Goal: Information Seeking & Learning: Learn about a topic

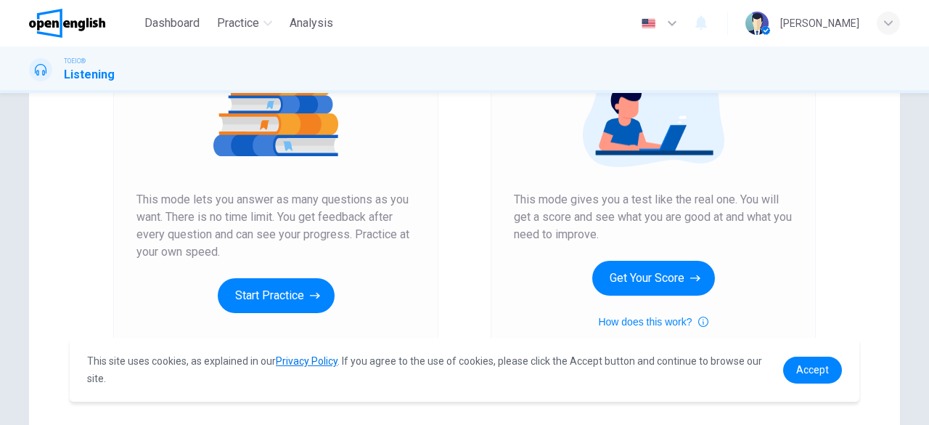
scroll to position [218, 0]
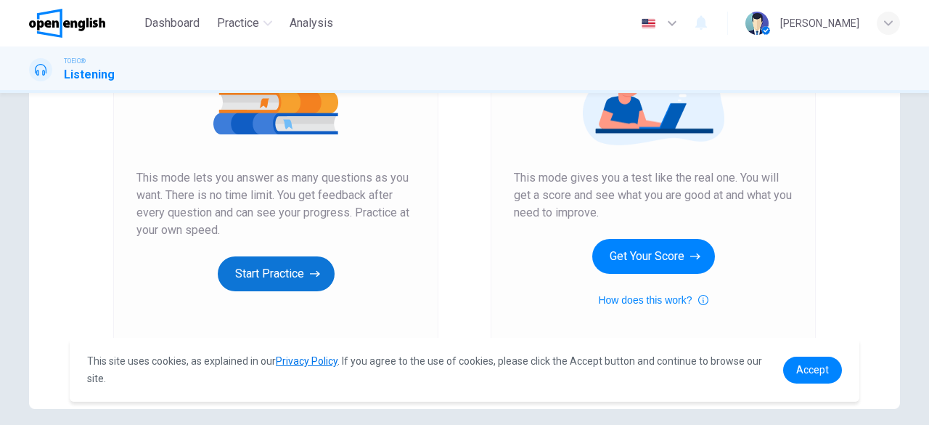
click at [288, 266] on button "Start Practice" at bounding box center [276, 273] width 117 height 35
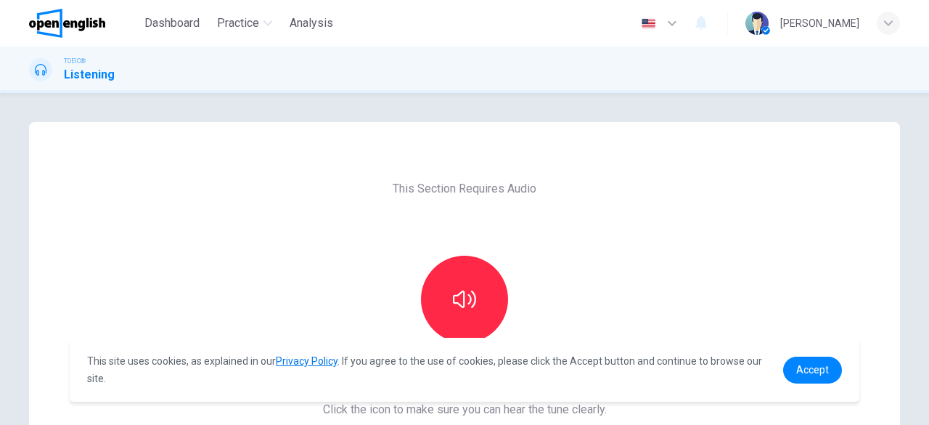
scroll to position [73, 0]
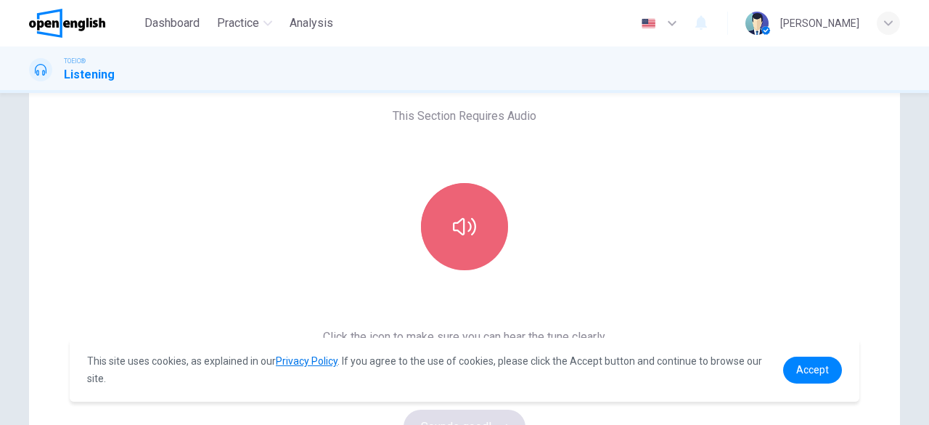
click at [465, 256] on button "button" at bounding box center [464, 226] width 87 height 87
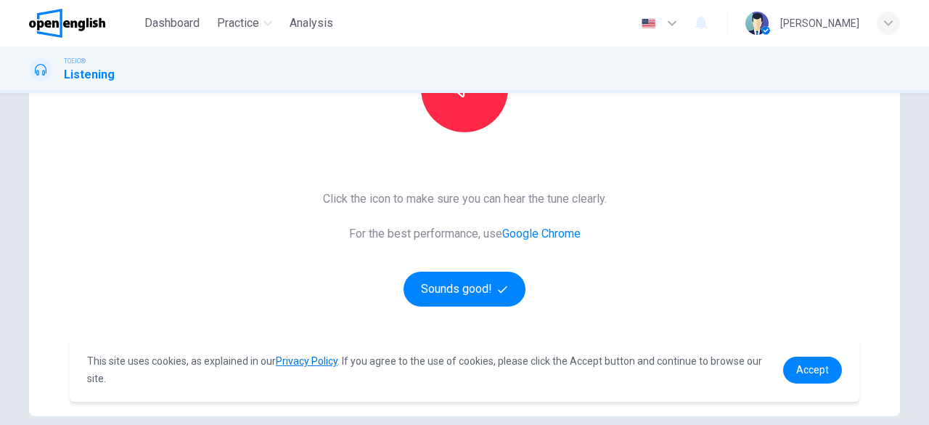
scroll to position [277, 0]
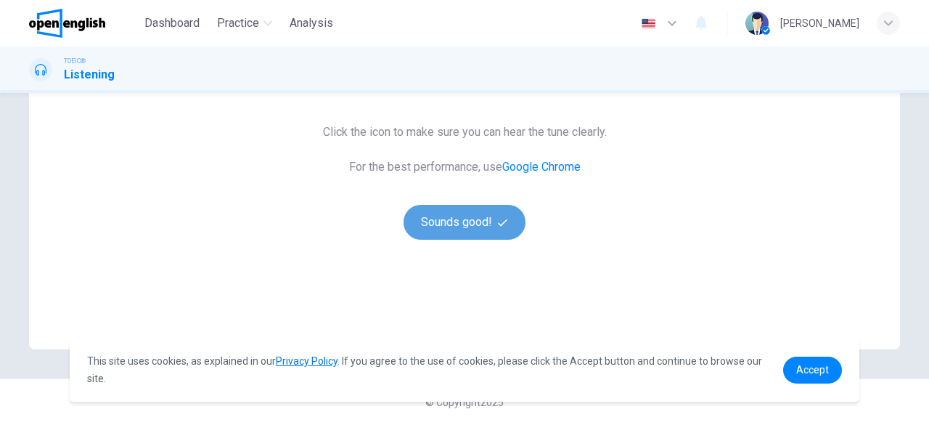
click at [460, 230] on button "Sounds good!" at bounding box center [465, 222] width 122 height 35
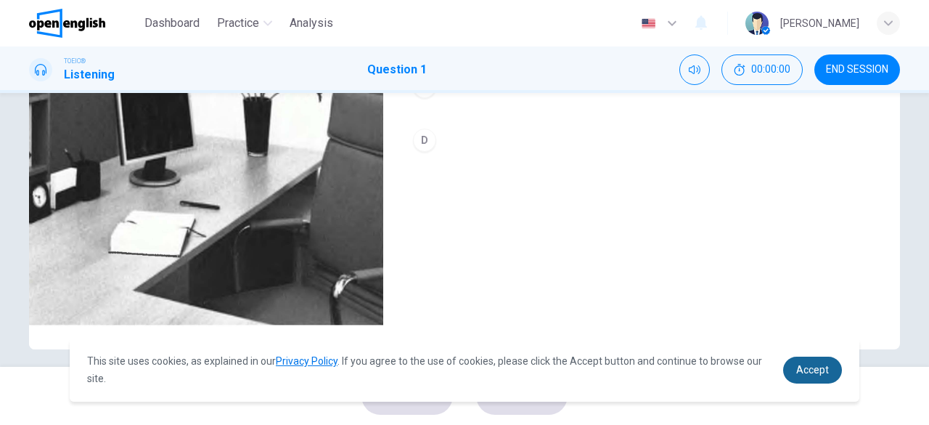
click at [819, 373] on span "Accept" at bounding box center [812, 370] width 33 height 12
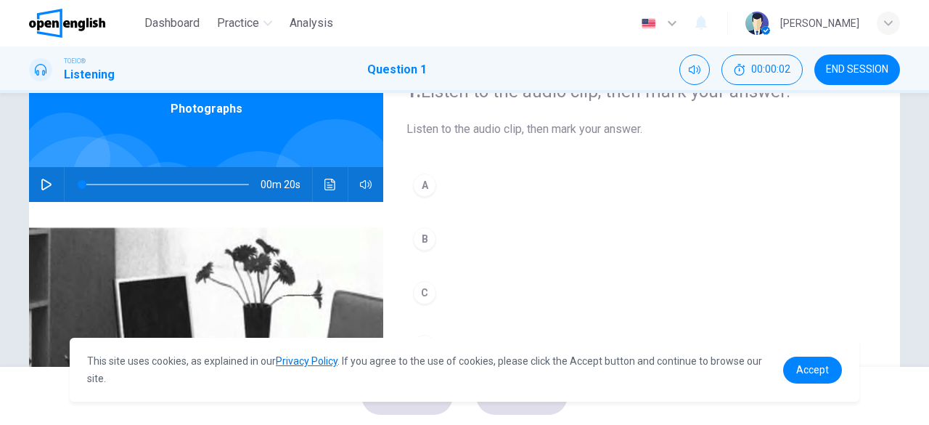
scroll to position [0, 0]
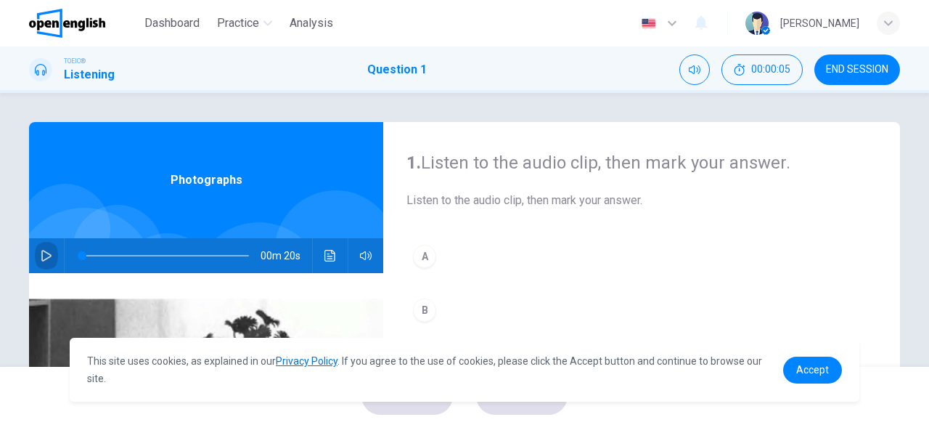
click at [42, 258] on icon "button" at bounding box center [46, 256] width 10 height 12
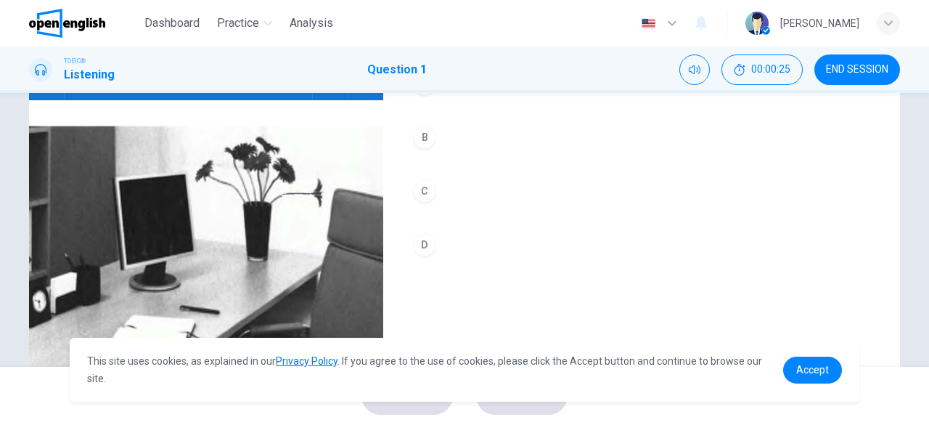
scroll to position [71, 0]
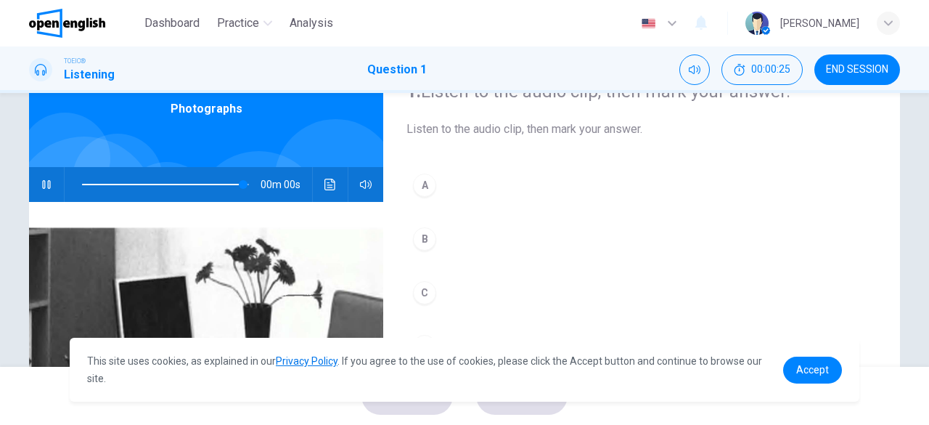
type input "*"
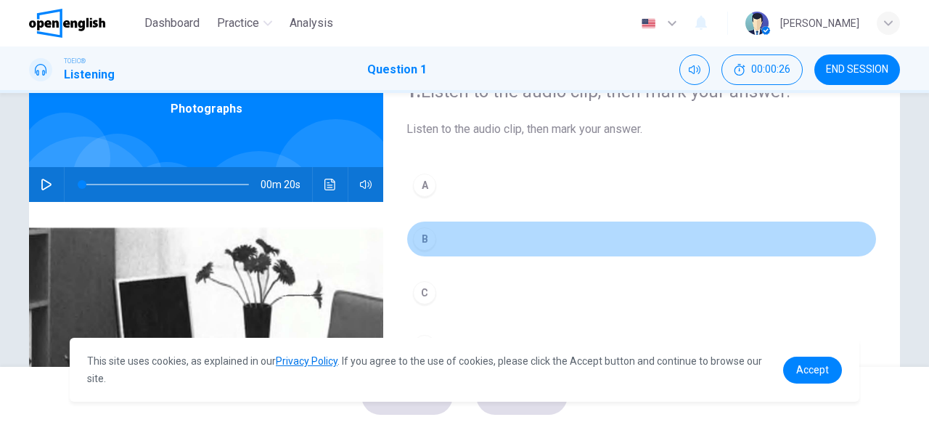
click at [416, 243] on div "B" at bounding box center [424, 238] width 23 height 23
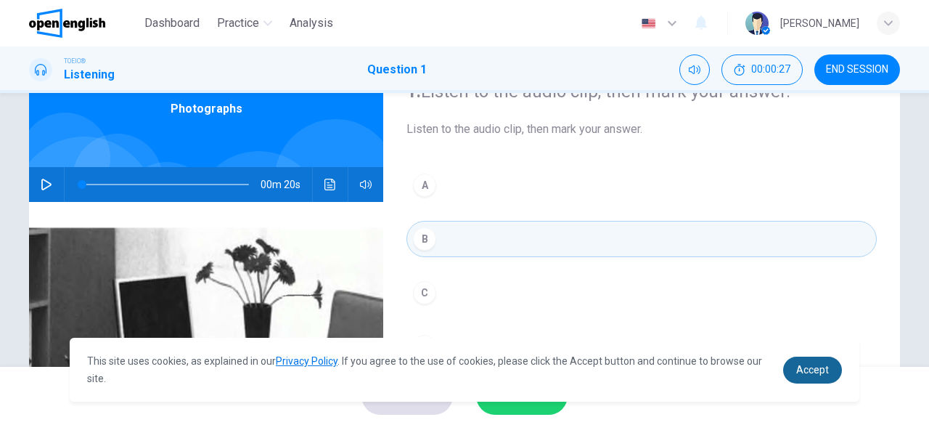
click at [803, 375] on span "Accept" at bounding box center [812, 370] width 33 height 12
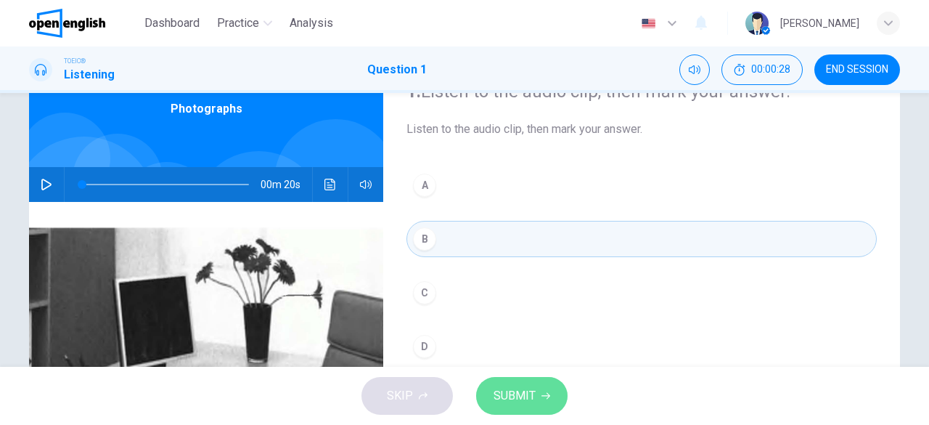
click at [531, 397] on span "SUBMIT" at bounding box center [515, 396] width 42 height 20
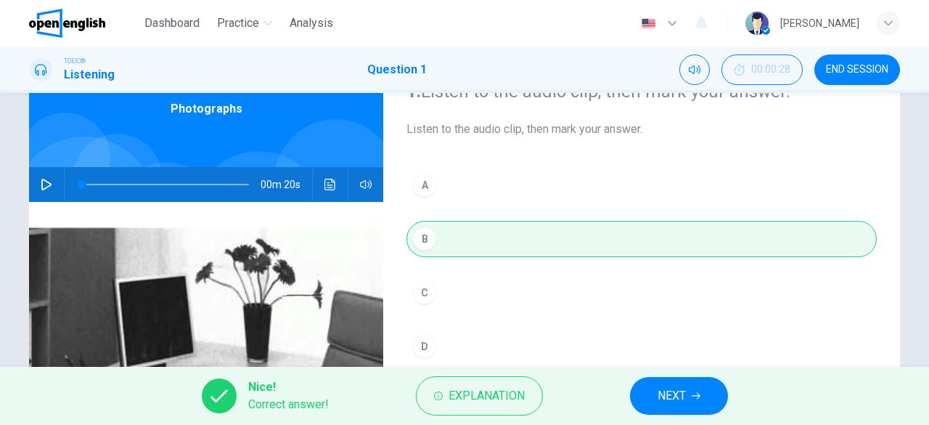
click at [692, 390] on button "NEXT" at bounding box center [679, 396] width 98 height 38
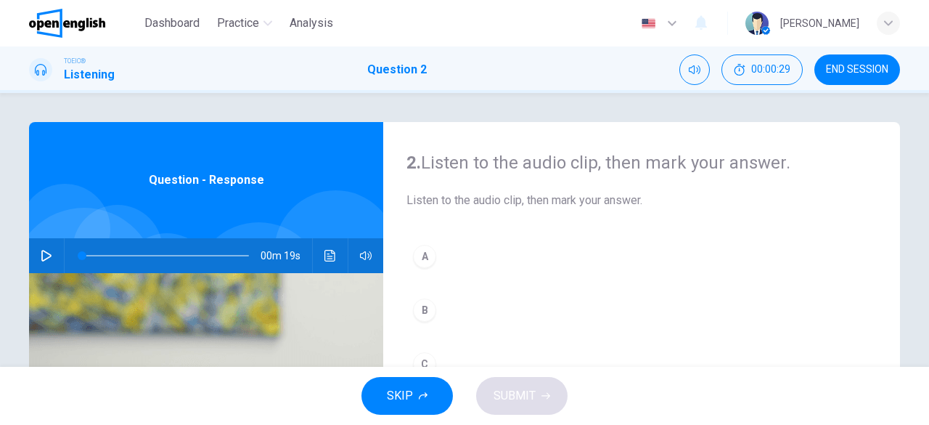
click at [43, 259] on icon "button" at bounding box center [46, 256] width 10 height 12
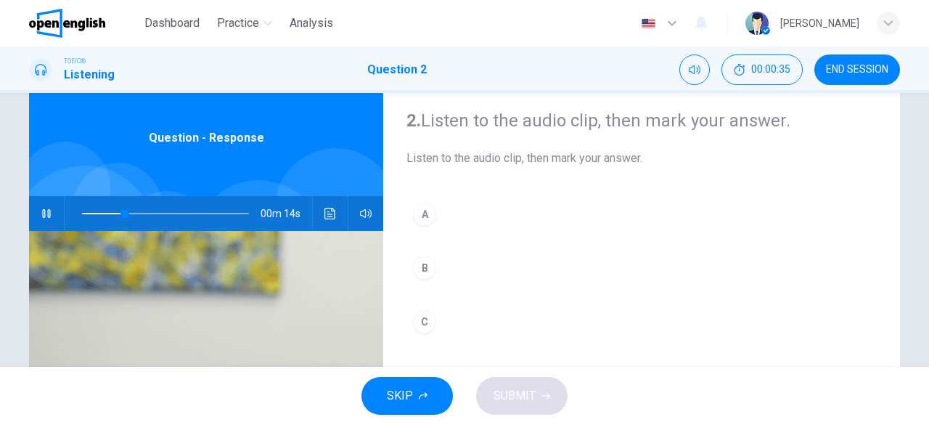
scroll to position [73, 0]
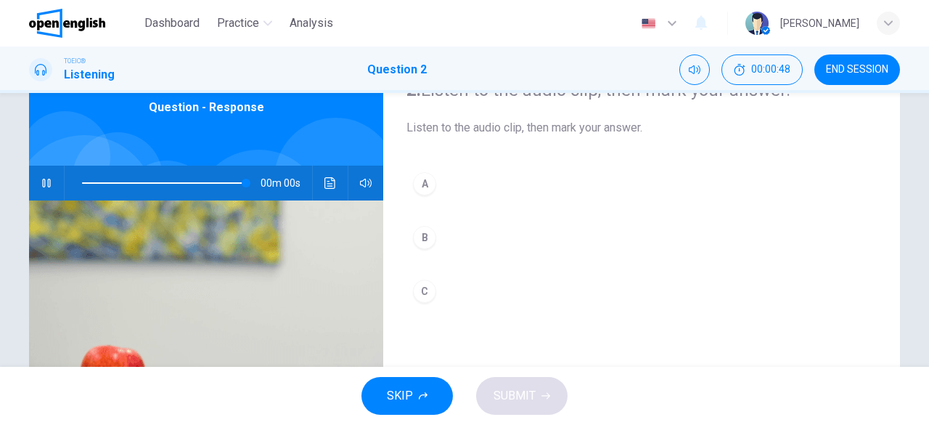
type input "*"
click at [417, 293] on div "C" at bounding box center [424, 291] width 23 height 23
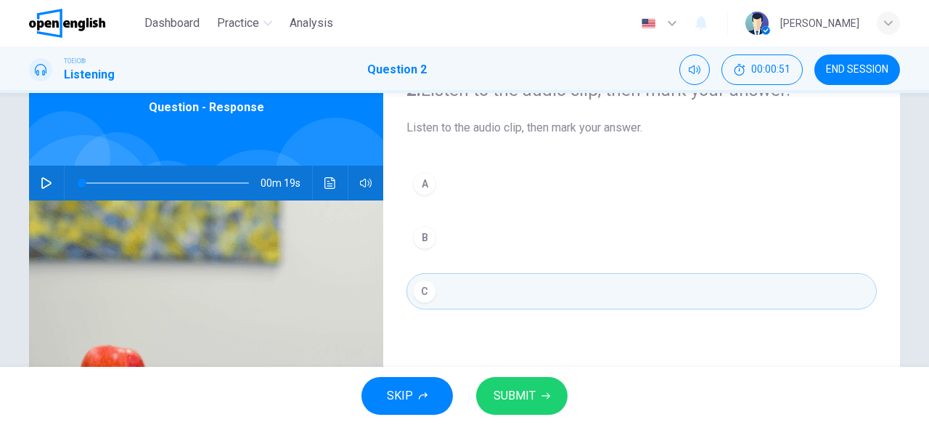
click at [507, 406] on button "SUBMIT" at bounding box center [521, 396] width 91 height 38
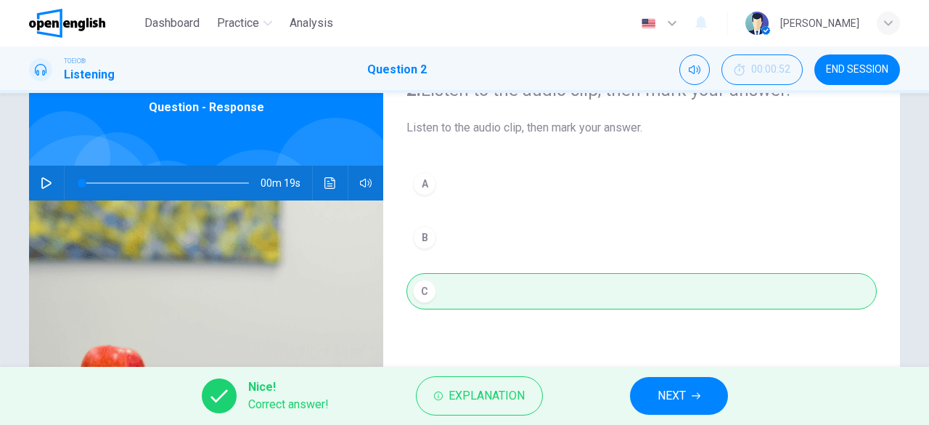
click at [682, 399] on span "NEXT" at bounding box center [672, 396] width 28 height 20
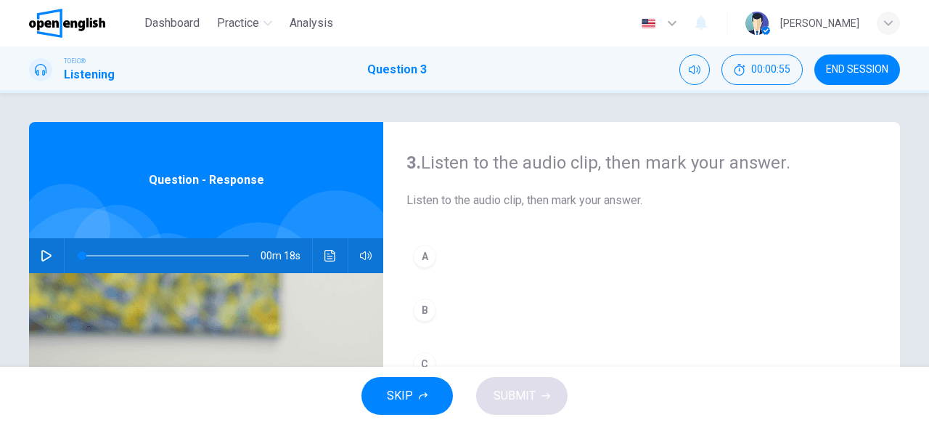
scroll to position [0, 0]
click at [46, 253] on icon "button" at bounding box center [46, 256] width 10 height 12
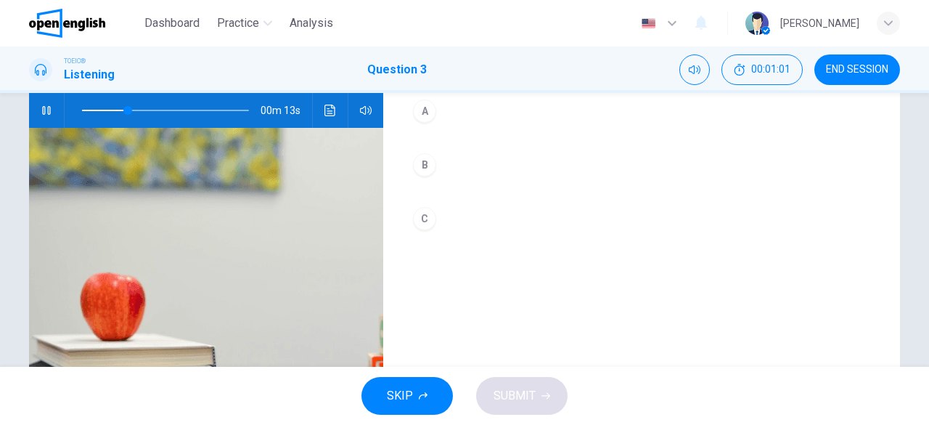
scroll to position [73, 0]
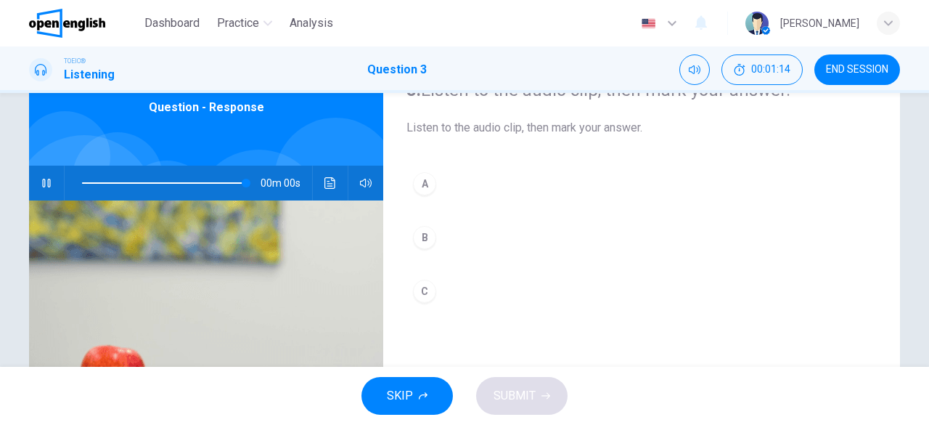
type input "*"
click at [413, 237] on div "B" at bounding box center [424, 237] width 23 height 23
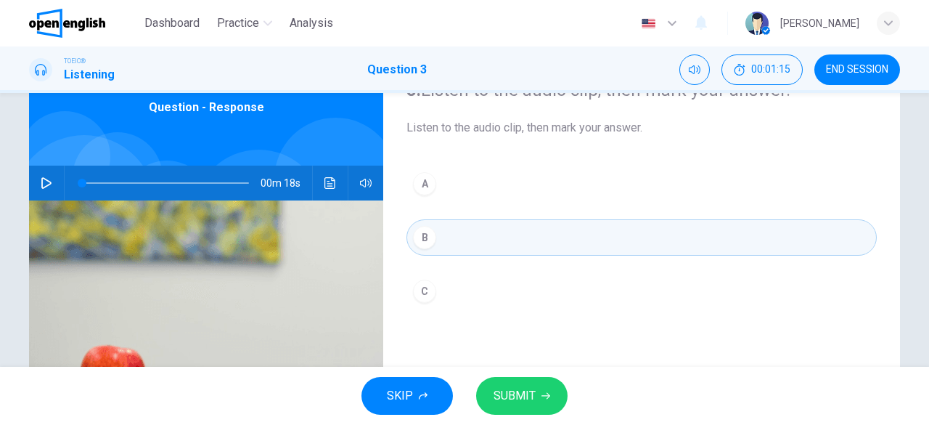
click at [516, 392] on span "SUBMIT" at bounding box center [515, 396] width 42 height 20
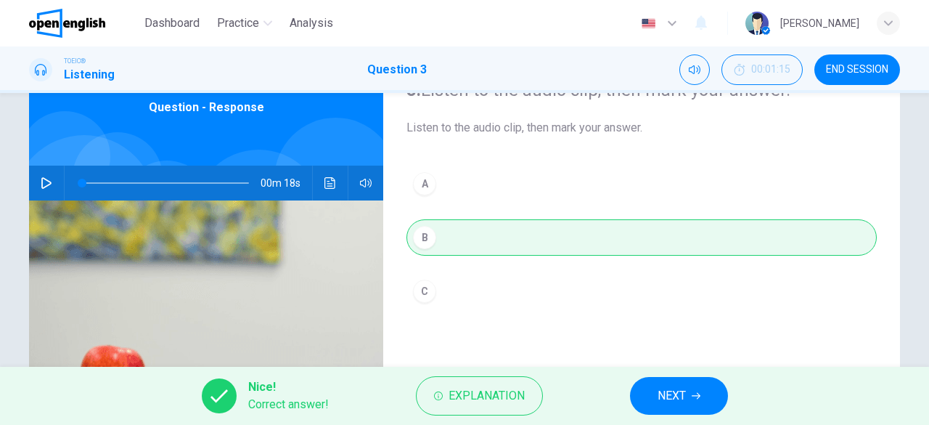
click at [693, 400] on button "NEXT" at bounding box center [679, 396] width 98 height 38
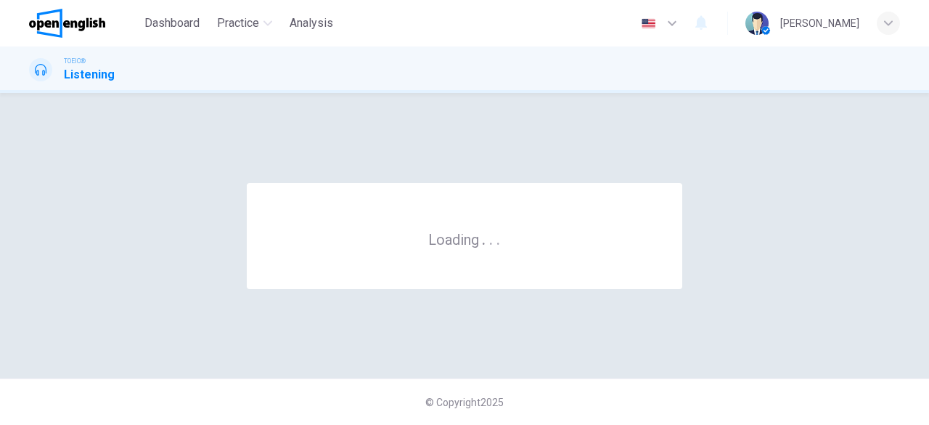
scroll to position [0, 0]
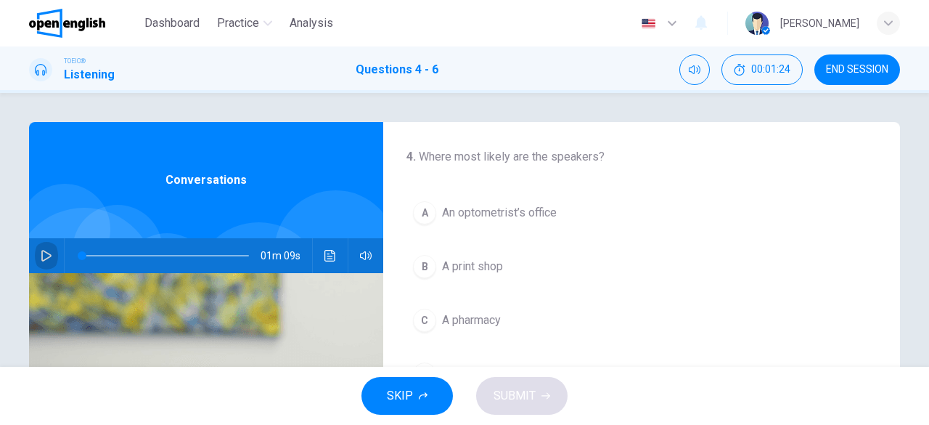
click at [42, 254] on icon "button" at bounding box center [47, 256] width 12 height 12
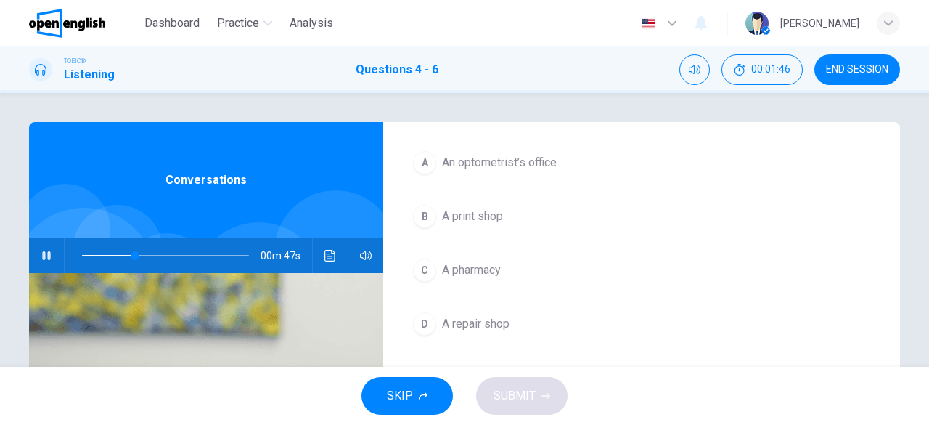
scroll to position [73, 0]
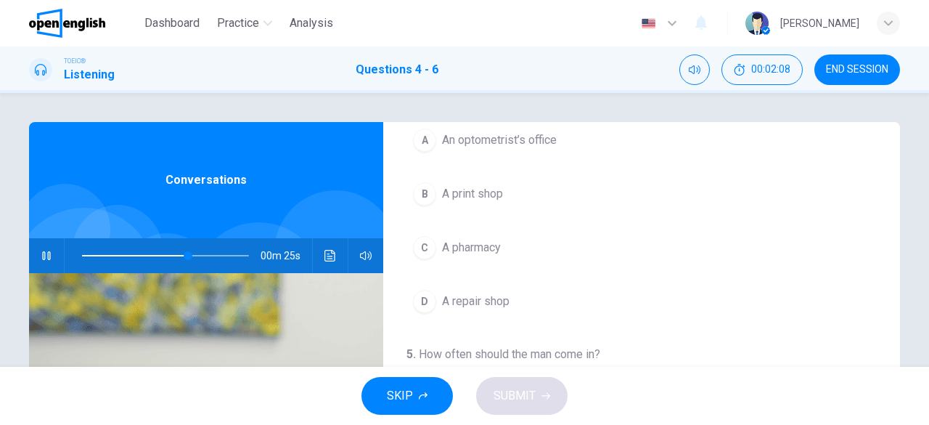
click at [506, 139] on span "An optometrist’s office" at bounding box center [499, 139] width 115 height 17
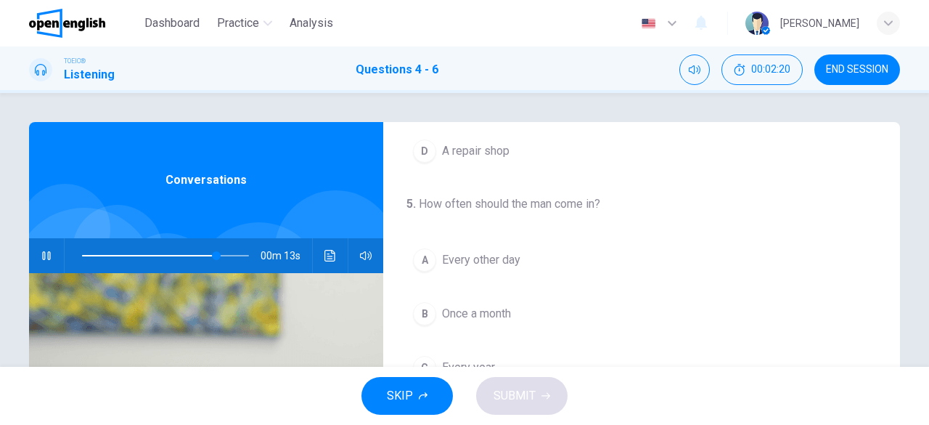
scroll to position [325, 0]
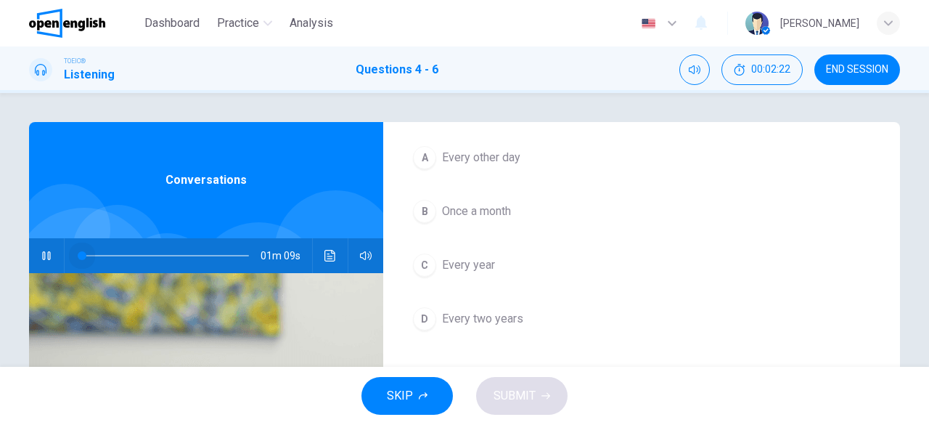
drag, startPoint x: 212, startPoint y: 256, endPoint x: 33, endPoint y: 269, distance: 179.0
click at [35, 269] on div "01m 09s" at bounding box center [206, 255] width 354 height 35
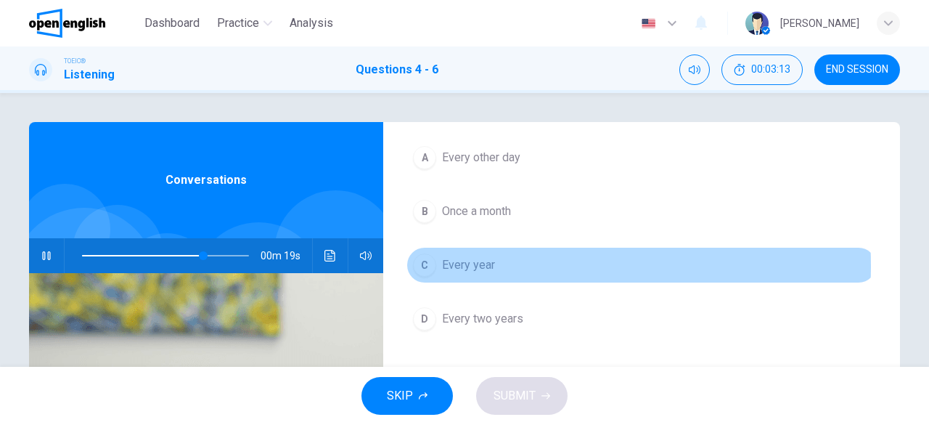
click at [476, 262] on span "Every year" at bounding box center [468, 264] width 53 height 17
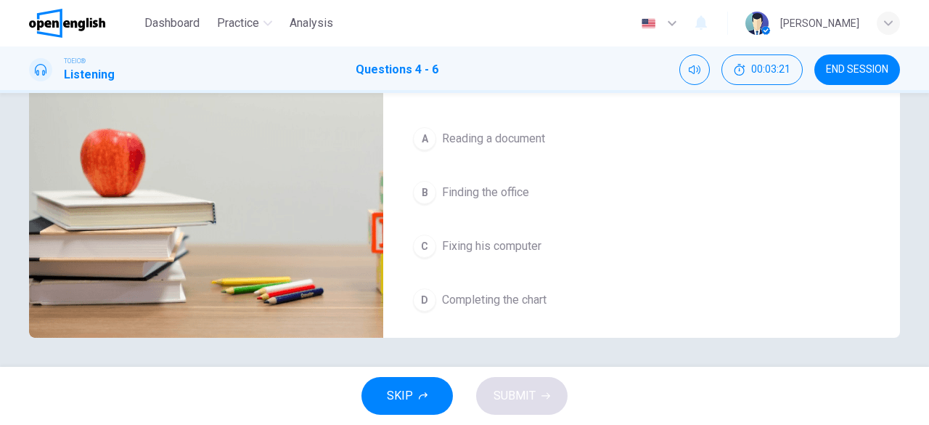
scroll to position [253, 0]
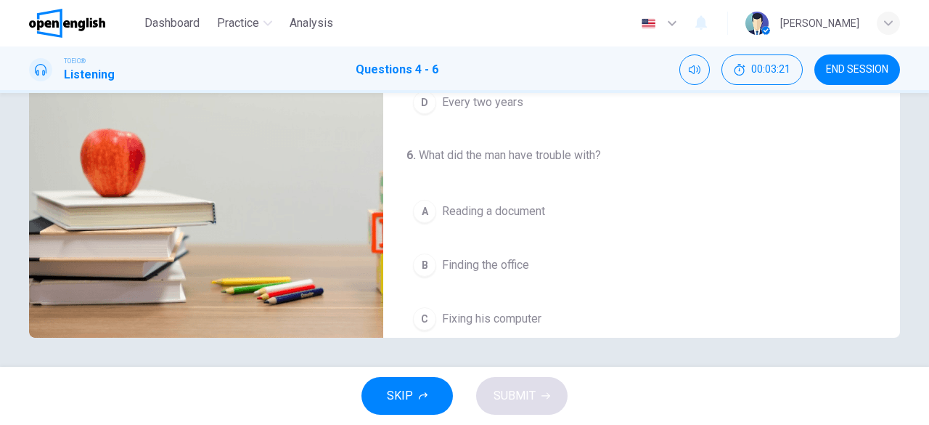
click at [511, 208] on span "Reading a document" at bounding box center [493, 211] width 103 height 17
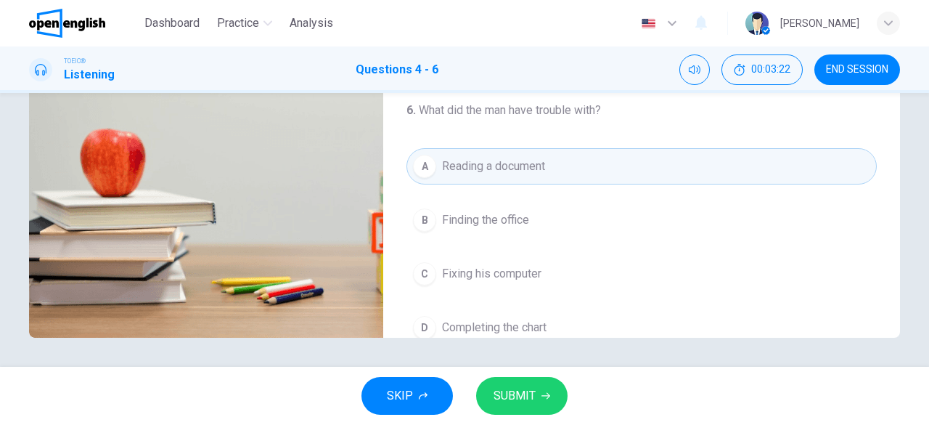
scroll to position [325, 0]
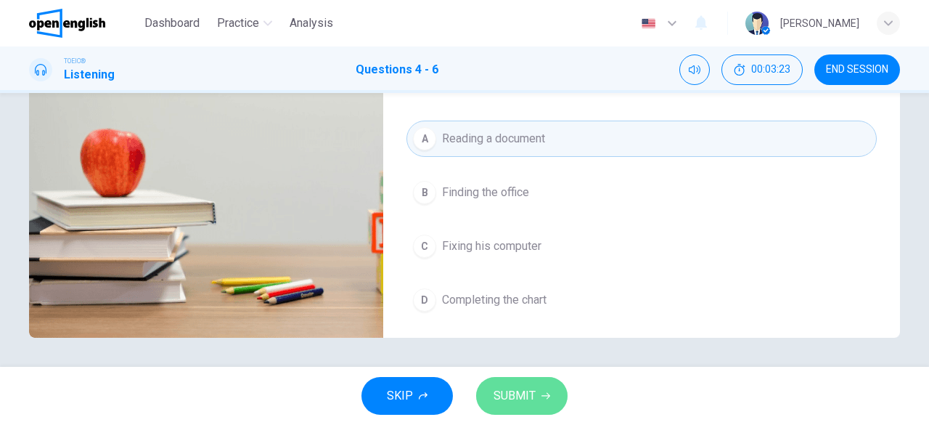
click at [524, 401] on span "SUBMIT" at bounding box center [515, 396] width 42 height 20
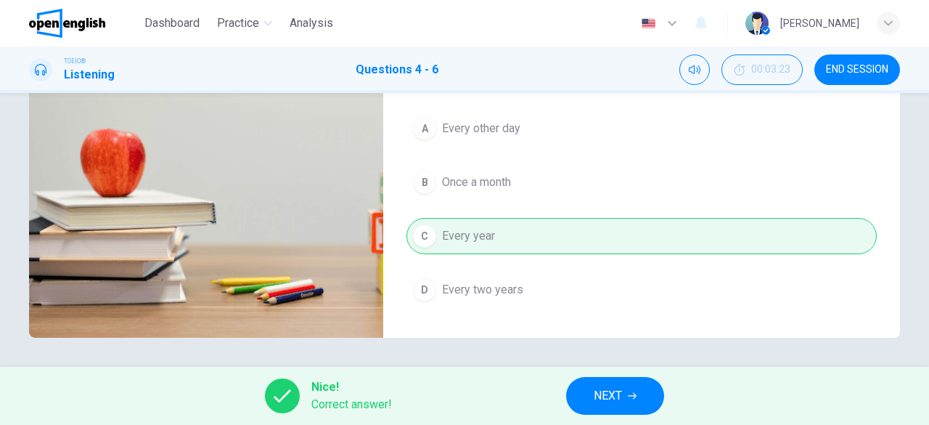
scroll to position [218, 0]
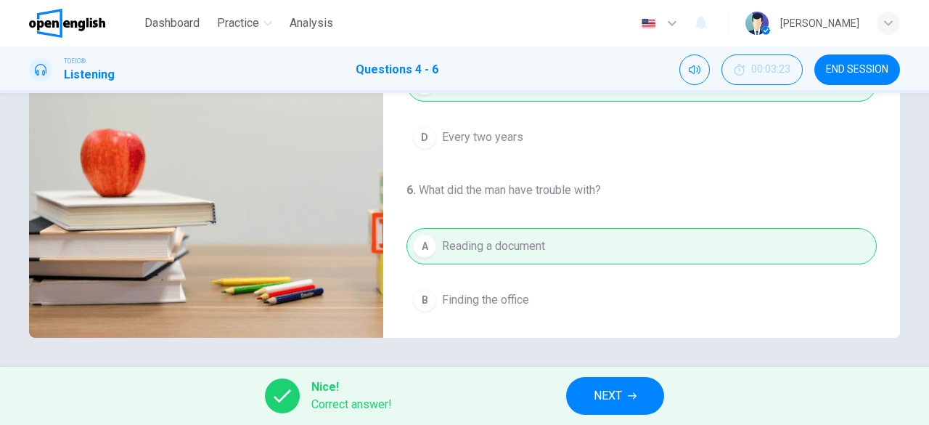
type input "**"
click at [620, 398] on span "NEXT" at bounding box center [608, 396] width 28 height 20
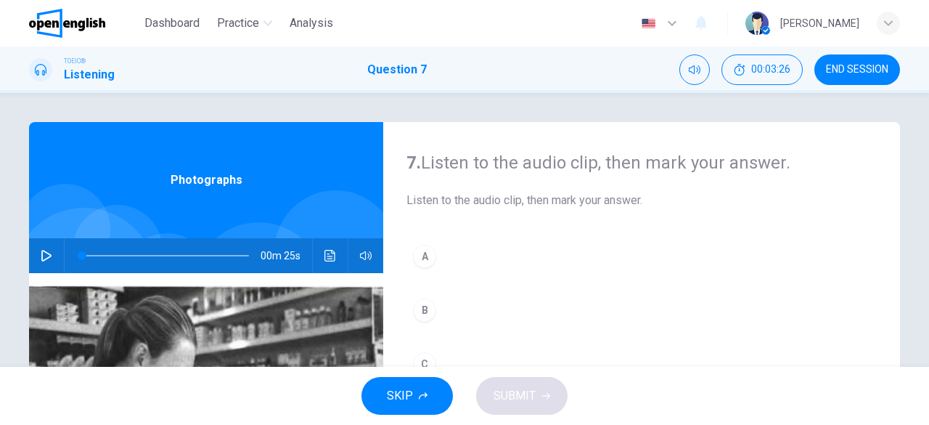
scroll to position [73, 0]
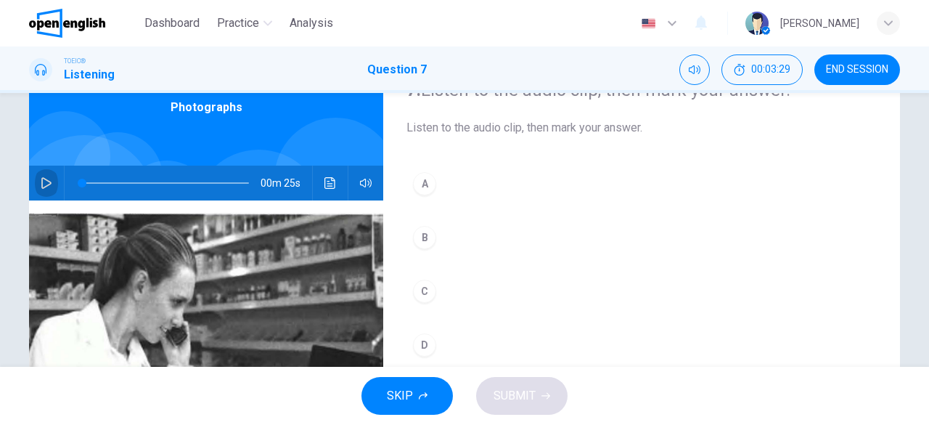
click at [41, 183] on icon "button" at bounding box center [47, 183] width 12 height 12
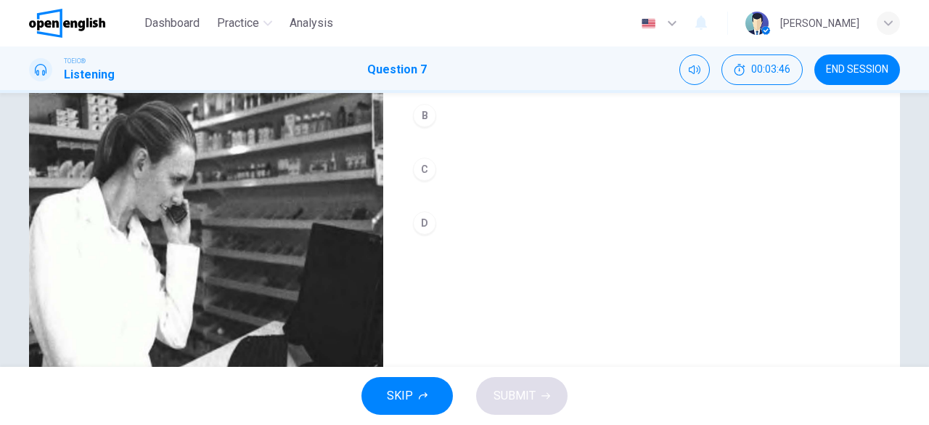
scroll to position [218, 0]
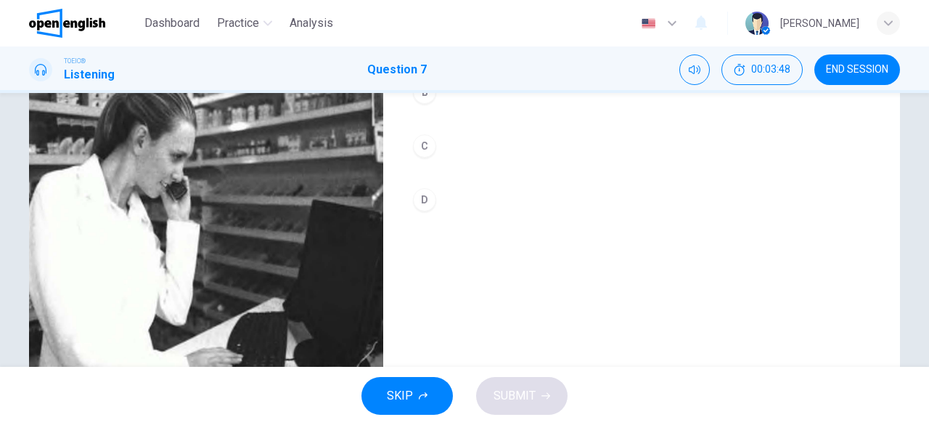
click at [419, 150] on div "C" at bounding box center [424, 145] width 23 height 23
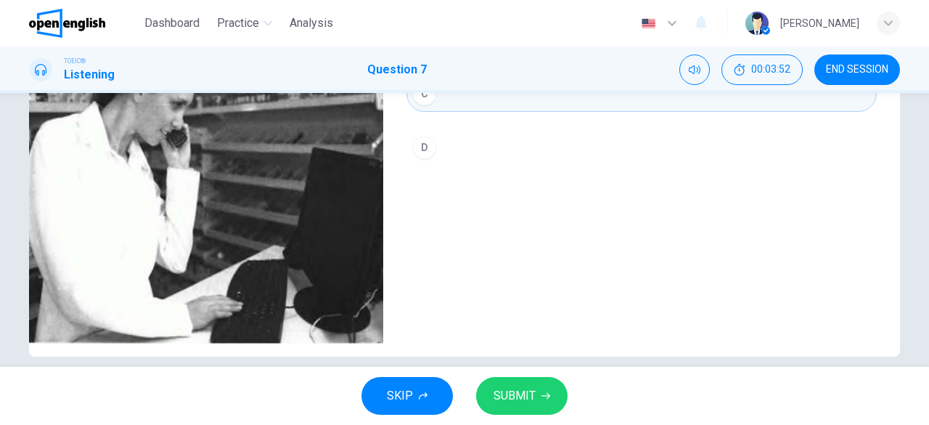
scroll to position [289, 0]
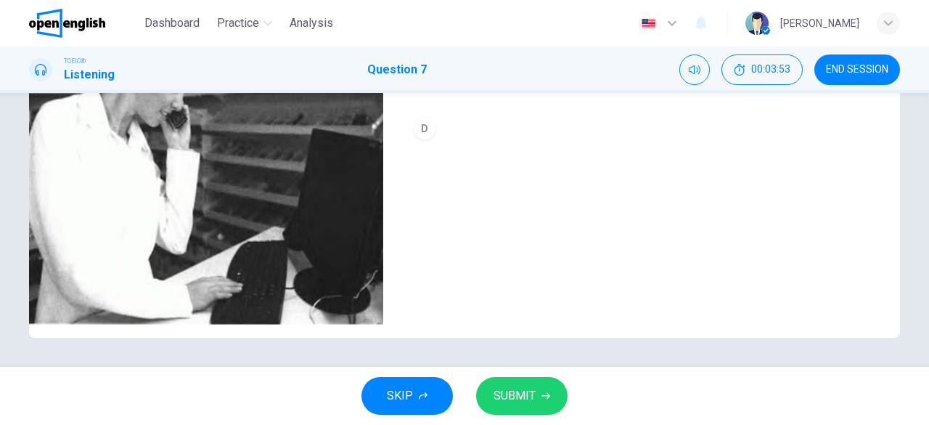
click at [517, 400] on span "SUBMIT" at bounding box center [515, 396] width 42 height 20
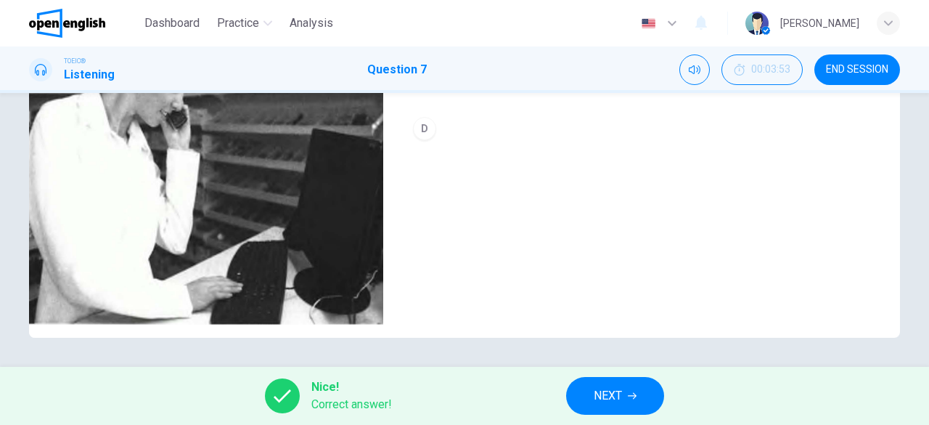
scroll to position [216, 0]
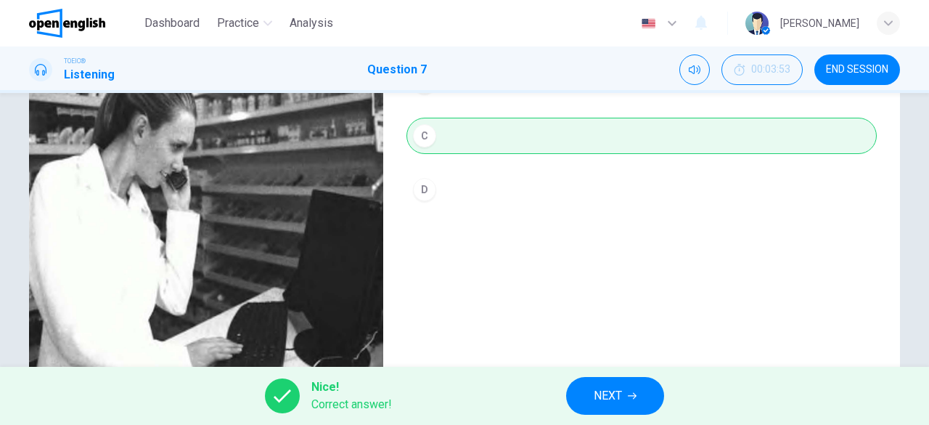
type input "*"
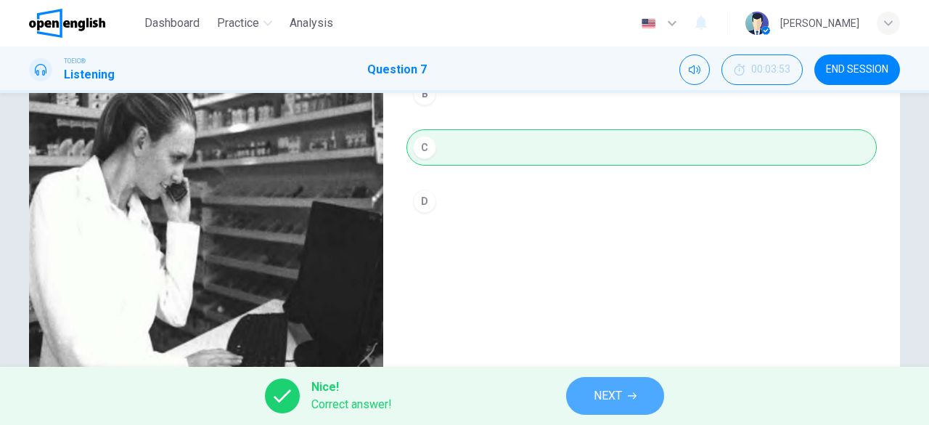
click at [595, 403] on span "NEXT" at bounding box center [608, 396] width 28 height 20
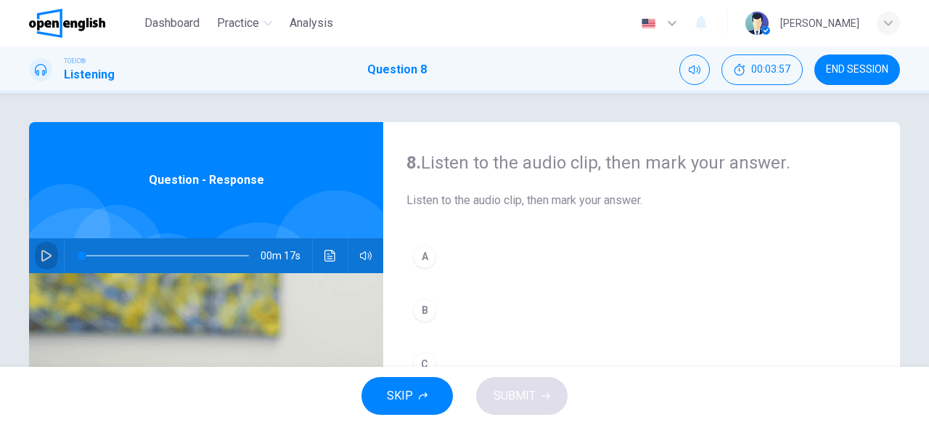
click at [36, 258] on button "button" at bounding box center [46, 255] width 23 height 35
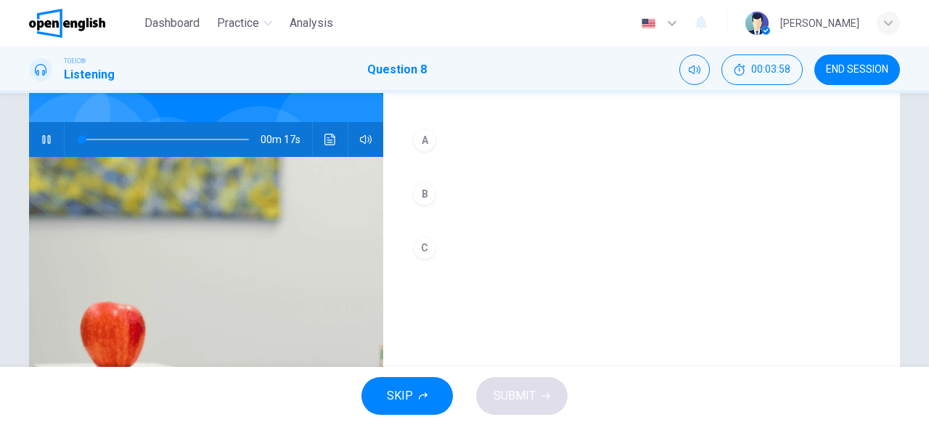
scroll to position [73, 0]
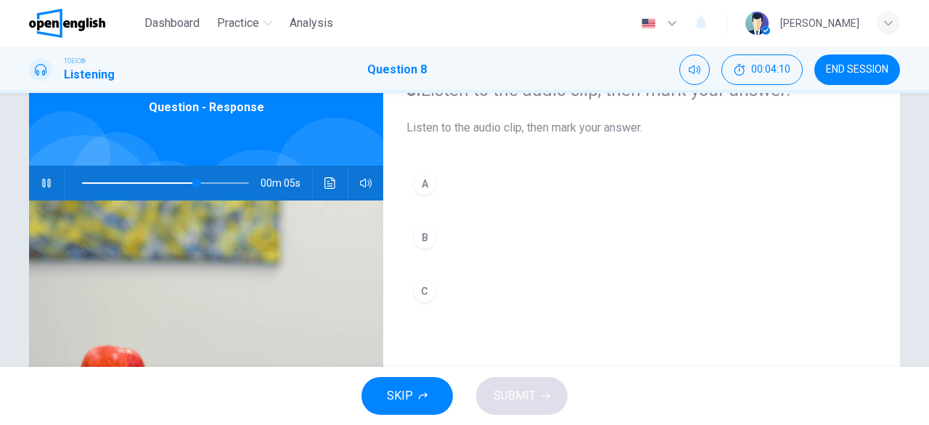
click at [429, 237] on div "B" at bounding box center [424, 237] width 23 height 23
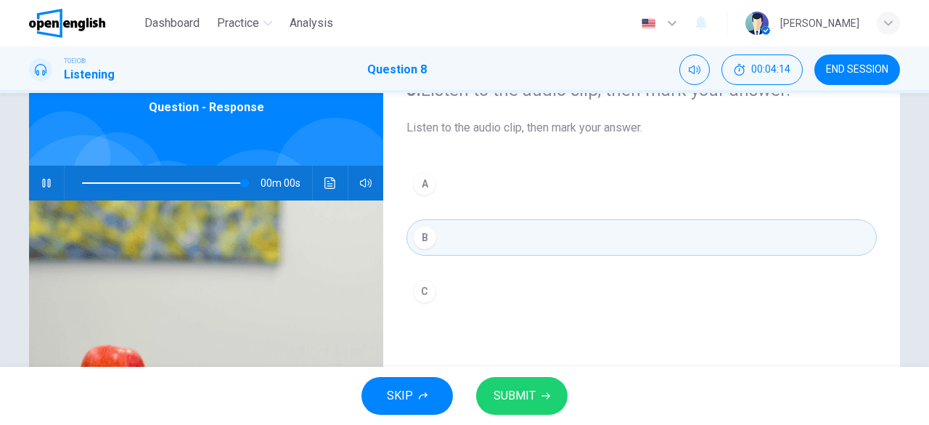
type input "*"
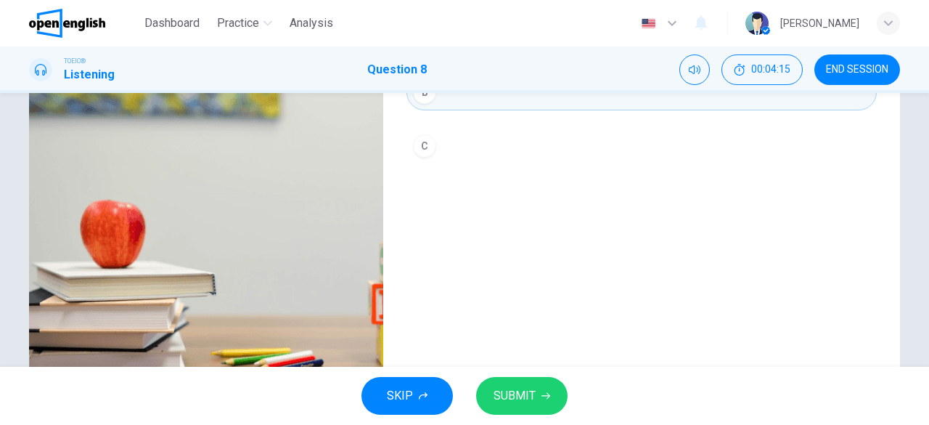
scroll to position [145, 0]
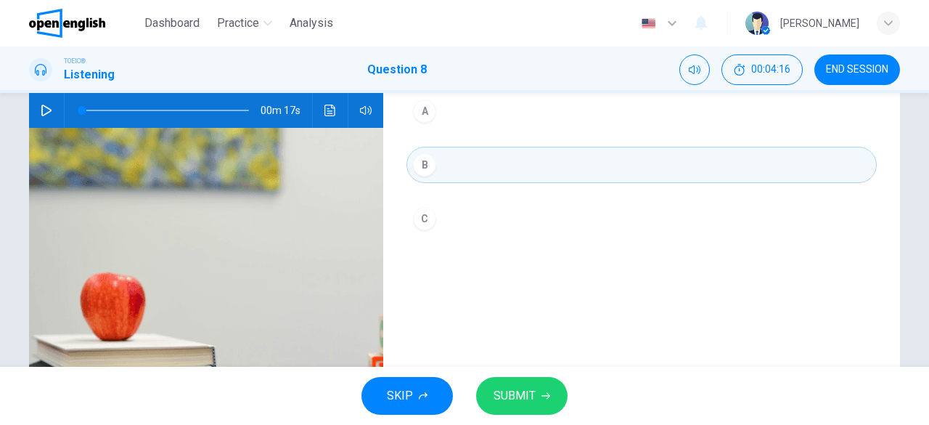
click at [530, 401] on span "SUBMIT" at bounding box center [515, 396] width 42 height 20
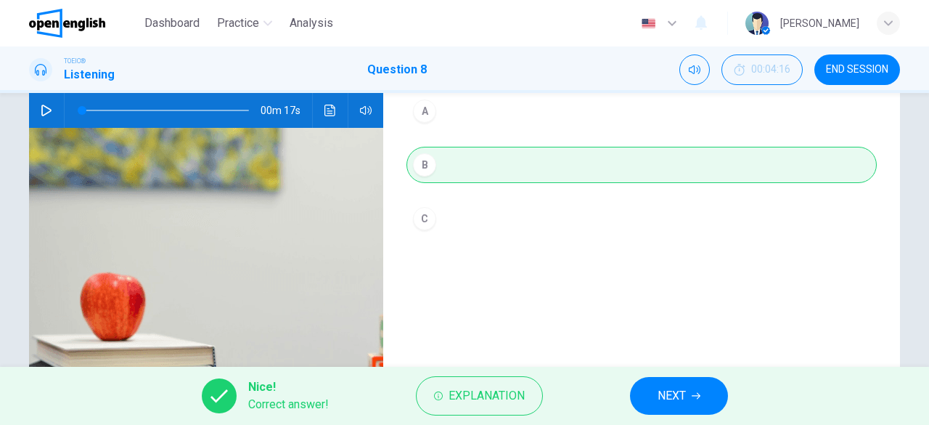
click at [658, 394] on span "NEXT" at bounding box center [672, 396] width 28 height 20
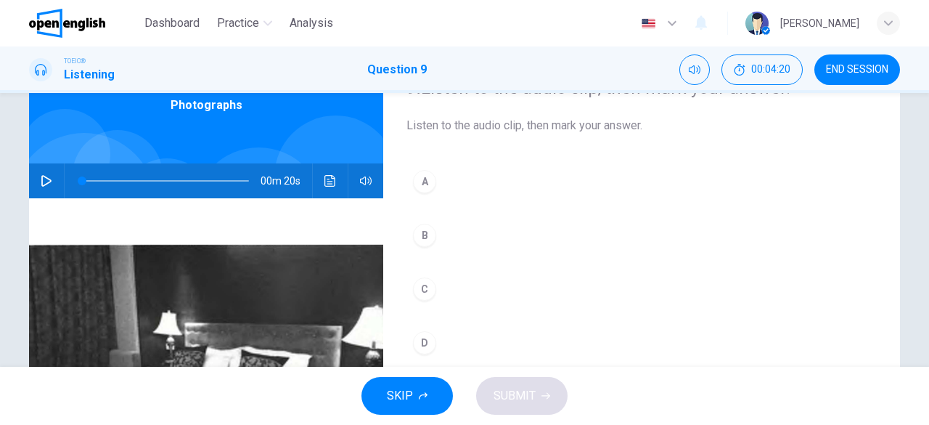
scroll to position [71, 0]
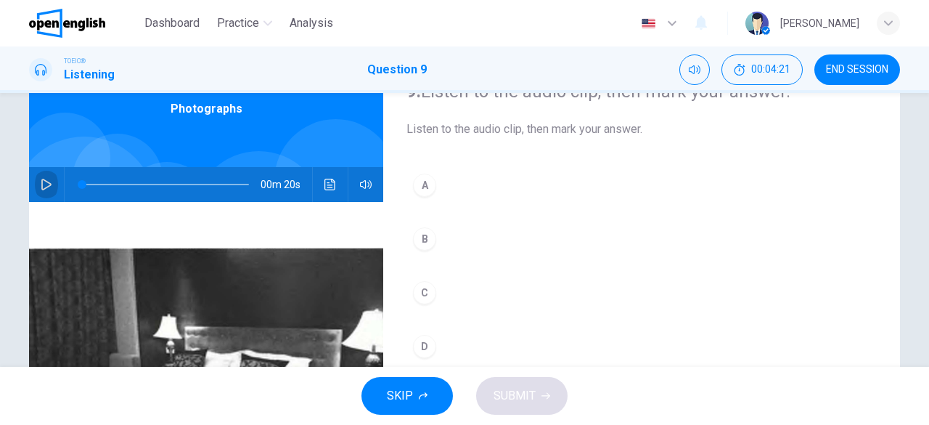
click at [44, 184] on icon "button" at bounding box center [47, 185] width 12 height 12
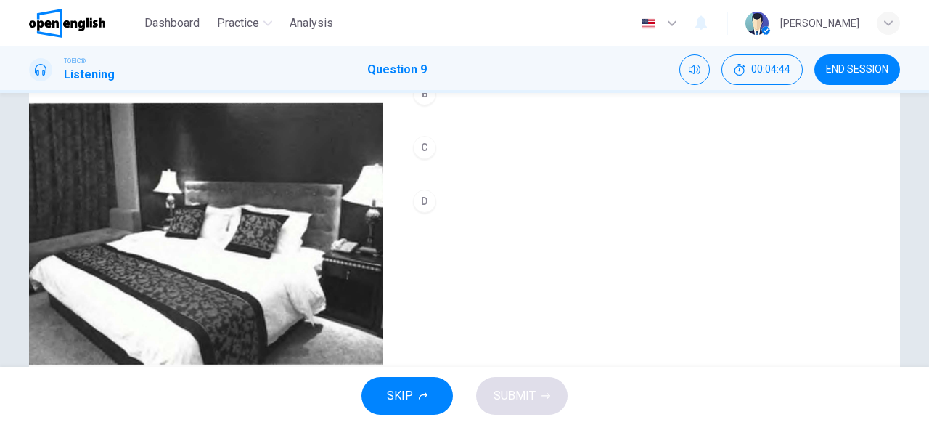
scroll to position [144, 0]
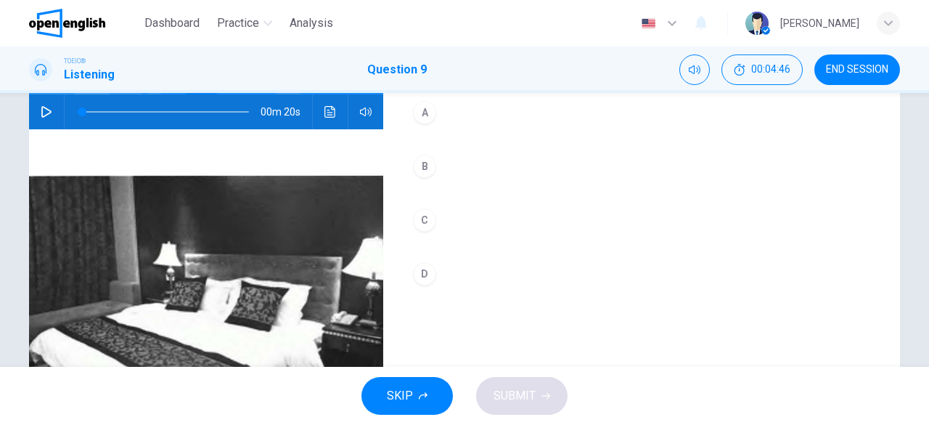
click at [41, 110] on icon "button" at bounding box center [47, 112] width 12 height 12
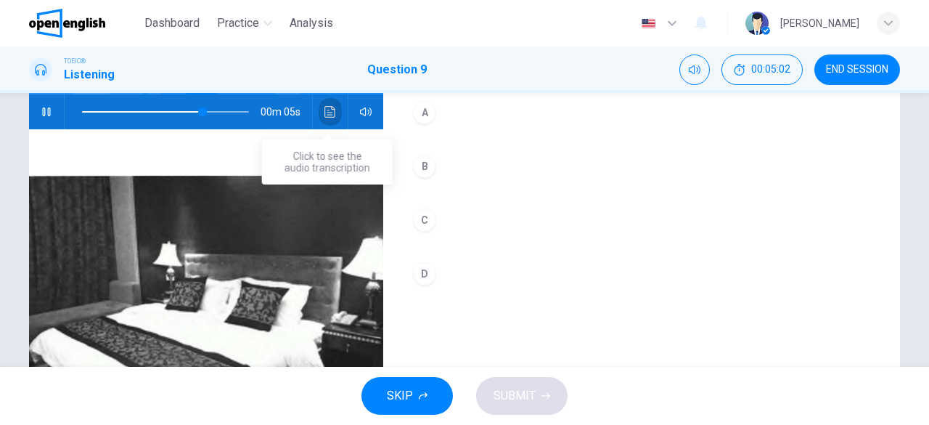
click at [329, 113] on icon "Click to see the audio transcription" at bounding box center [330, 112] width 11 height 12
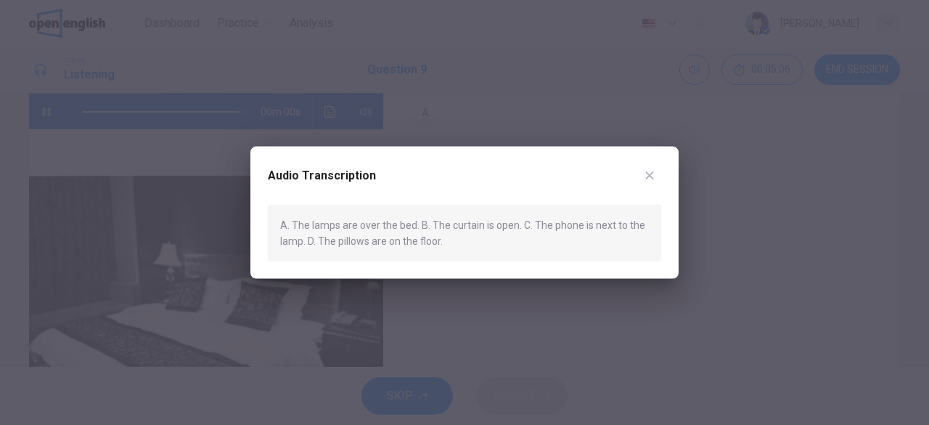
type input "*"
click at [651, 177] on icon "button" at bounding box center [650, 175] width 8 height 8
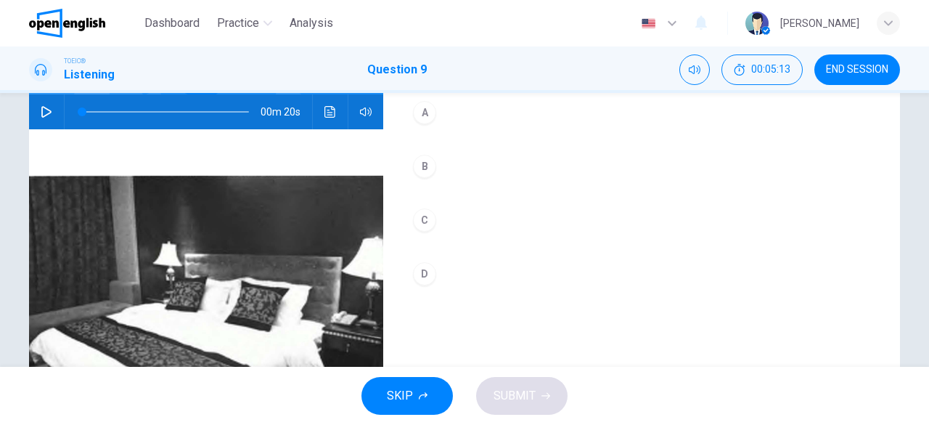
click at [327, 105] on button "Click to see the audio transcription" at bounding box center [330, 111] width 23 height 35
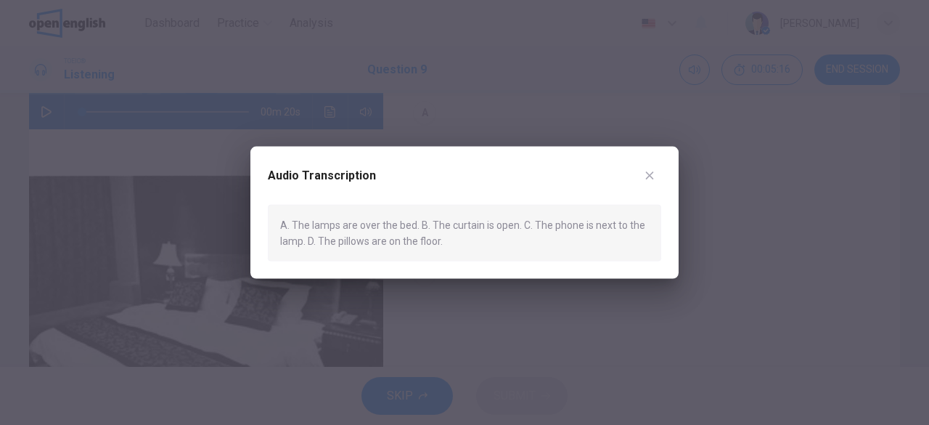
click at [657, 171] on button "button" at bounding box center [649, 174] width 23 height 23
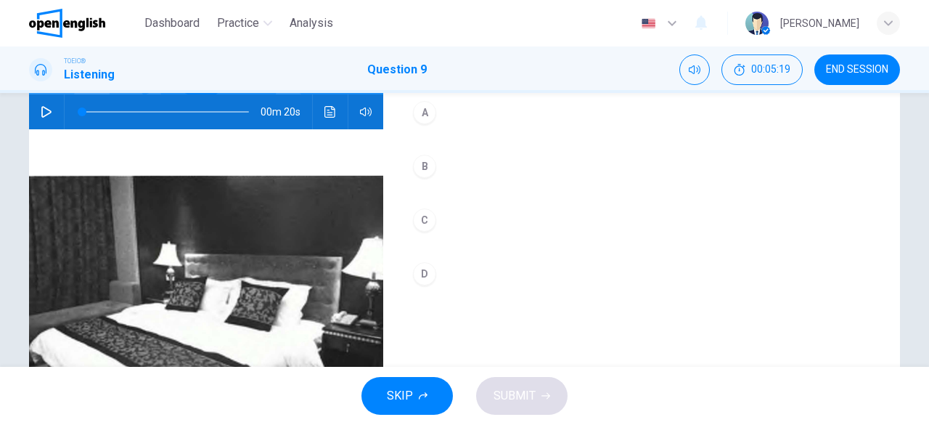
click at [423, 223] on div "C" at bounding box center [424, 219] width 23 height 23
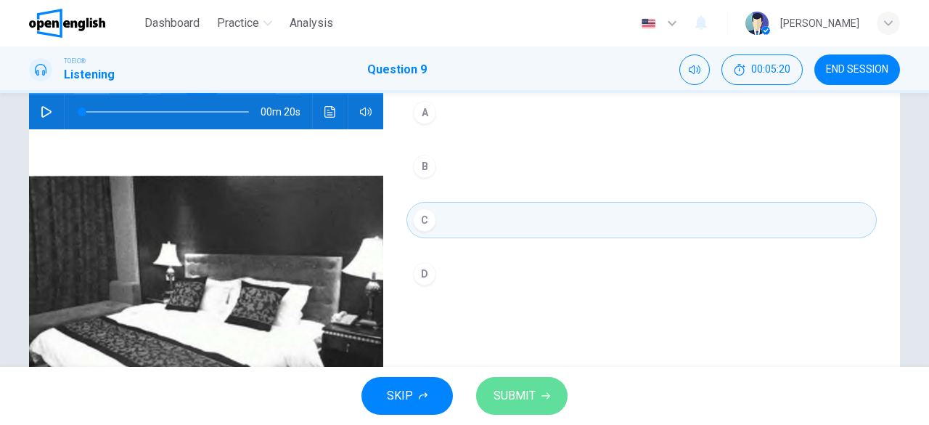
click at [515, 395] on span "SUBMIT" at bounding box center [515, 396] width 42 height 20
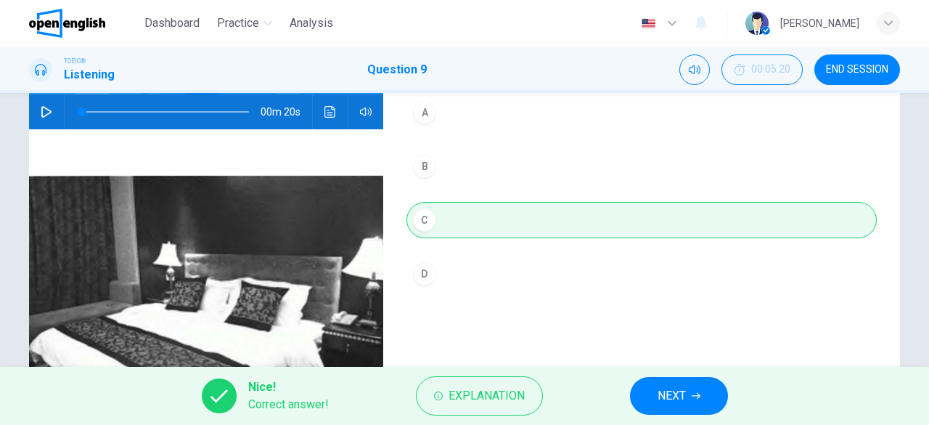
click at [688, 396] on button "NEXT" at bounding box center [679, 396] width 98 height 38
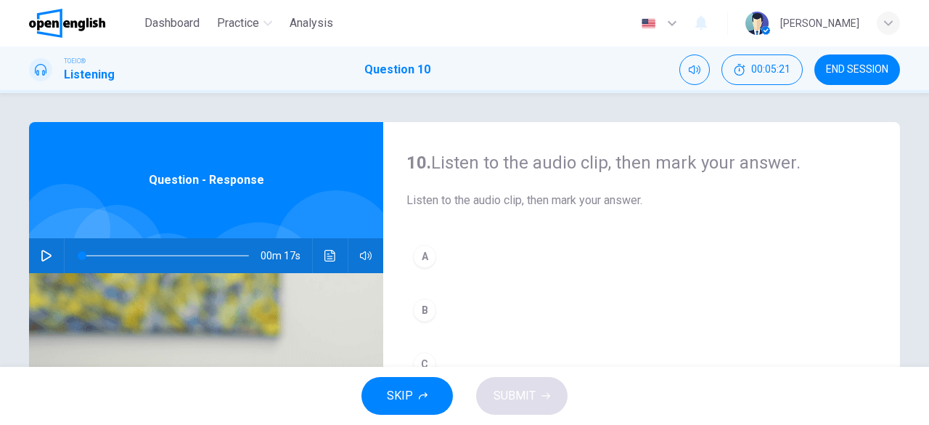
scroll to position [73, 0]
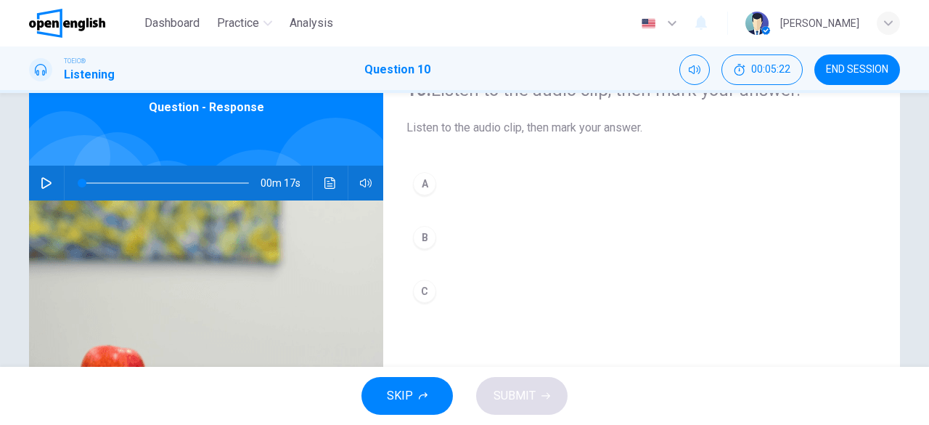
click at [41, 184] on icon "button" at bounding box center [47, 183] width 12 height 12
click at [418, 235] on div "B" at bounding box center [424, 237] width 23 height 23
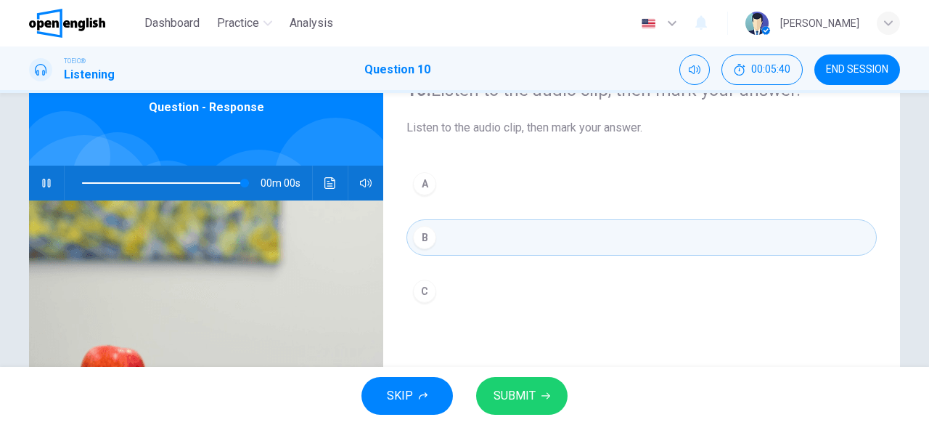
type input "*"
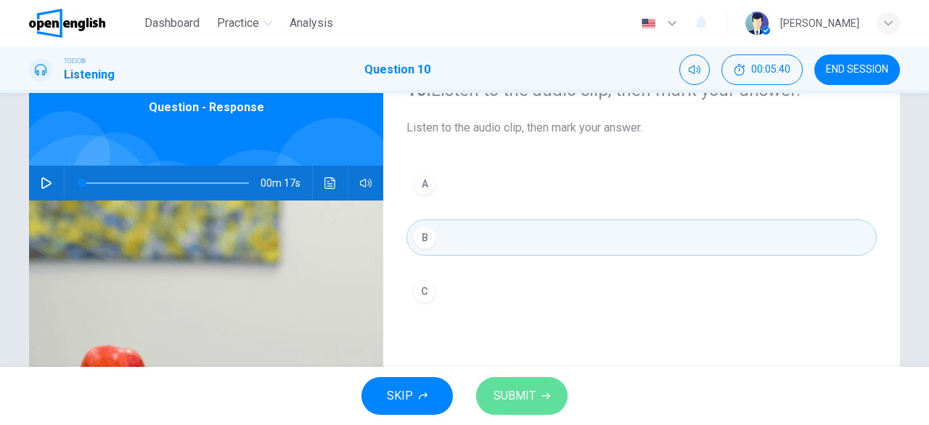
click at [524, 402] on span "SUBMIT" at bounding box center [515, 396] width 42 height 20
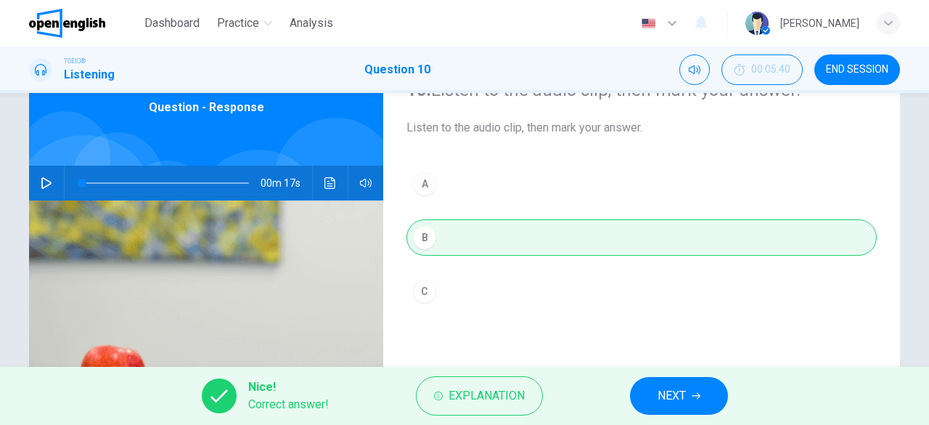
click at [678, 399] on span "NEXT" at bounding box center [672, 396] width 28 height 20
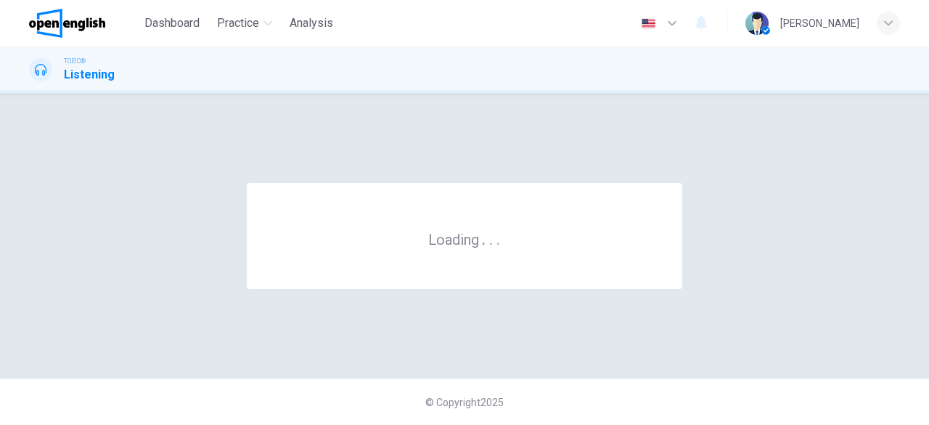
scroll to position [0, 0]
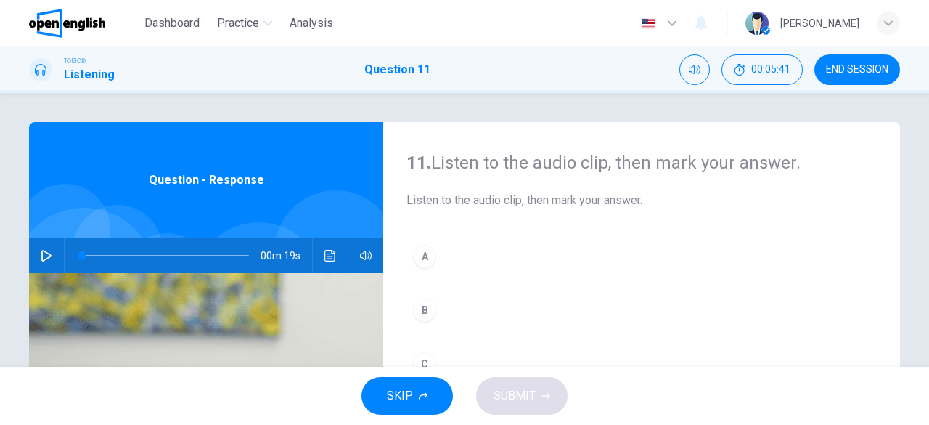
click at [41, 255] on icon "button" at bounding box center [47, 256] width 12 height 12
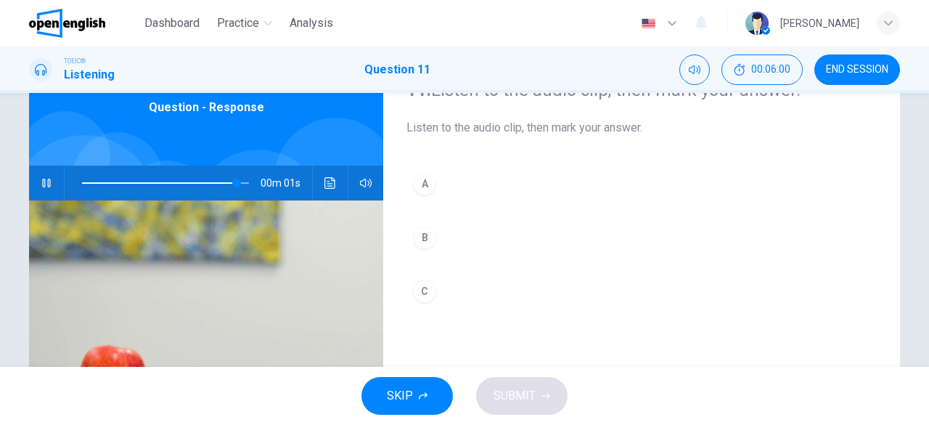
click at [424, 240] on div "B" at bounding box center [424, 237] width 23 height 23
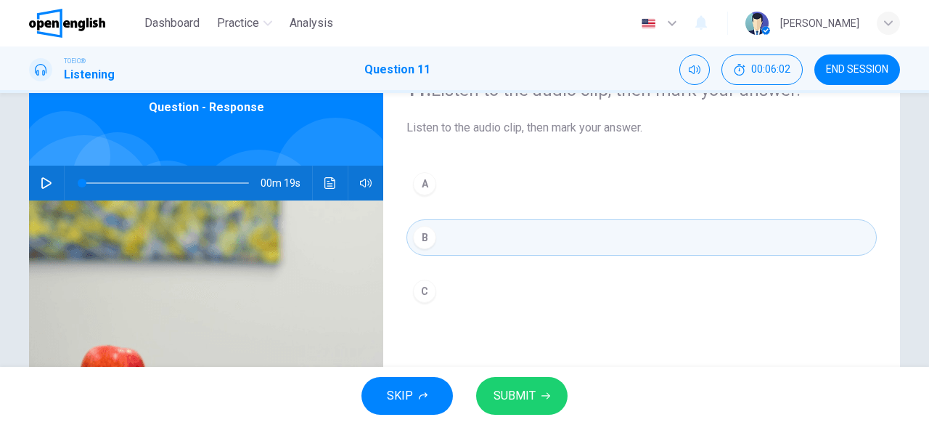
click at [41, 182] on icon "button" at bounding box center [47, 183] width 12 height 12
click at [330, 187] on icon "Click to see the audio transcription" at bounding box center [331, 183] width 12 height 12
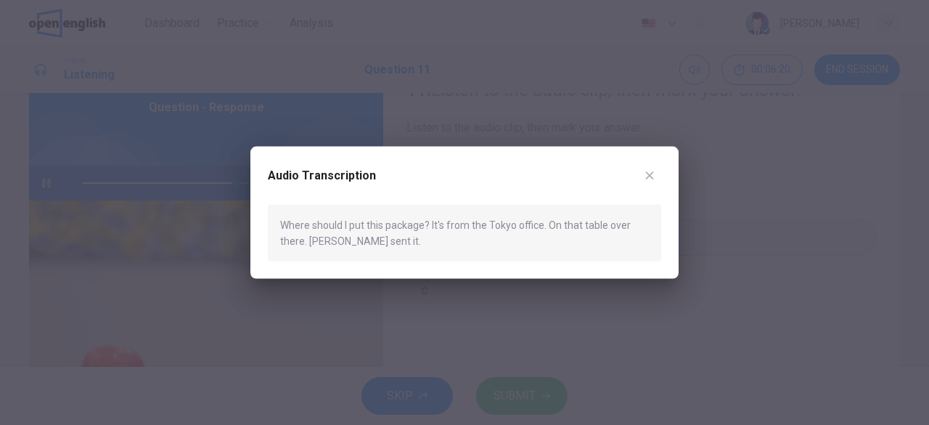
click at [644, 176] on icon "button" at bounding box center [650, 175] width 12 height 12
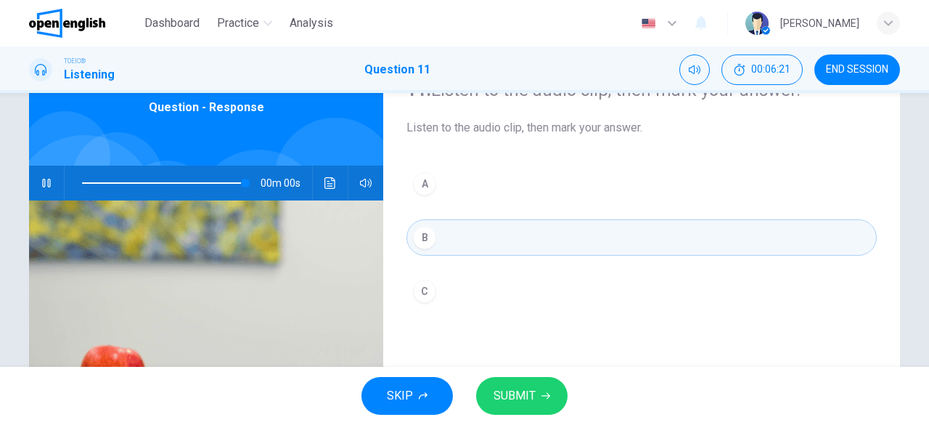
type input "*"
click at [511, 397] on span "SUBMIT" at bounding box center [515, 396] width 42 height 20
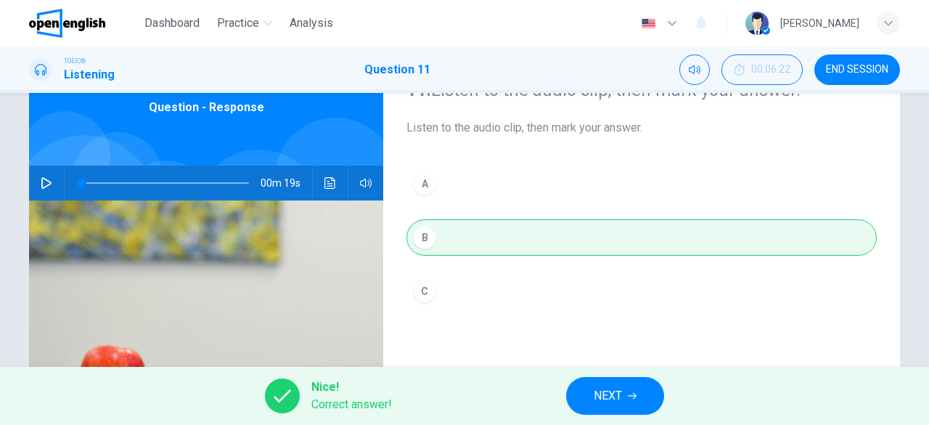
click at [645, 397] on button "NEXT" at bounding box center [615, 396] width 98 height 38
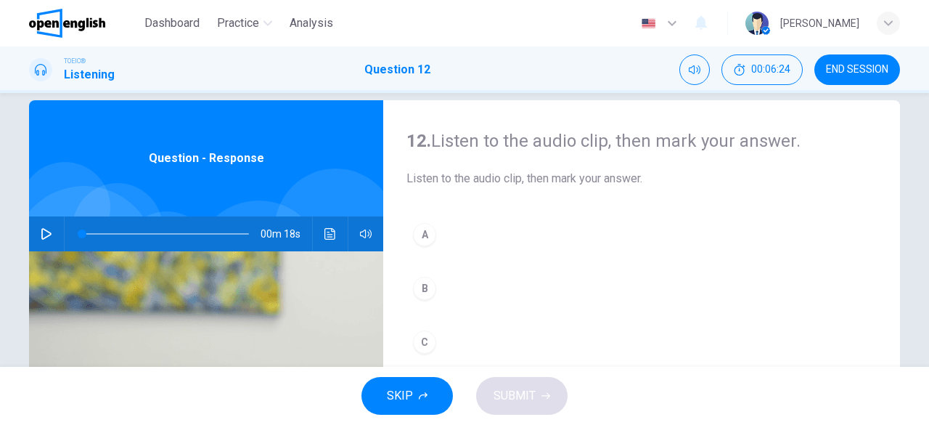
scroll to position [0, 0]
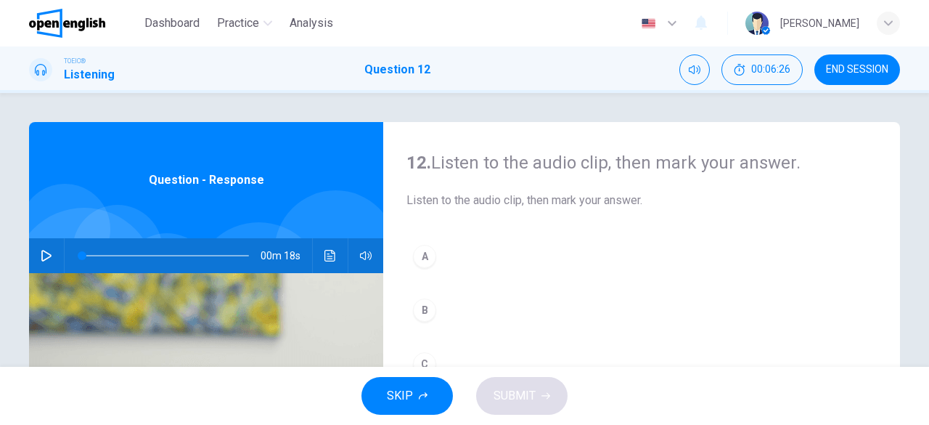
click at [41, 255] on icon "button" at bounding box center [47, 256] width 12 height 12
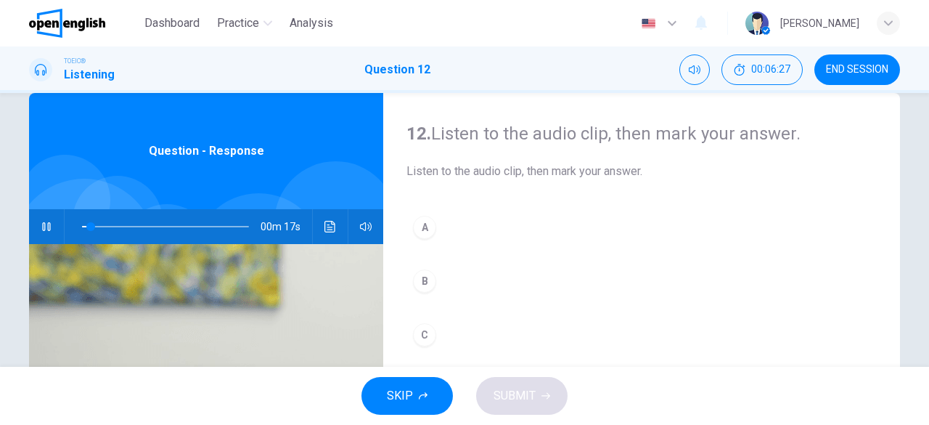
scroll to position [73, 0]
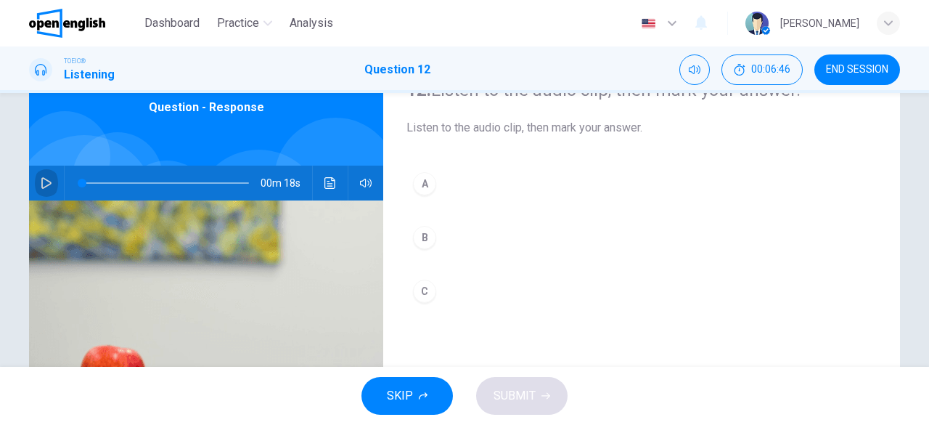
click at [41, 185] on icon "button" at bounding box center [47, 183] width 12 height 12
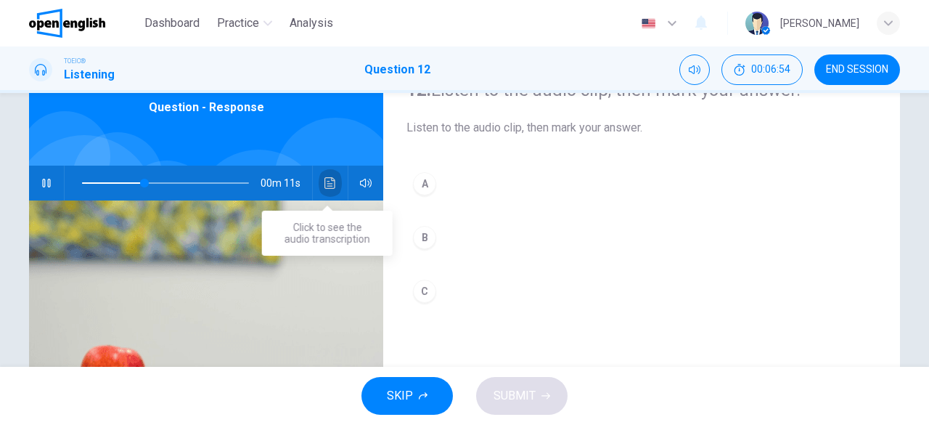
click at [331, 183] on icon "Click to see the audio transcription" at bounding box center [330, 183] width 11 height 12
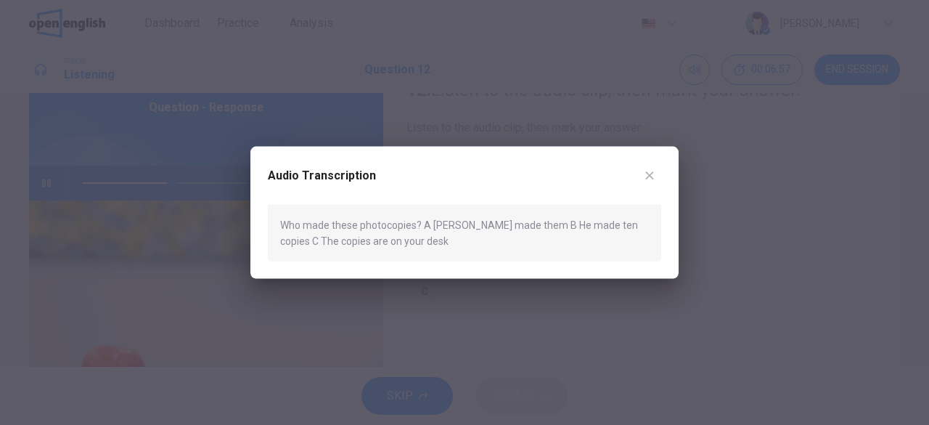
drag, startPoint x: 658, startPoint y: 170, endPoint x: 644, endPoint y: 175, distance: 14.7
click at [658, 170] on button "button" at bounding box center [649, 174] width 23 height 23
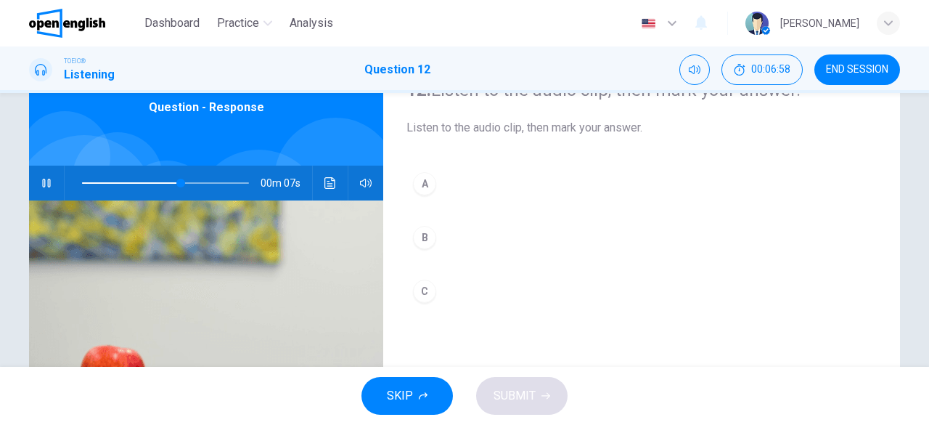
click at [419, 188] on div "A" at bounding box center [424, 183] width 23 height 23
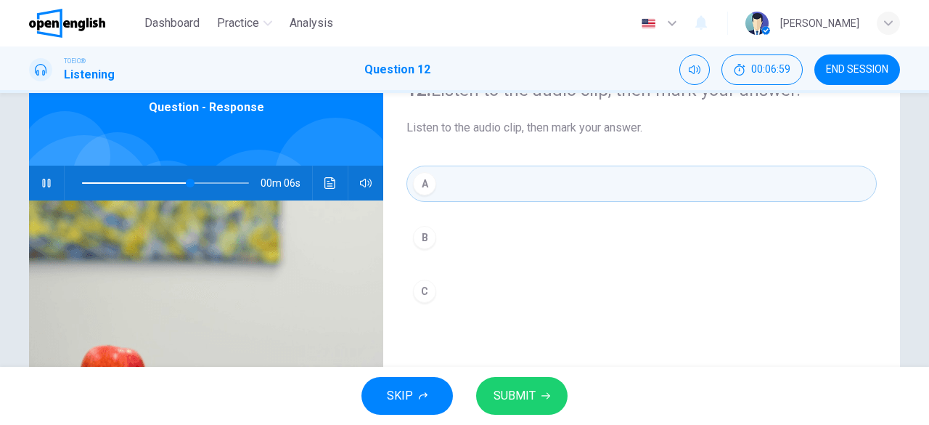
click at [500, 393] on span "SUBMIT" at bounding box center [515, 396] width 42 height 20
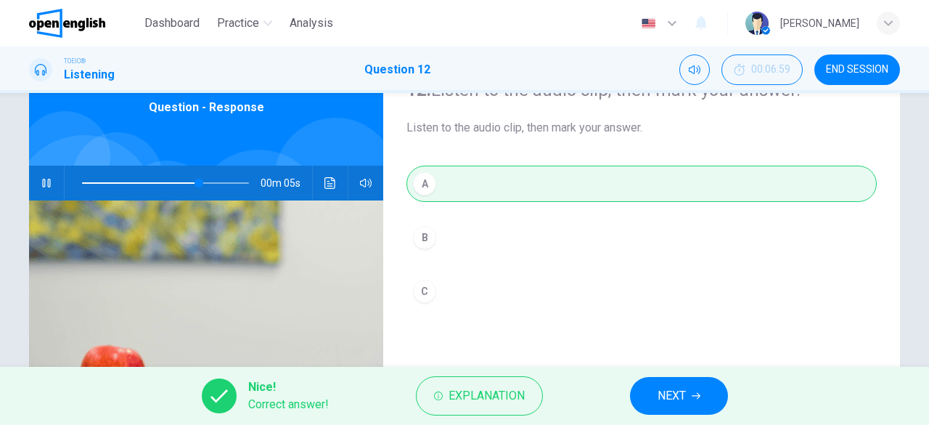
type input "**"
click at [701, 399] on button "NEXT" at bounding box center [679, 396] width 98 height 38
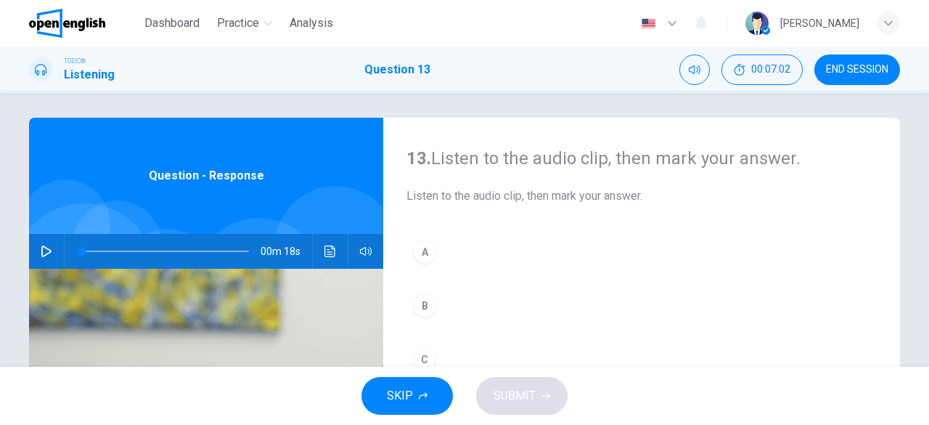
scroll to position [0, 0]
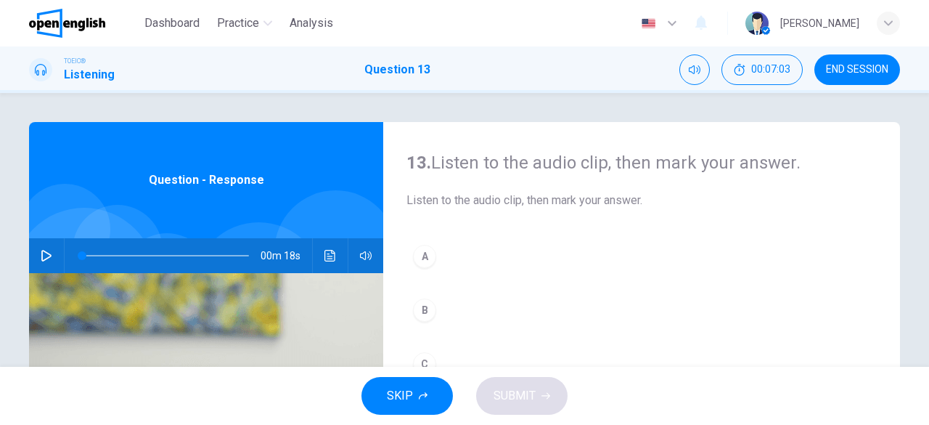
click at [41, 256] on icon "button" at bounding box center [47, 256] width 12 height 12
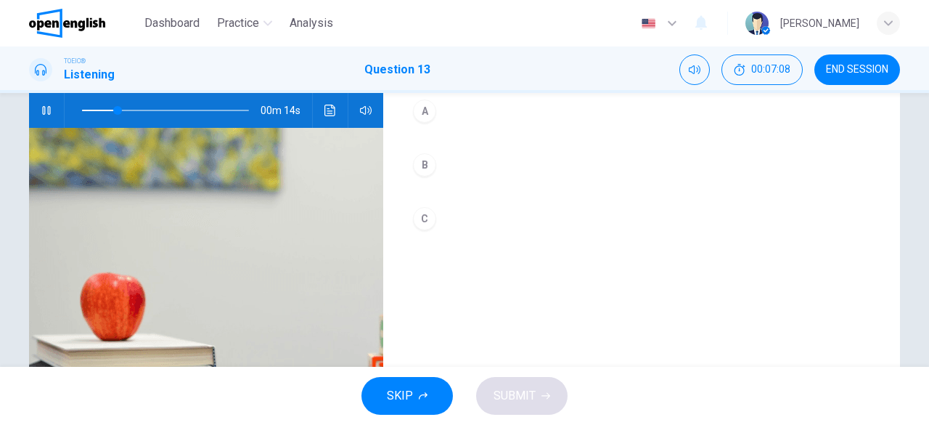
scroll to position [73, 0]
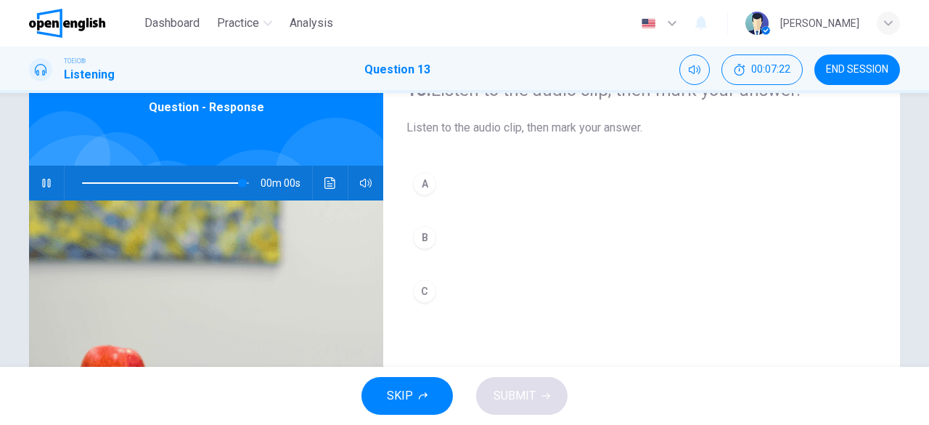
type input "*"
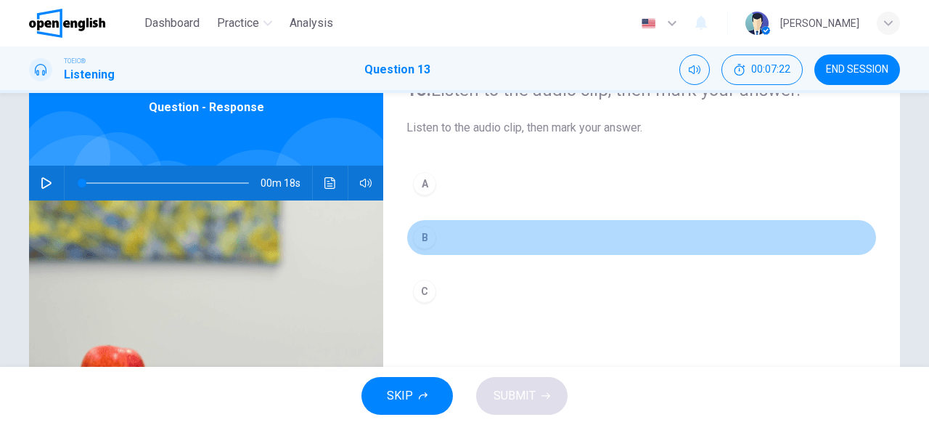
click at [418, 239] on div "B" at bounding box center [424, 237] width 23 height 23
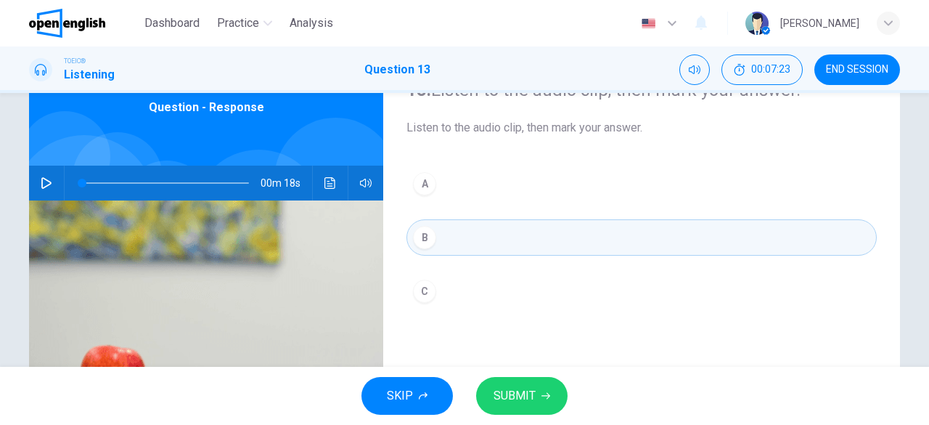
click at [507, 399] on span "SUBMIT" at bounding box center [515, 396] width 42 height 20
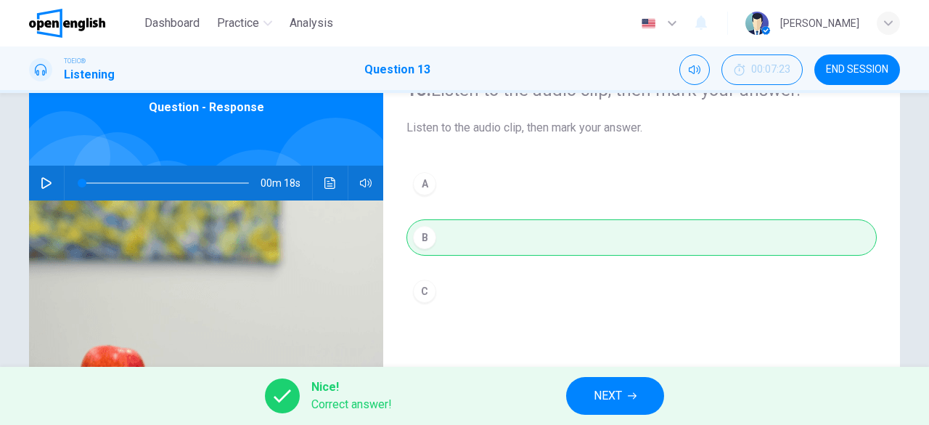
click at [605, 404] on span "NEXT" at bounding box center [608, 396] width 28 height 20
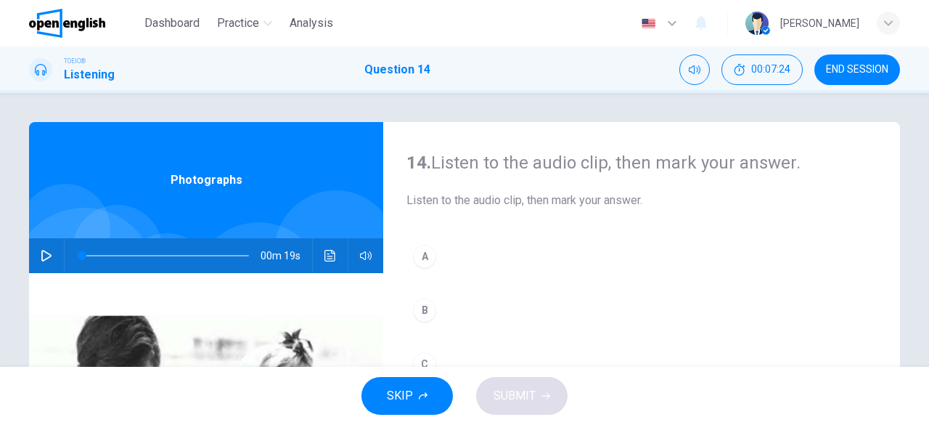
click at [41, 256] on icon "button" at bounding box center [47, 256] width 12 height 12
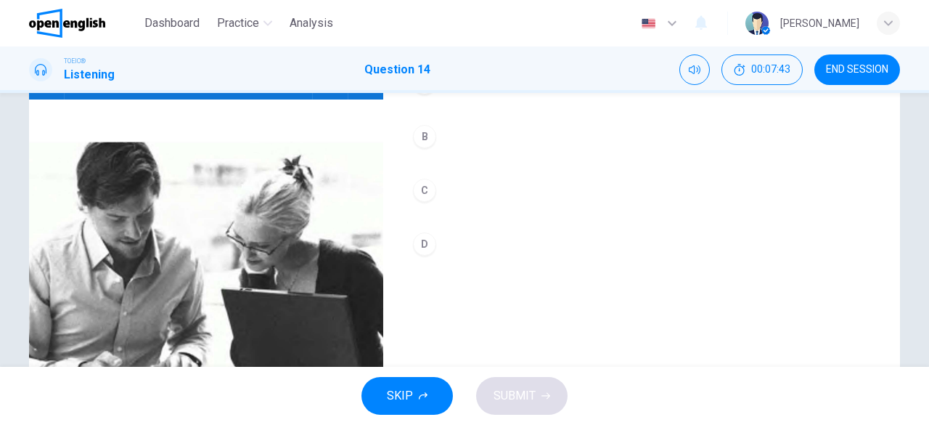
scroll to position [144, 0]
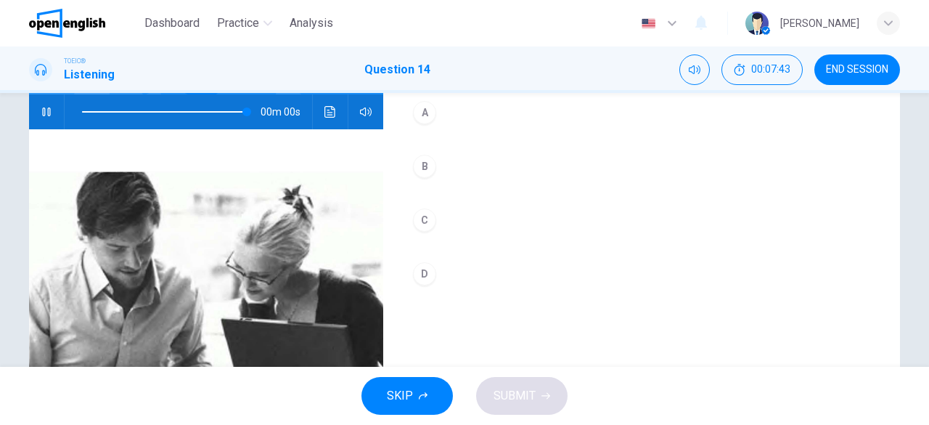
type input "*"
click at [420, 117] on div "A" at bounding box center [424, 112] width 23 height 23
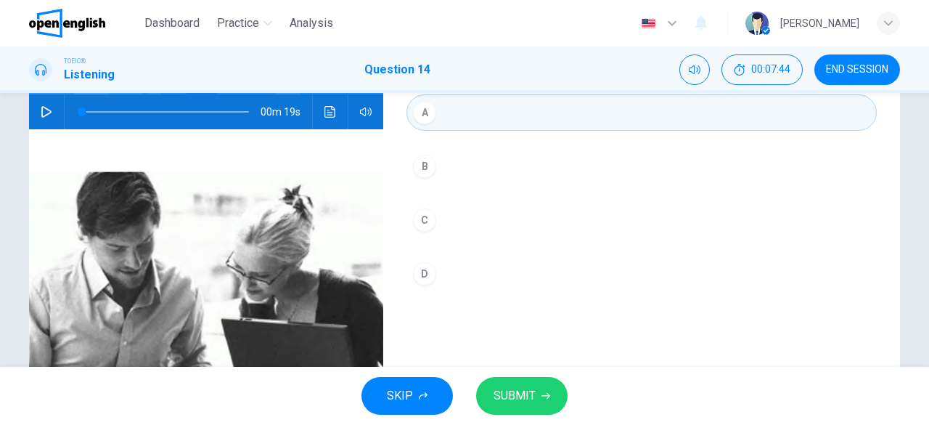
click at [510, 388] on span "SUBMIT" at bounding box center [515, 396] width 42 height 20
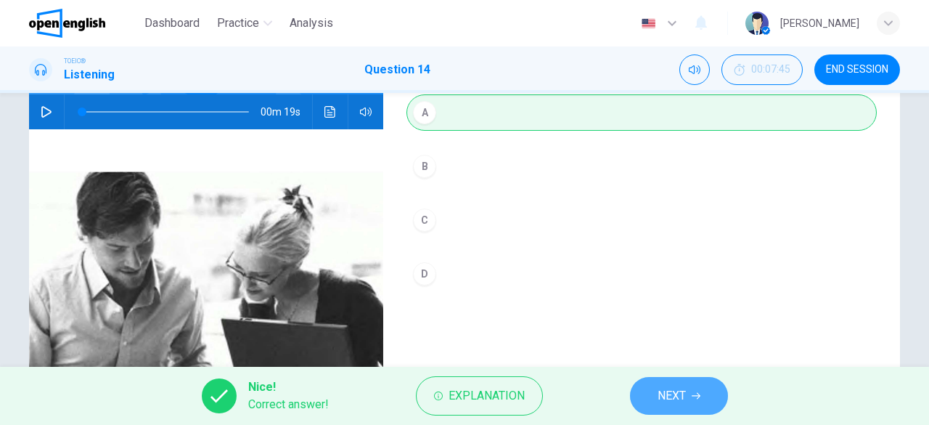
click at [682, 394] on span "NEXT" at bounding box center [672, 396] width 28 height 20
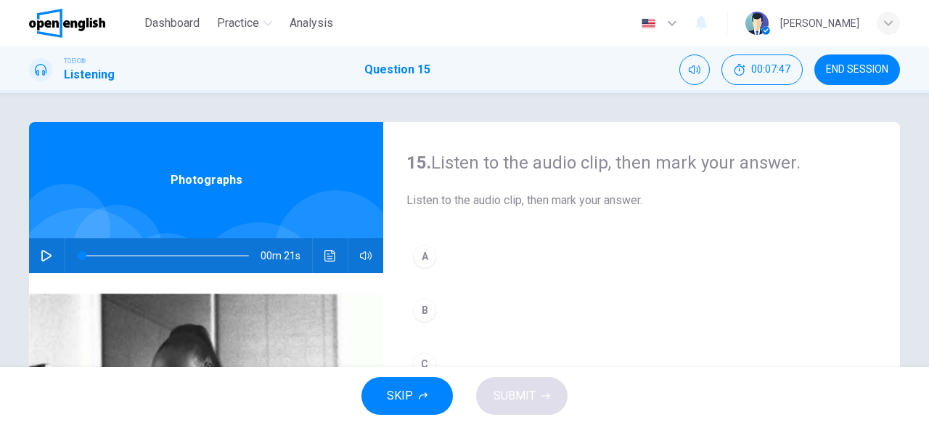
click at [35, 254] on button "button" at bounding box center [46, 255] width 23 height 35
click at [42, 252] on icon "button" at bounding box center [46, 256] width 10 height 12
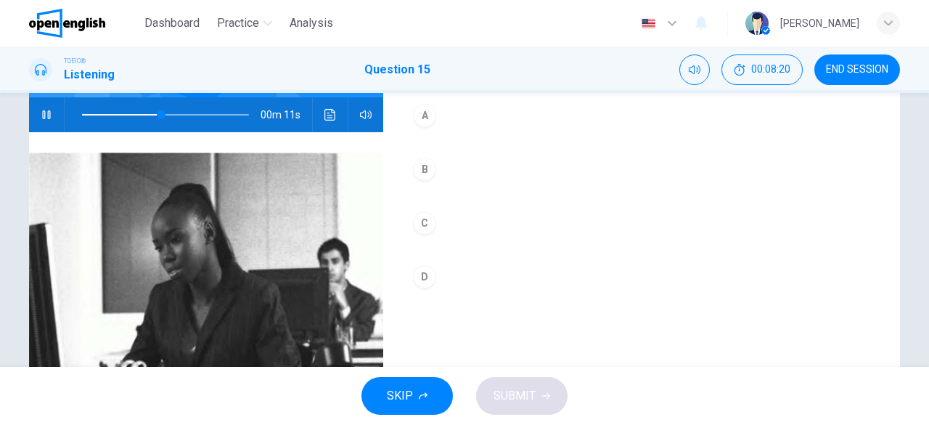
scroll to position [71, 0]
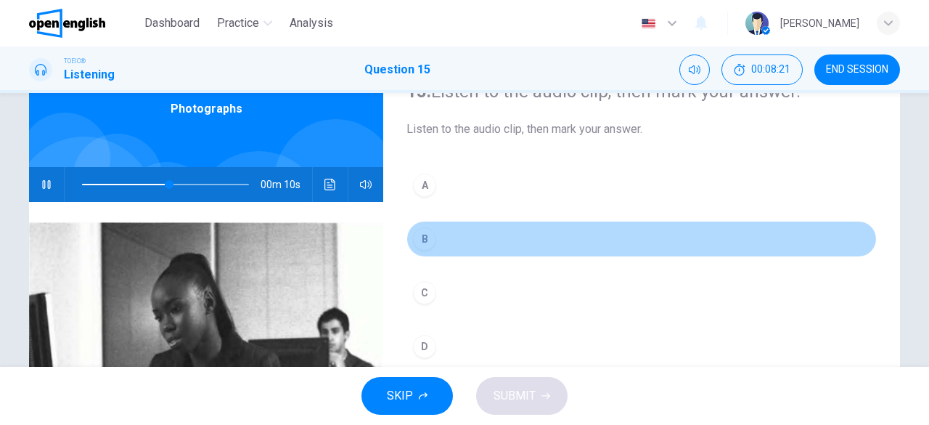
click at [424, 234] on div "B" at bounding box center [424, 238] width 23 height 23
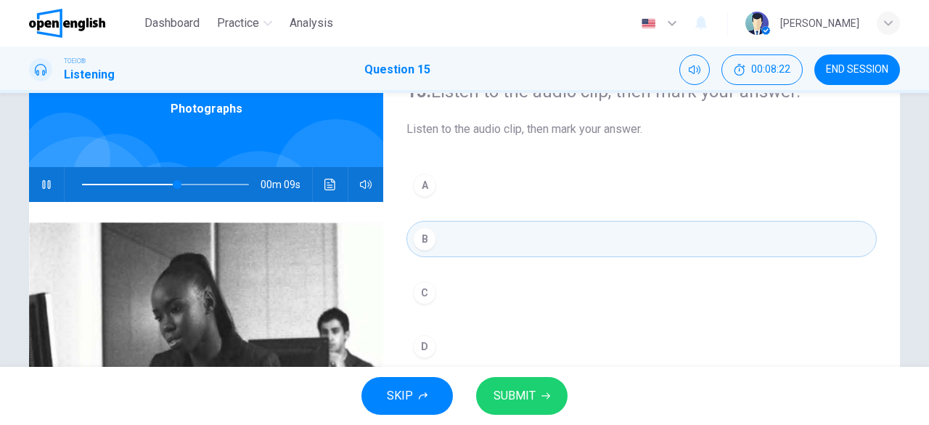
click at [504, 398] on span "SUBMIT" at bounding box center [515, 396] width 42 height 20
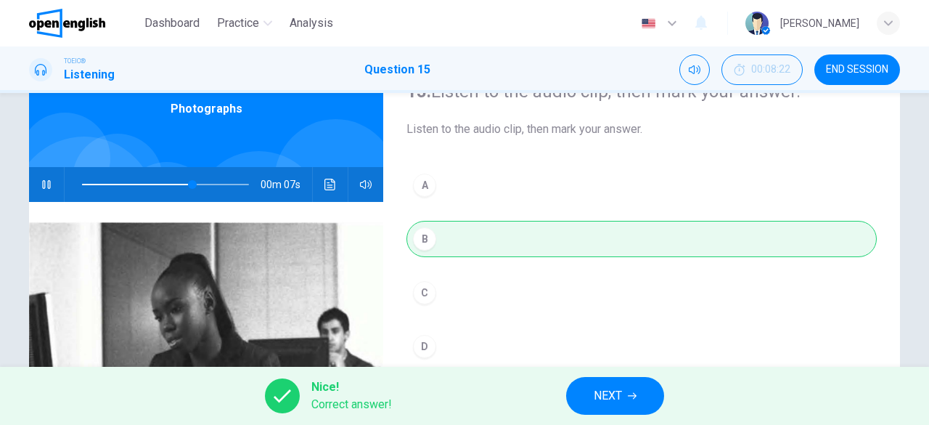
type input "**"
click at [620, 402] on span "NEXT" at bounding box center [608, 396] width 28 height 20
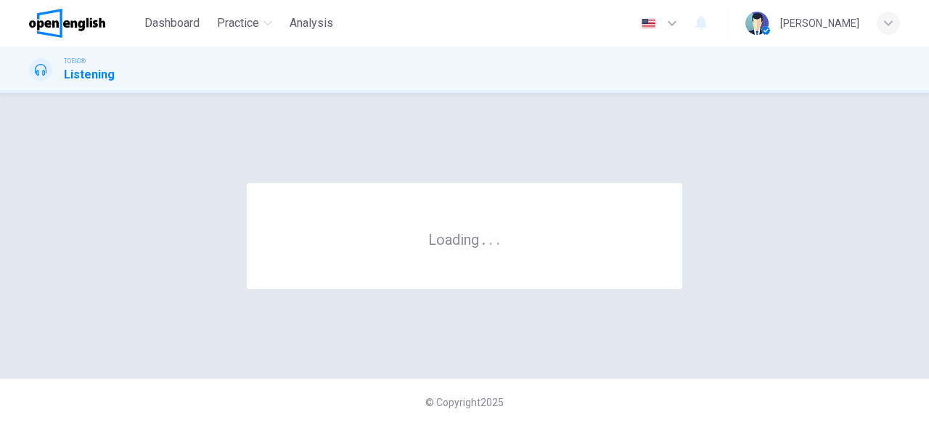
scroll to position [0, 0]
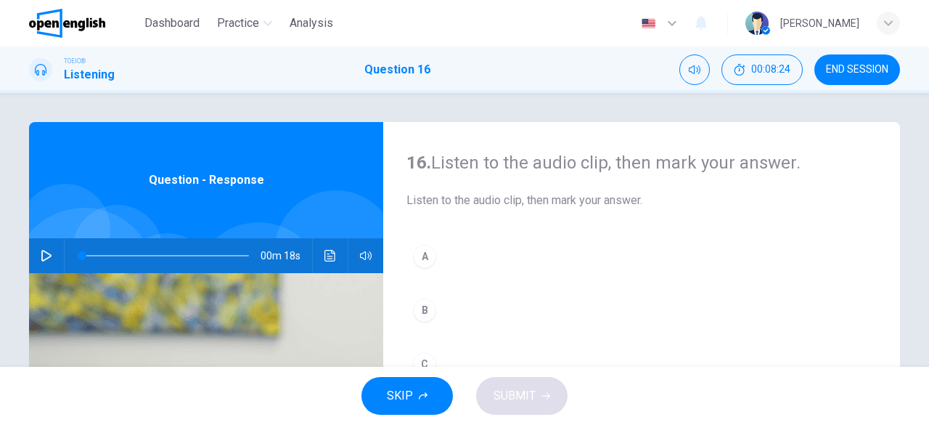
click at [38, 261] on button "button" at bounding box center [46, 255] width 23 height 35
click at [421, 312] on div "B" at bounding box center [424, 309] width 23 height 23
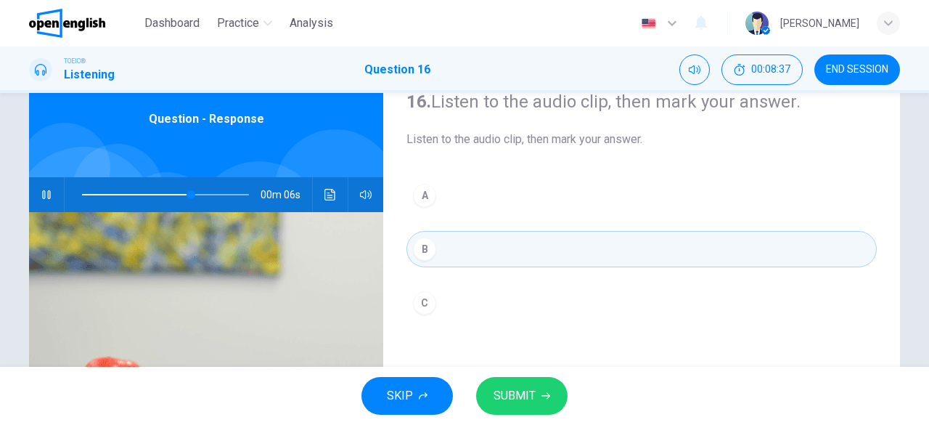
scroll to position [145, 0]
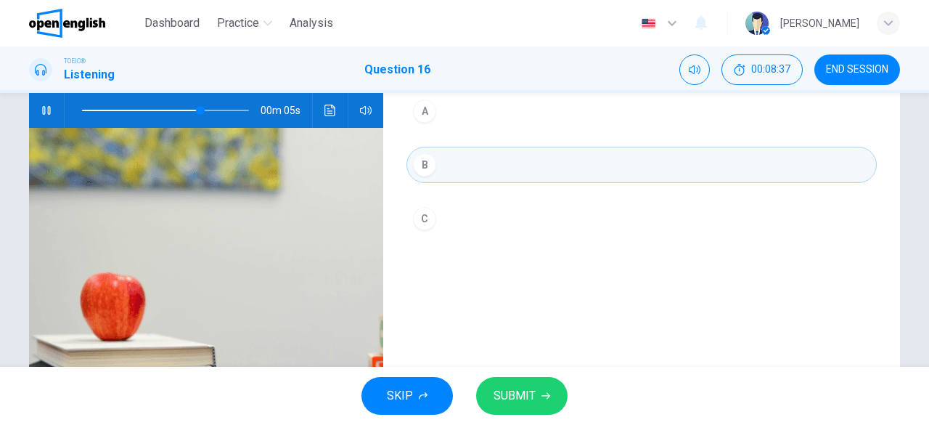
click at [531, 396] on span "SUBMIT" at bounding box center [515, 396] width 42 height 20
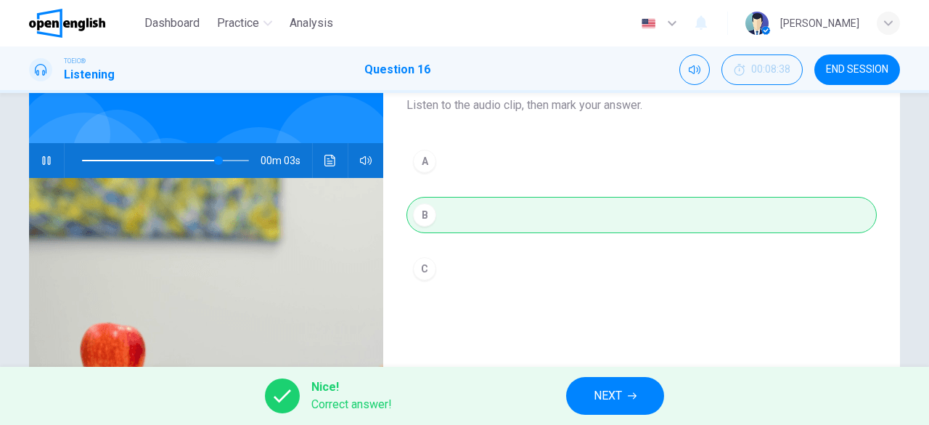
scroll to position [73, 0]
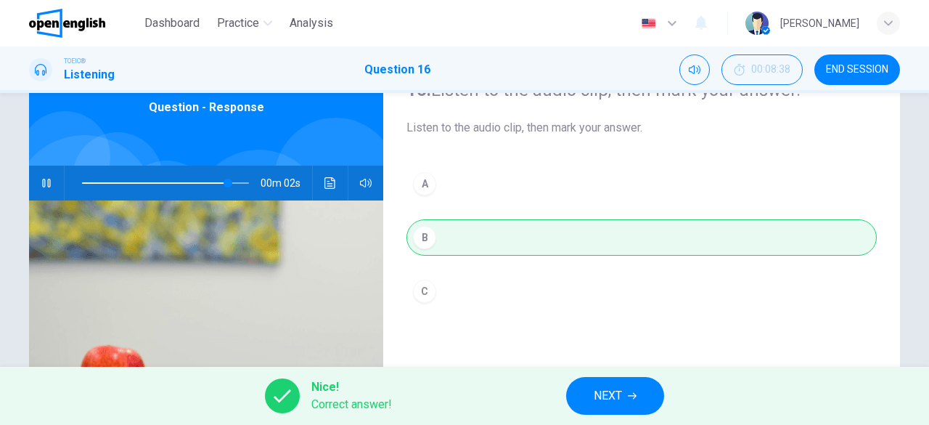
type input "**"
click at [610, 398] on span "NEXT" at bounding box center [608, 396] width 28 height 20
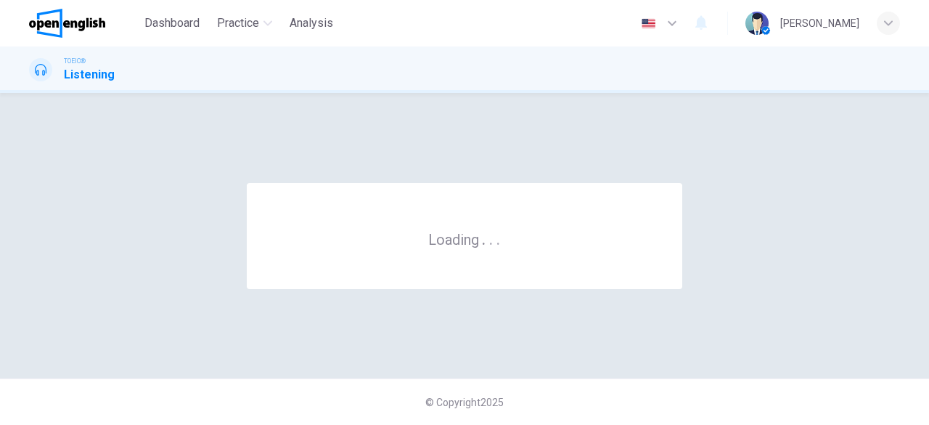
scroll to position [0, 0]
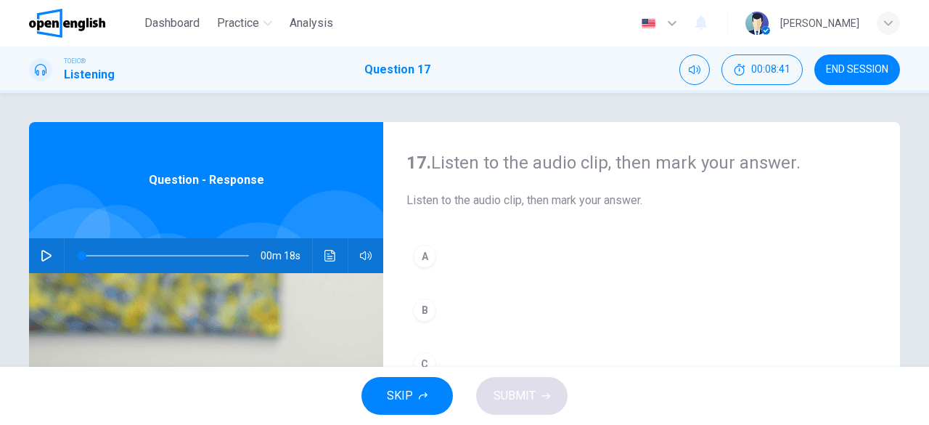
click at [41, 250] on icon "button" at bounding box center [46, 256] width 10 height 12
click at [424, 313] on div "B" at bounding box center [424, 309] width 23 height 23
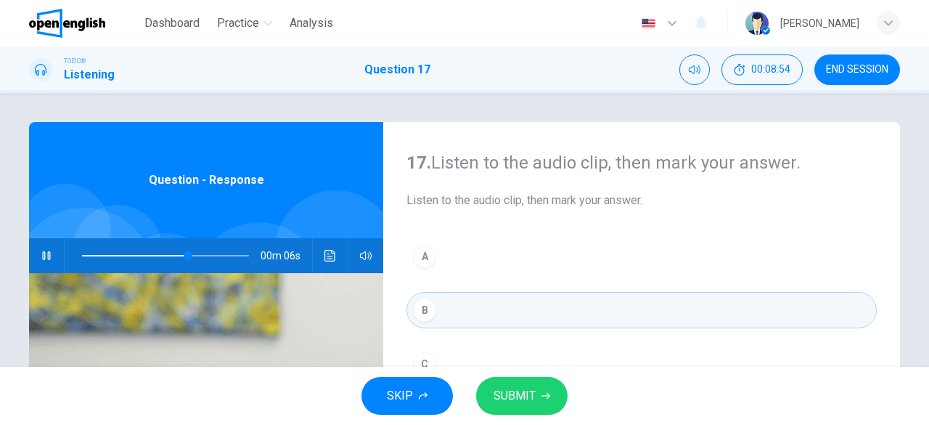
click at [519, 398] on span "SUBMIT" at bounding box center [515, 396] width 42 height 20
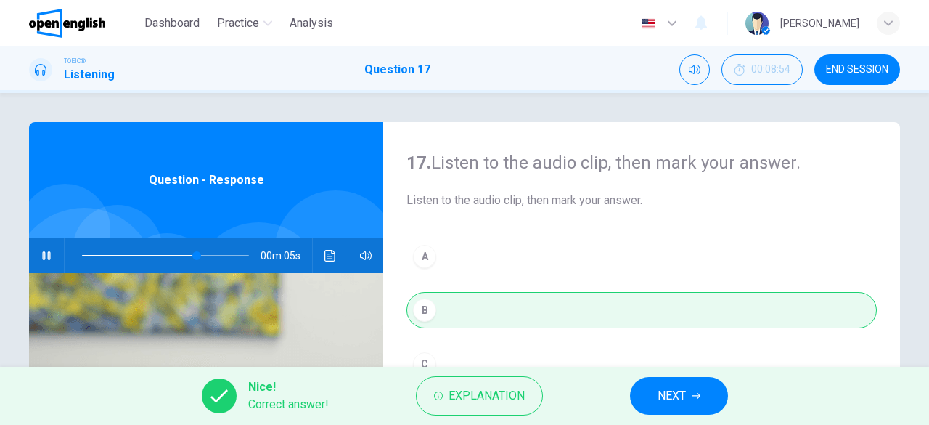
type input "**"
click at [672, 398] on span "NEXT" at bounding box center [672, 396] width 28 height 20
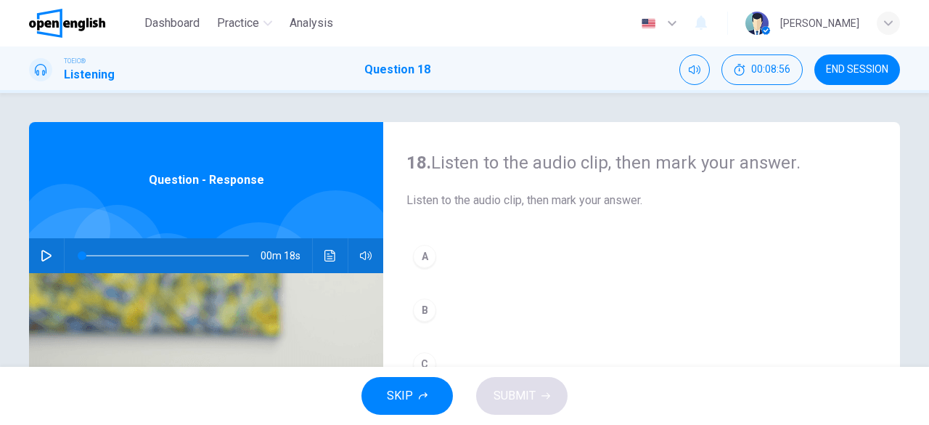
click at [44, 253] on icon "button" at bounding box center [46, 256] width 10 height 12
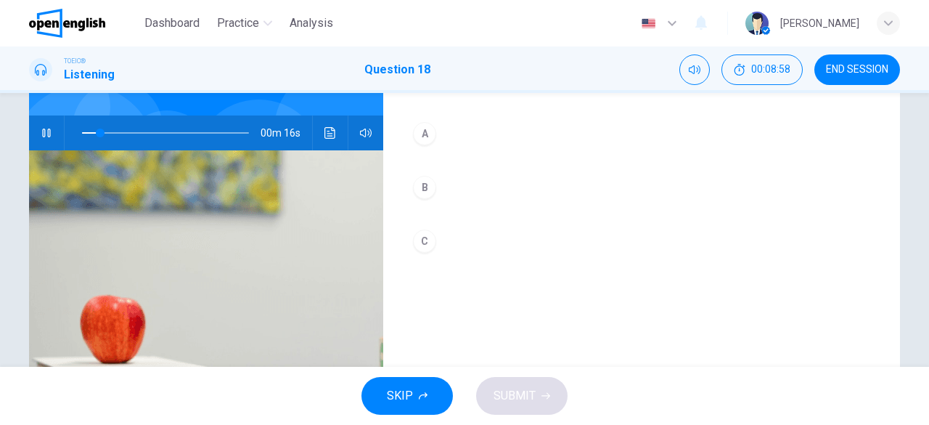
scroll to position [145, 0]
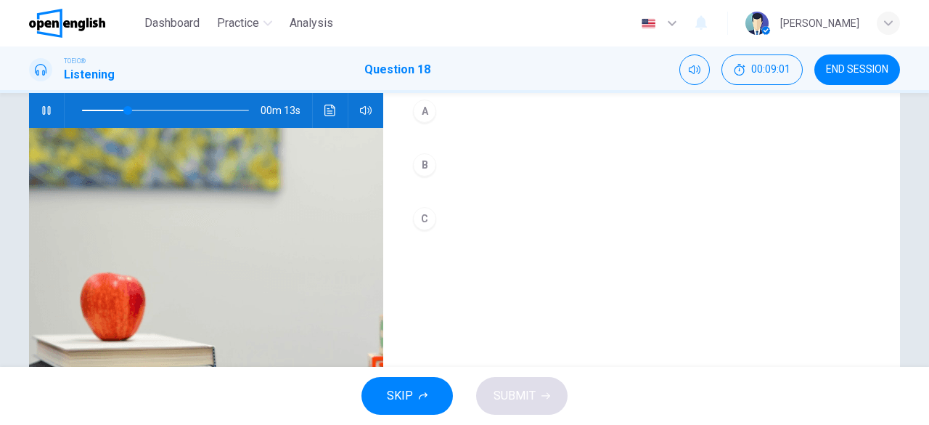
click at [410, 396] on span "SKIP" at bounding box center [400, 396] width 26 height 20
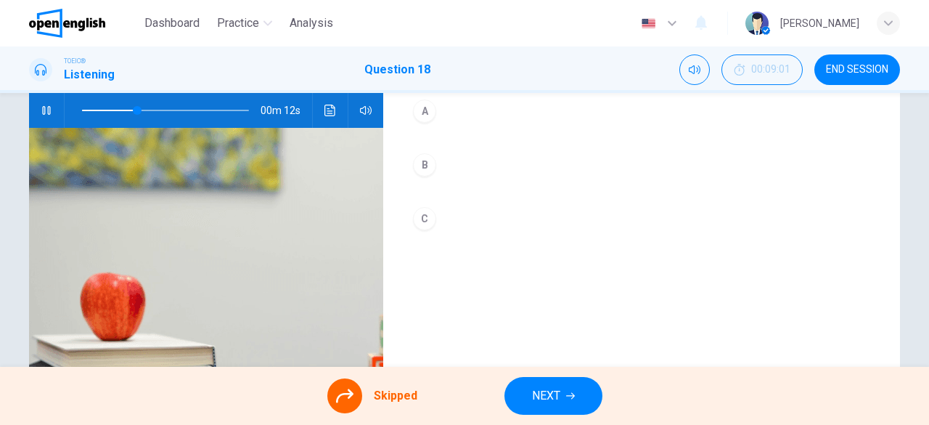
type input "**"
click at [567, 392] on icon "button" at bounding box center [570, 395] width 9 height 9
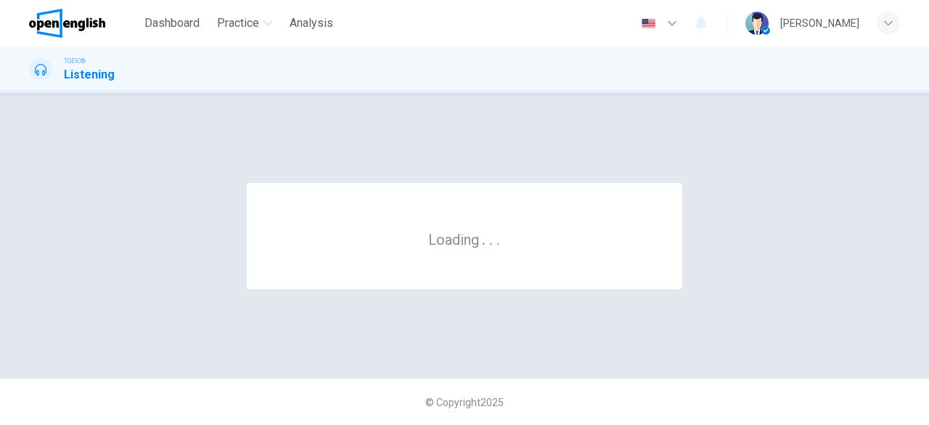
scroll to position [0, 0]
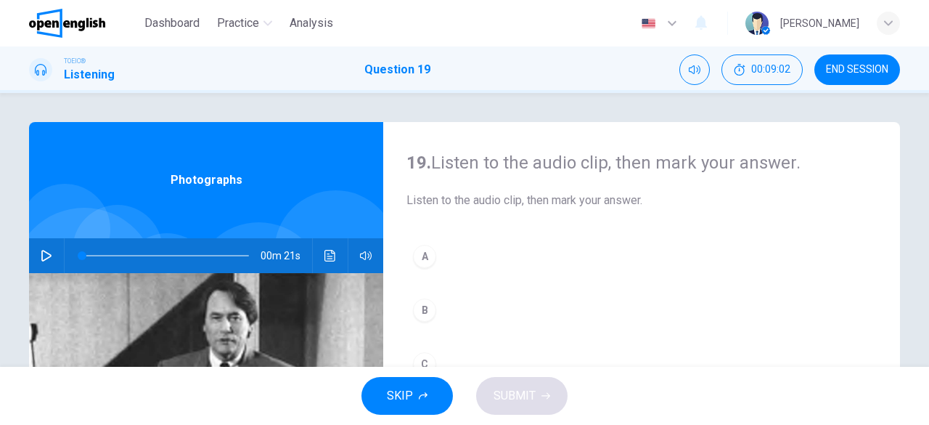
click at [41, 255] on icon "button" at bounding box center [47, 256] width 12 height 12
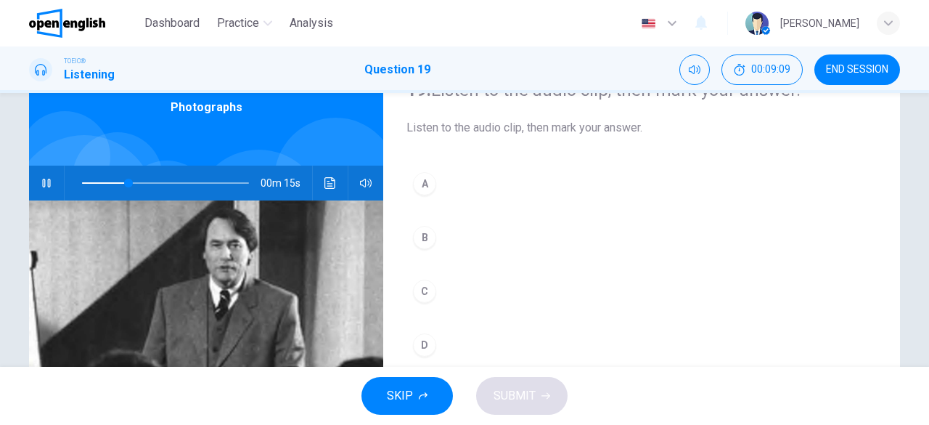
scroll to position [145, 0]
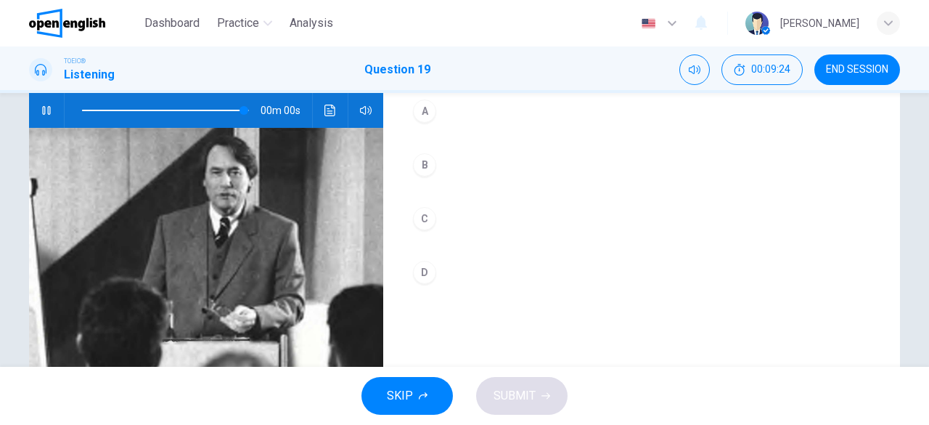
type input "*"
click at [428, 274] on div "D" at bounding box center [424, 272] width 23 height 23
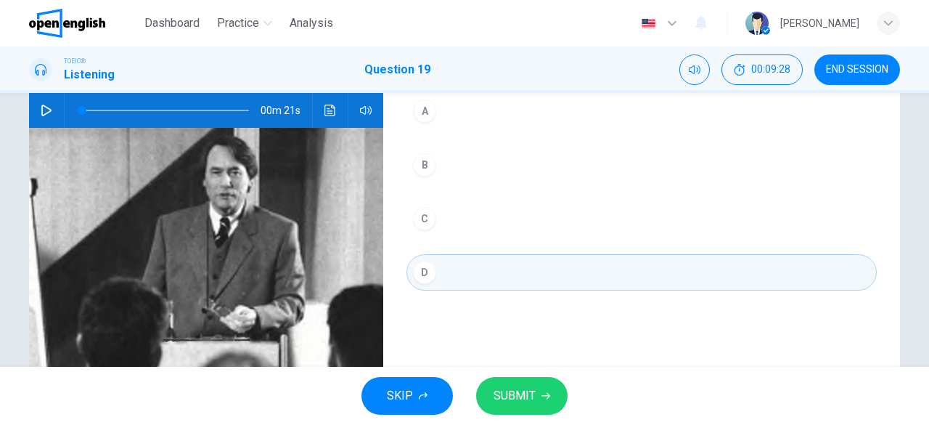
click at [328, 115] on icon "Click to see the audio transcription" at bounding box center [330, 111] width 11 height 12
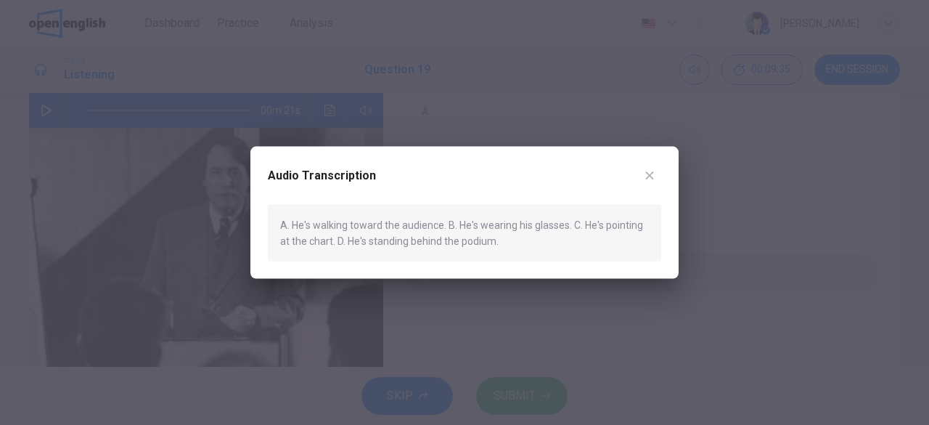
click at [651, 175] on icon "button" at bounding box center [650, 175] width 8 height 8
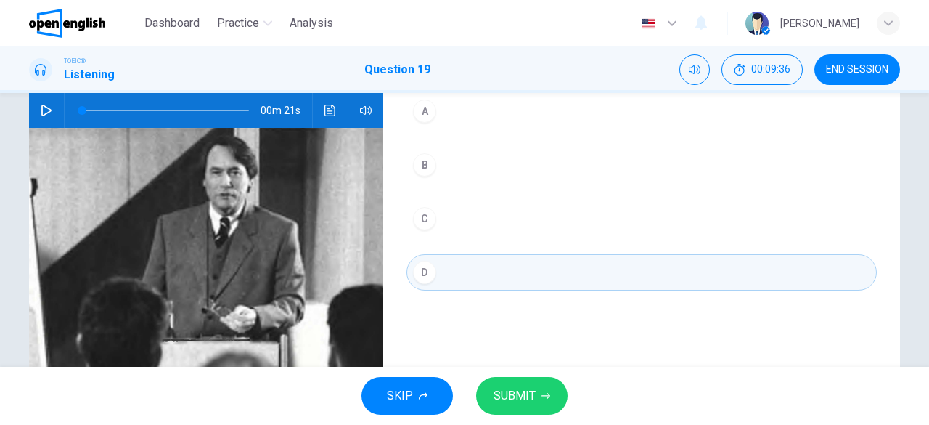
click at [541, 406] on button "SUBMIT" at bounding box center [521, 396] width 91 height 38
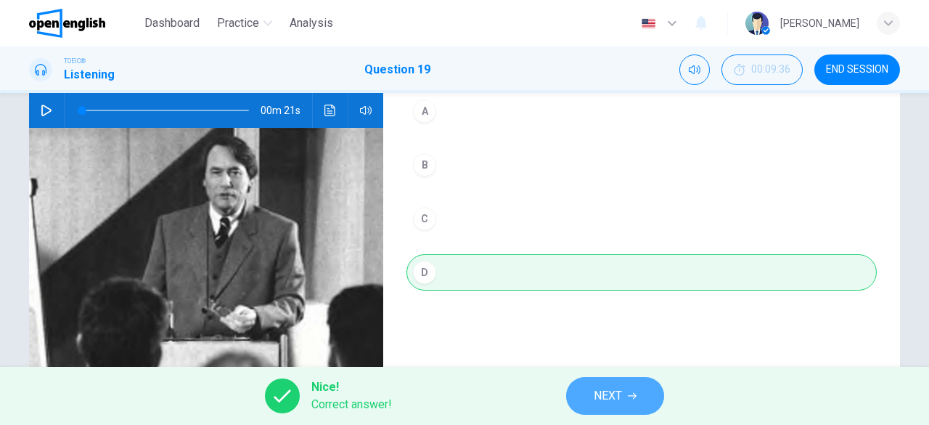
click at [581, 397] on button "NEXT" at bounding box center [615, 396] width 98 height 38
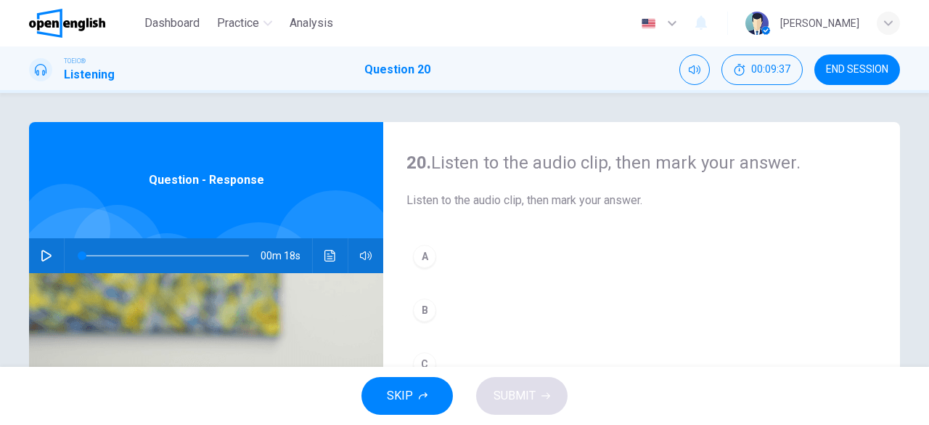
click at [41, 251] on icon "button" at bounding box center [46, 256] width 10 height 12
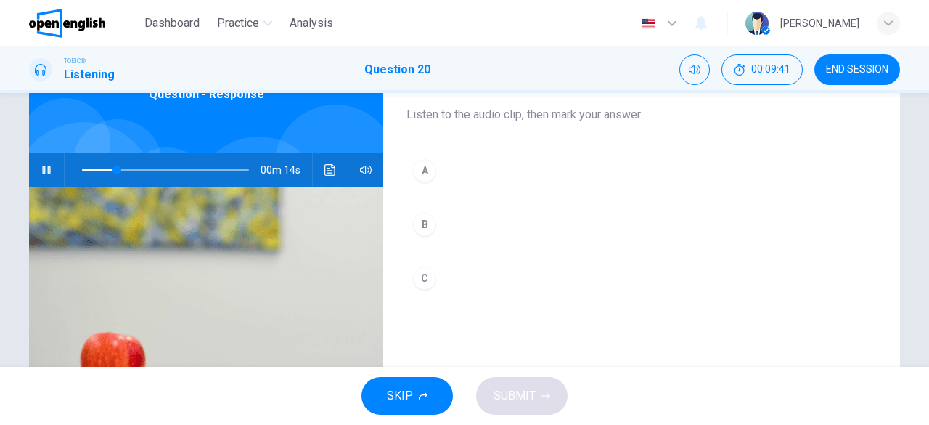
scroll to position [73, 0]
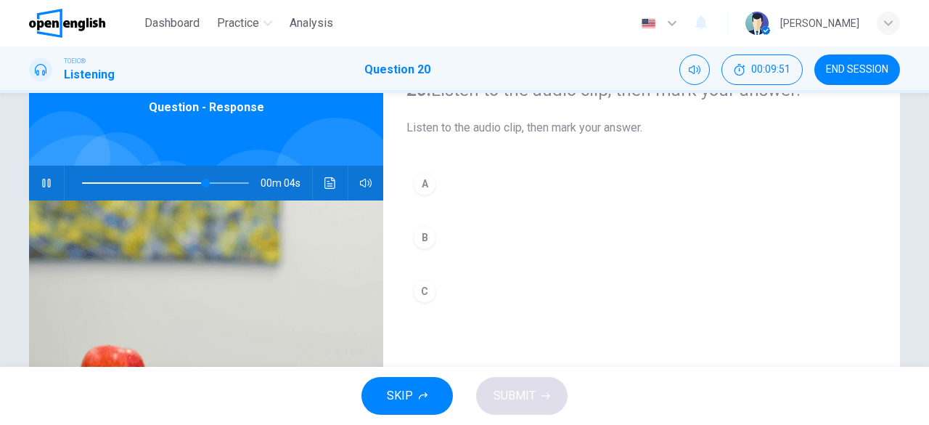
click at [429, 240] on div "B" at bounding box center [424, 237] width 23 height 23
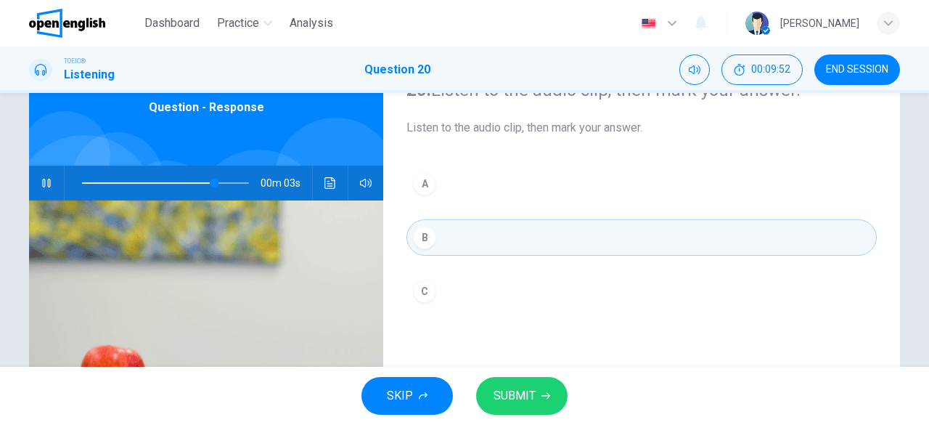
click at [325, 180] on icon "Click to see the audio transcription" at bounding box center [331, 183] width 12 height 12
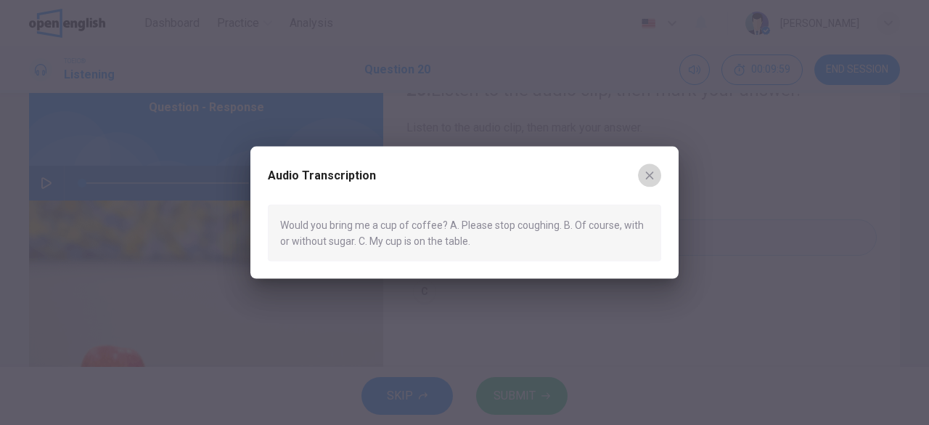
click at [659, 177] on button "button" at bounding box center [649, 174] width 23 height 23
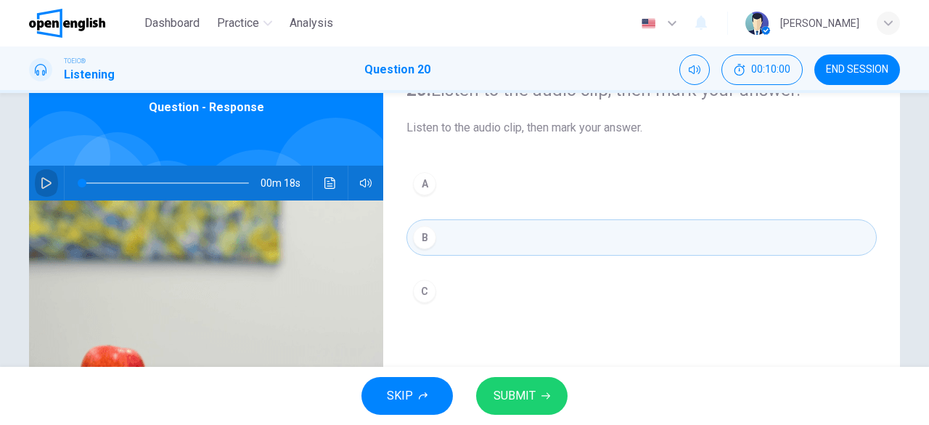
click at [43, 184] on icon "button" at bounding box center [47, 183] width 12 height 12
click at [529, 392] on span "SUBMIT" at bounding box center [515, 396] width 42 height 20
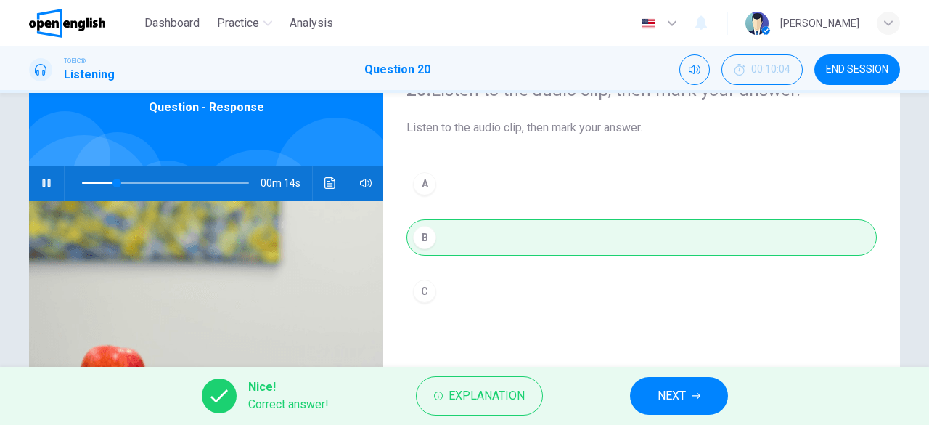
type input "**"
click at [674, 402] on span "NEXT" at bounding box center [672, 396] width 28 height 20
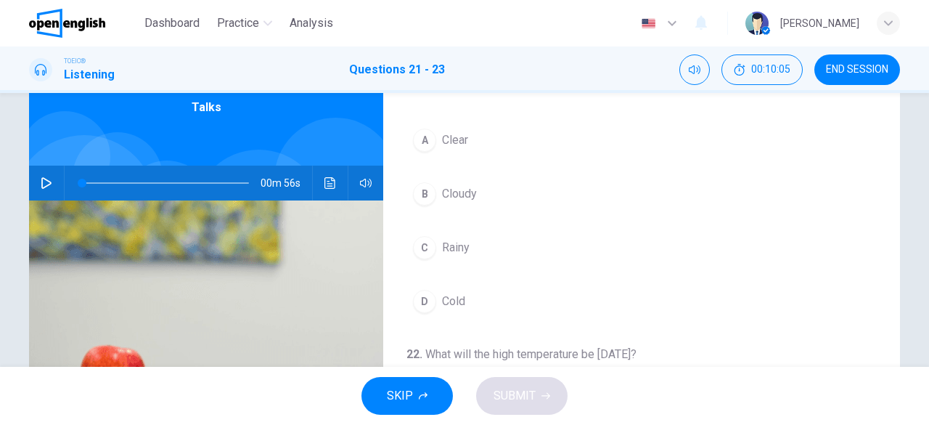
scroll to position [0, 0]
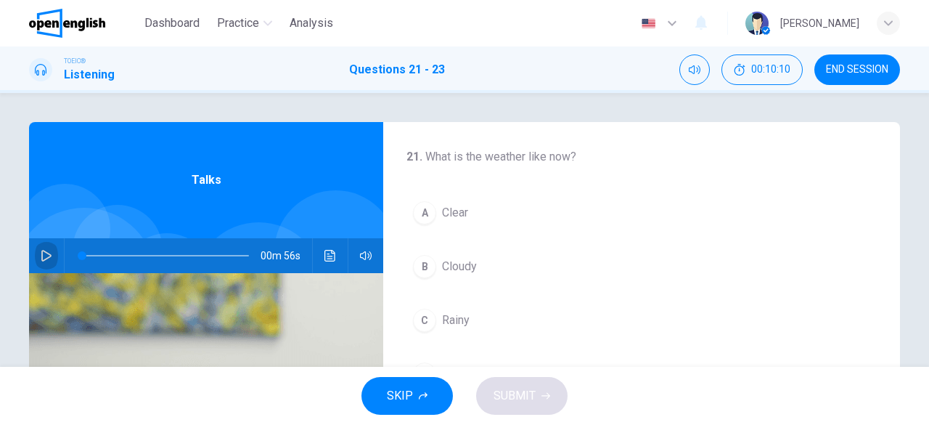
click at [41, 258] on icon "button" at bounding box center [47, 256] width 12 height 12
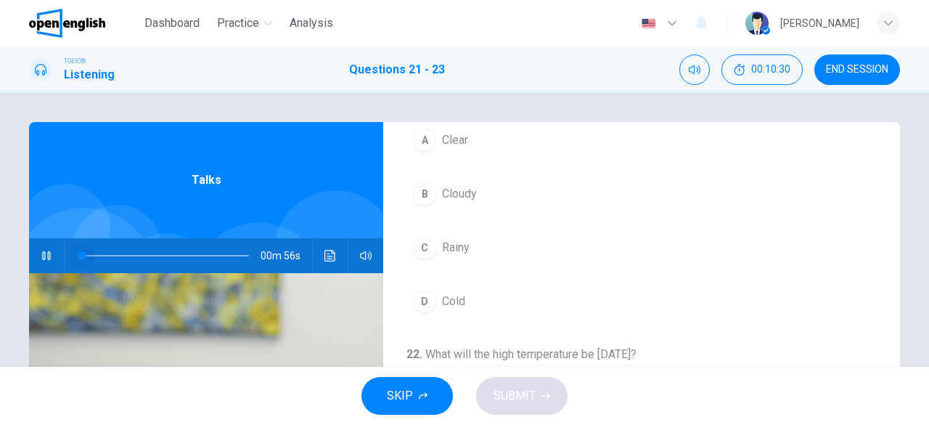
drag, startPoint x: 131, startPoint y: 252, endPoint x: 11, endPoint y: 272, distance: 121.5
click at [11, 272] on div "21 . What is the weather like now? A Clear B Cloudy C Rainy D Cold 22 . What wi…" at bounding box center [465, 374] width 918 height 505
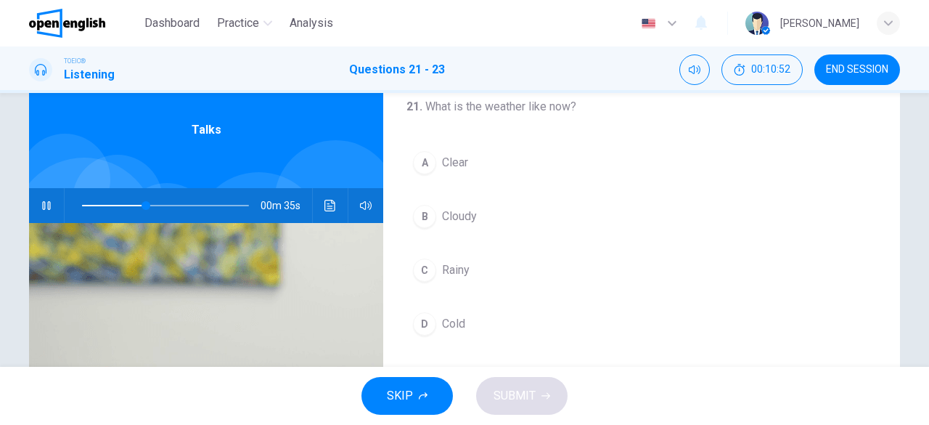
scroll to position [73, 0]
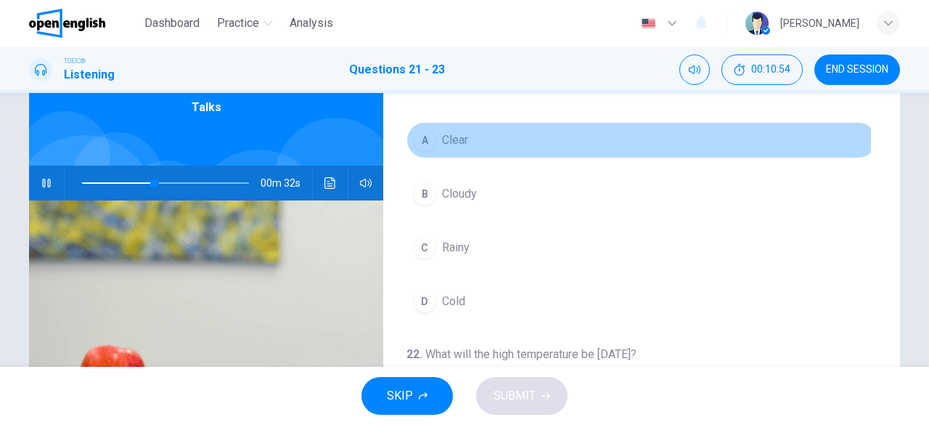
click at [423, 137] on div "A" at bounding box center [424, 140] width 23 height 23
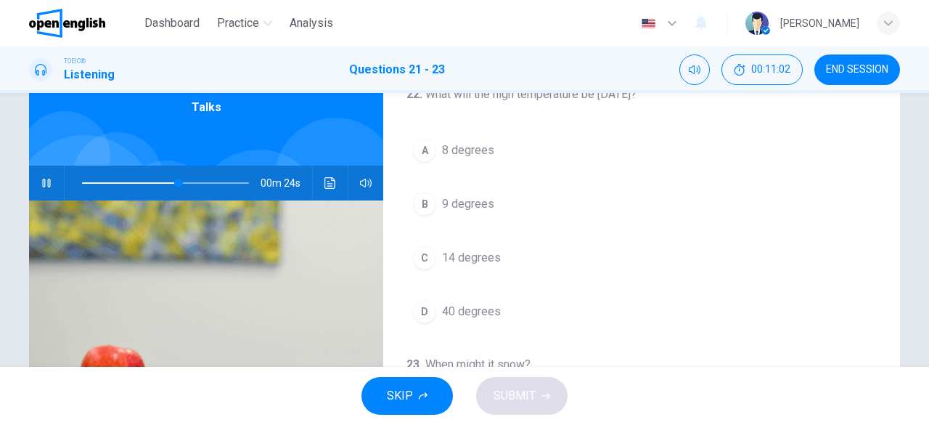
scroll to position [290, 0]
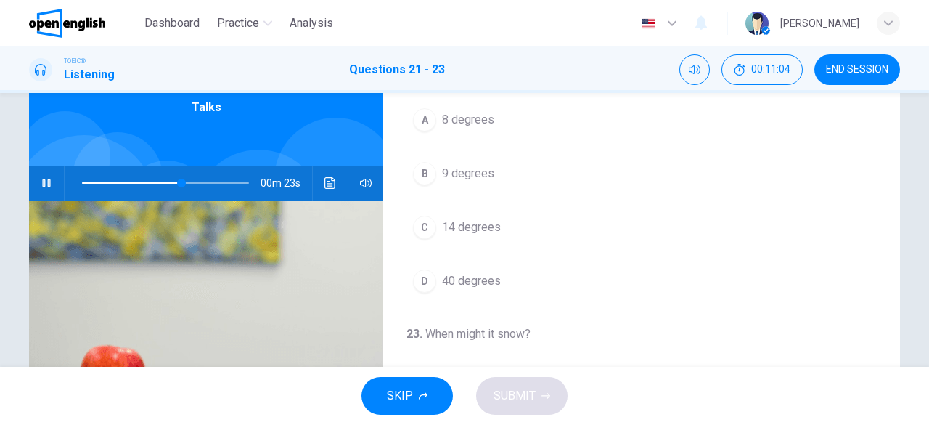
click at [447, 277] on span "40 degrees" at bounding box center [471, 280] width 59 height 17
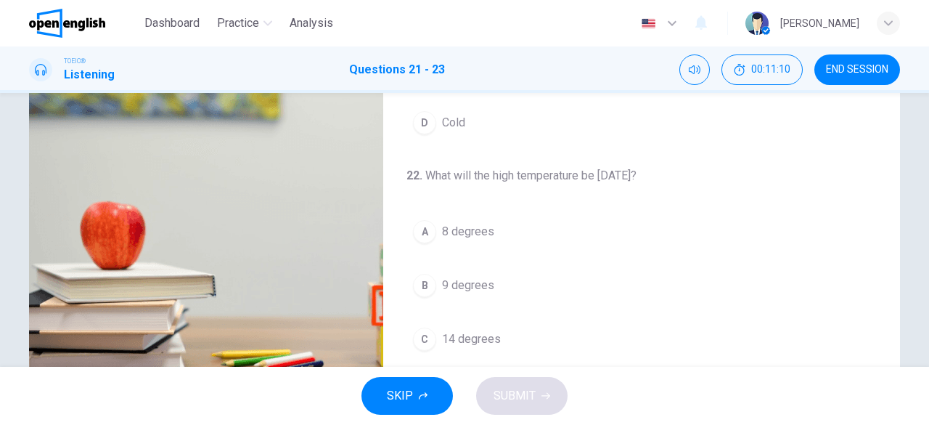
scroll to position [0, 0]
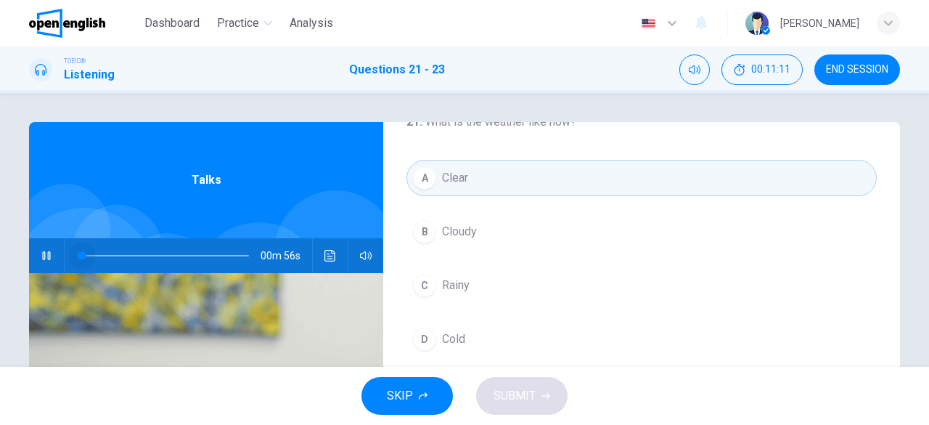
drag, startPoint x: 205, startPoint y: 253, endPoint x: 0, endPoint y: 241, distance: 205.1
click at [0, 241] on div "21 . What is the weather like now? A Clear B Cloudy C Rainy D Cold 22 . What wi…" at bounding box center [464, 230] width 929 height 274
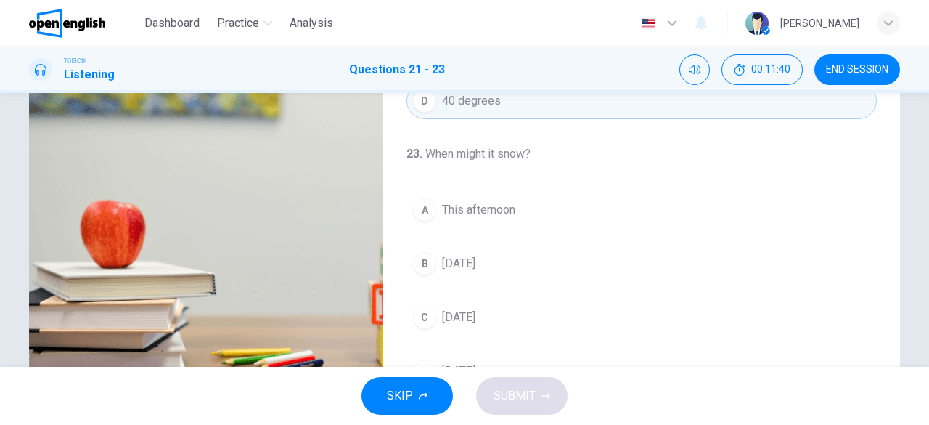
scroll to position [289, 0]
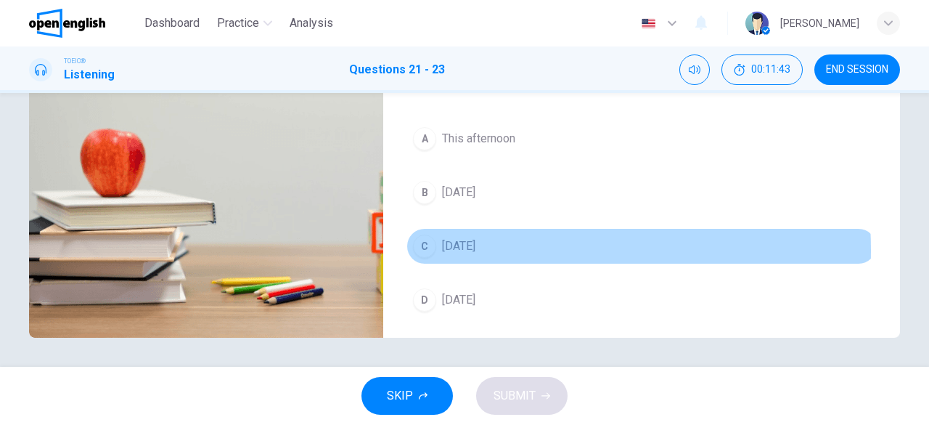
click at [446, 245] on span "[DATE]" at bounding box center [458, 245] width 33 height 17
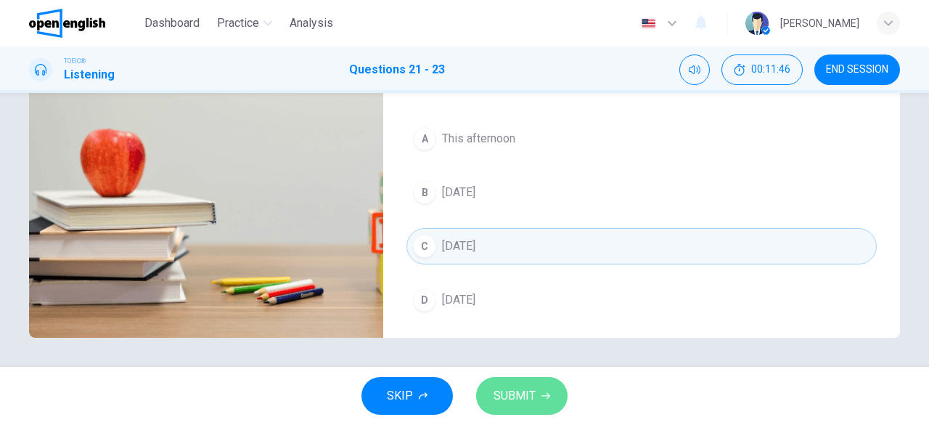
click at [527, 396] on span "SUBMIT" at bounding box center [515, 396] width 42 height 20
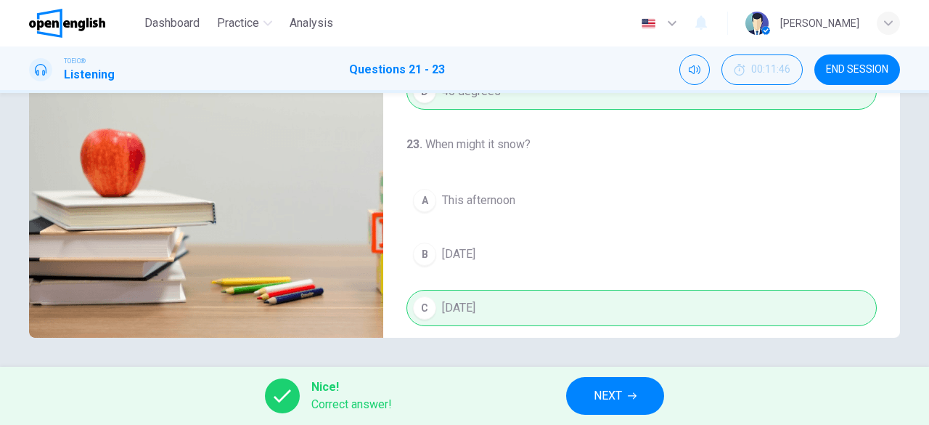
scroll to position [325, 0]
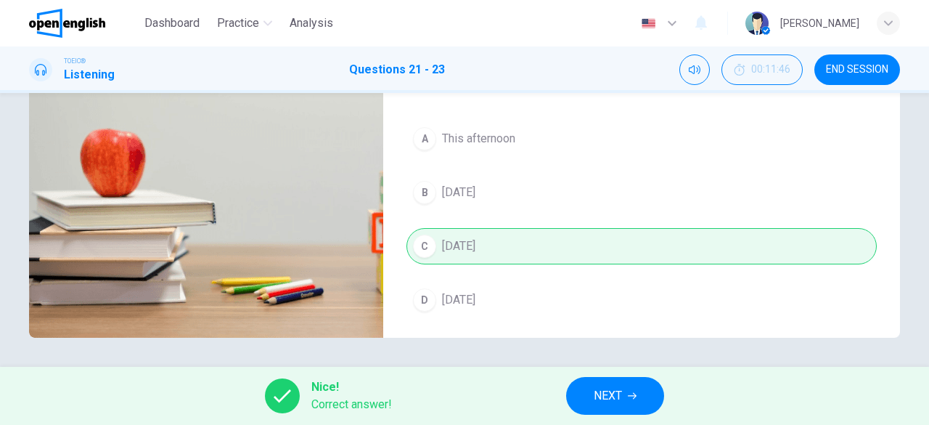
type input "**"
click at [620, 398] on span "NEXT" at bounding box center [608, 396] width 28 height 20
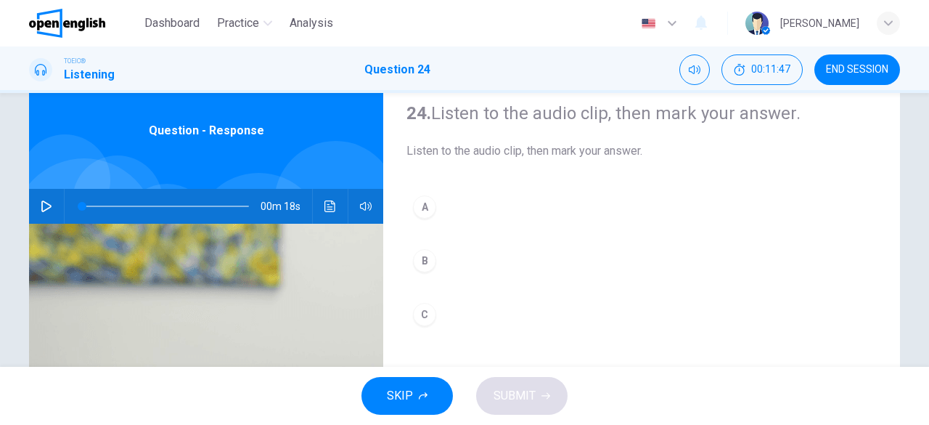
scroll to position [73, 0]
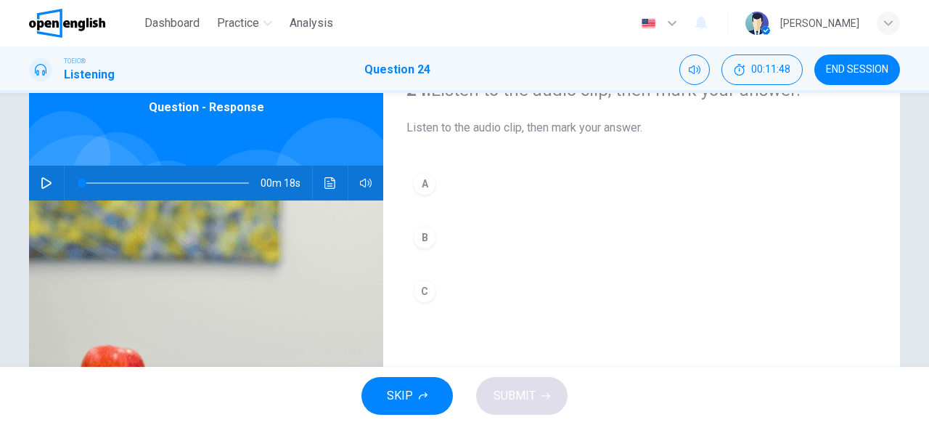
click at [41, 182] on icon "button" at bounding box center [47, 183] width 12 height 12
click at [426, 236] on div "B" at bounding box center [424, 237] width 23 height 23
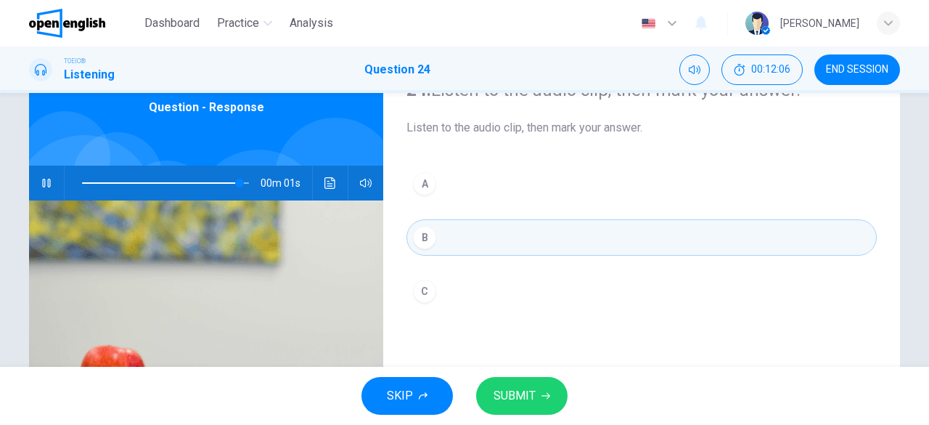
type input "*"
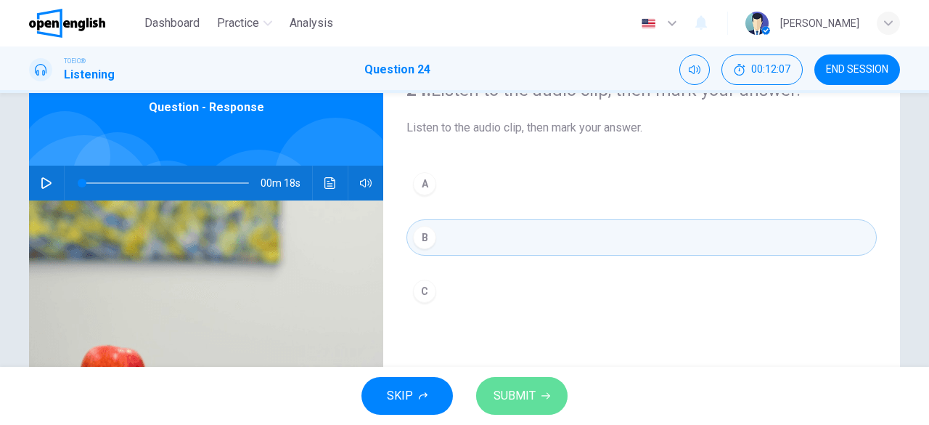
click at [529, 400] on span "SUBMIT" at bounding box center [515, 396] width 42 height 20
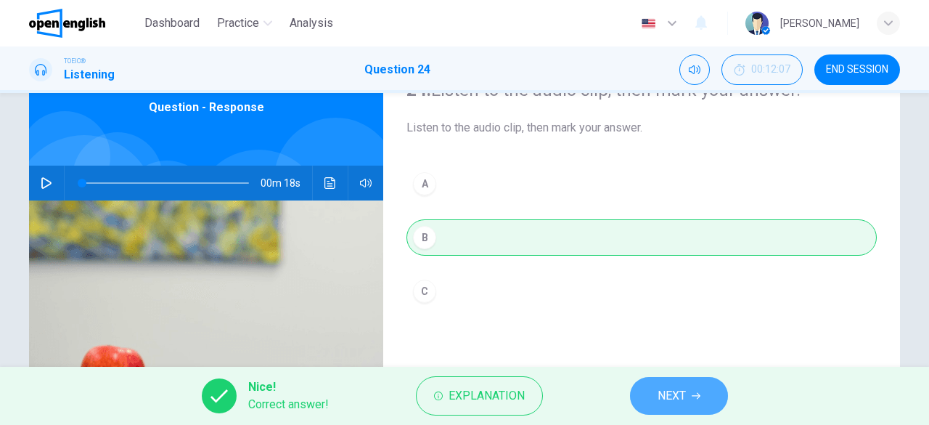
click at [662, 394] on span "NEXT" at bounding box center [672, 396] width 28 height 20
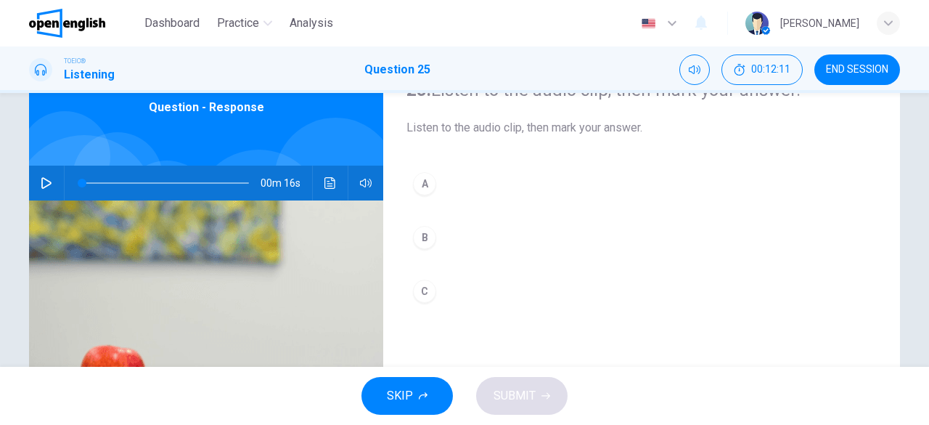
drag, startPoint x: 44, startPoint y: 180, endPoint x: 48, endPoint y: 187, distance: 7.9
click at [43, 182] on icon "button" at bounding box center [47, 183] width 12 height 12
click at [420, 291] on div "C" at bounding box center [424, 291] width 23 height 23
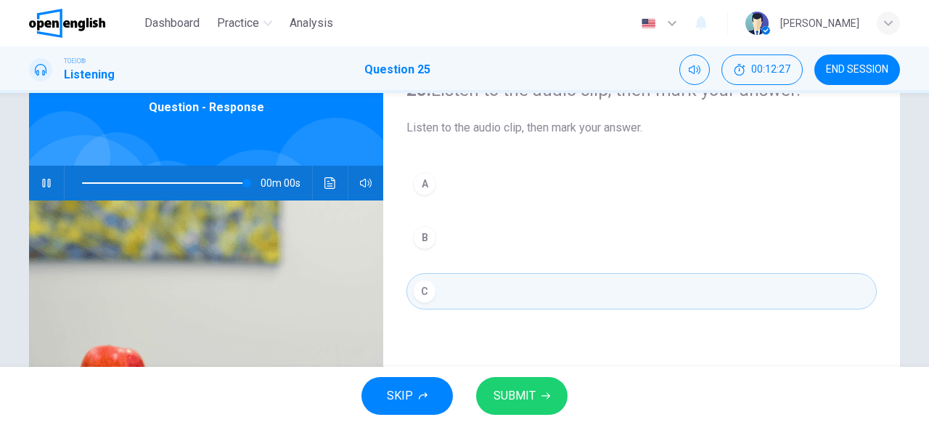
type input "*"
click at [526, 393] on span "SUBMIT" at bounding box center [515, 396] width 42 height 20
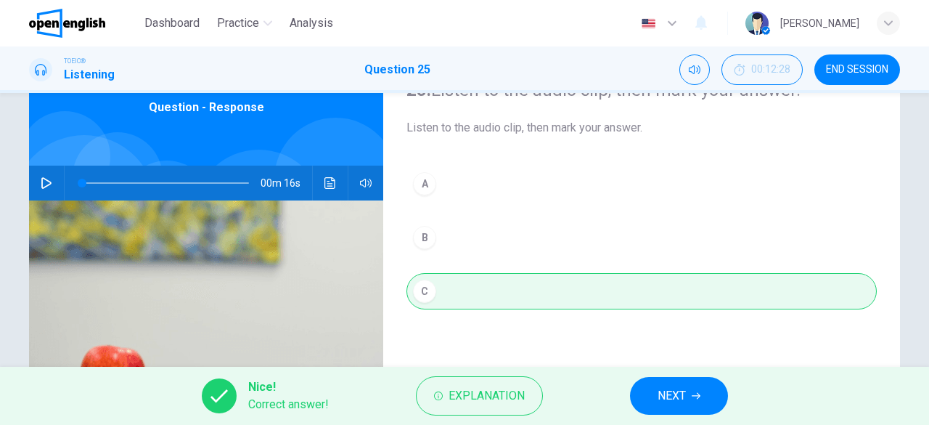
click at [691, 403] on button "NEXT" at bounding box center [679, 396] width 98 height 38
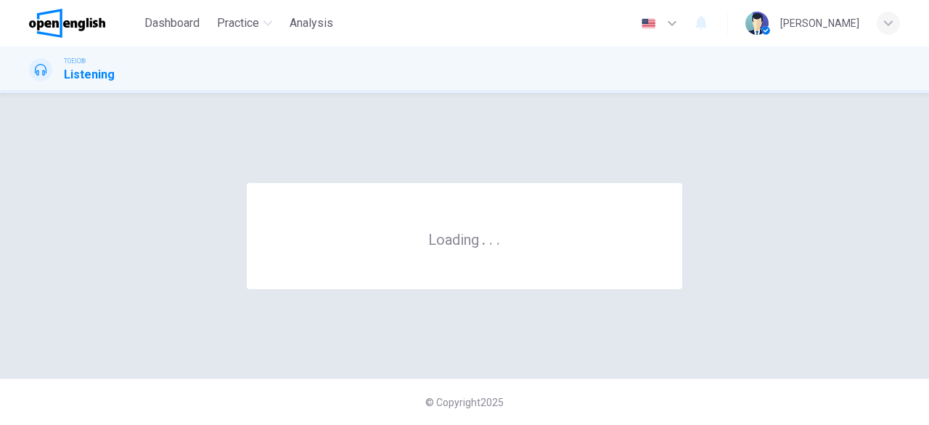
scroll to position [0, 0]
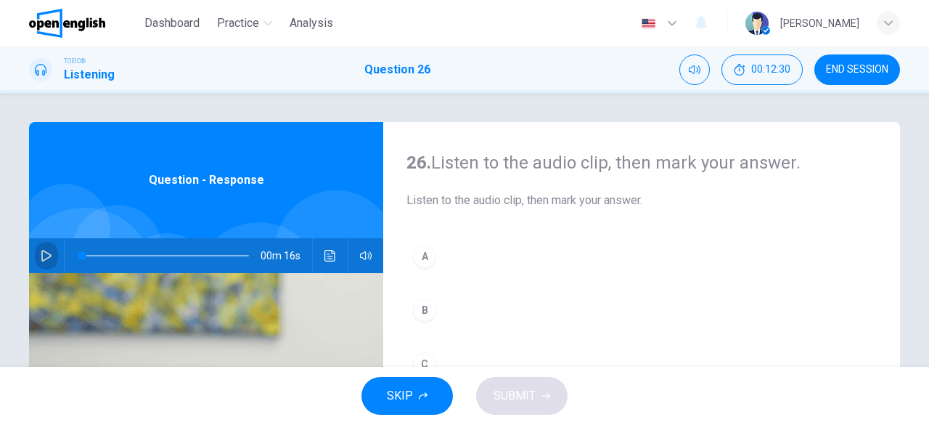
click at [42, 258] on icon "button" at bounding box center [47, 256] width 12 height 12
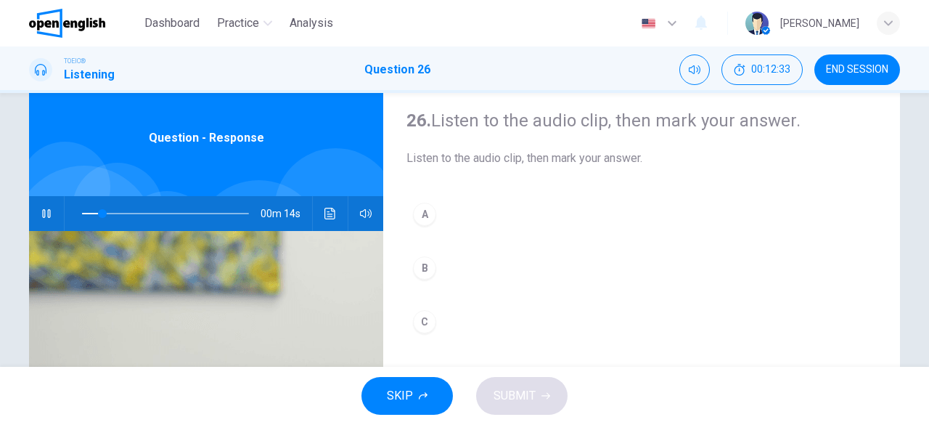
scroll to position [73, 0]
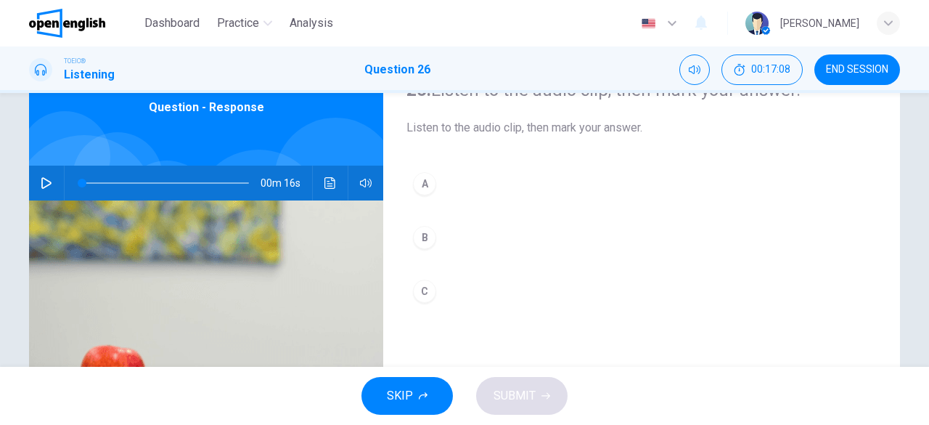
click at [43, 184] on icon "button" at bounding box center [47, 183] width 12 height 12
type input "*"
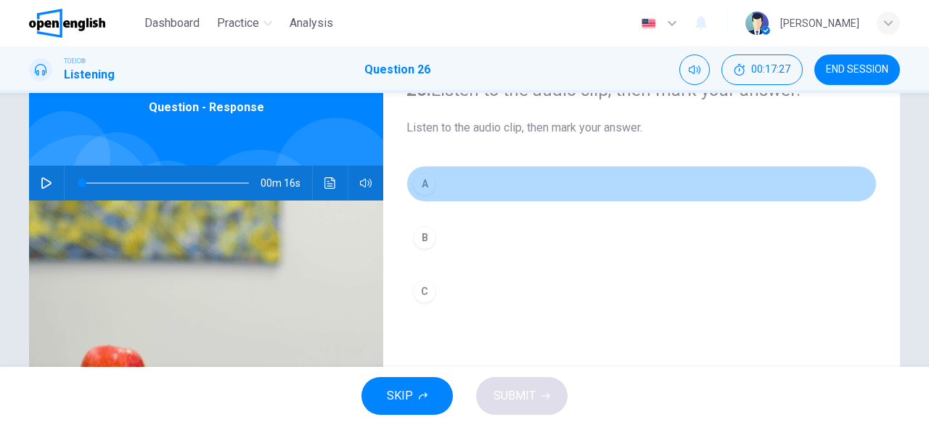
click at [424, 182] on div "A" at bounding box center [424, 183] width 23 height 23
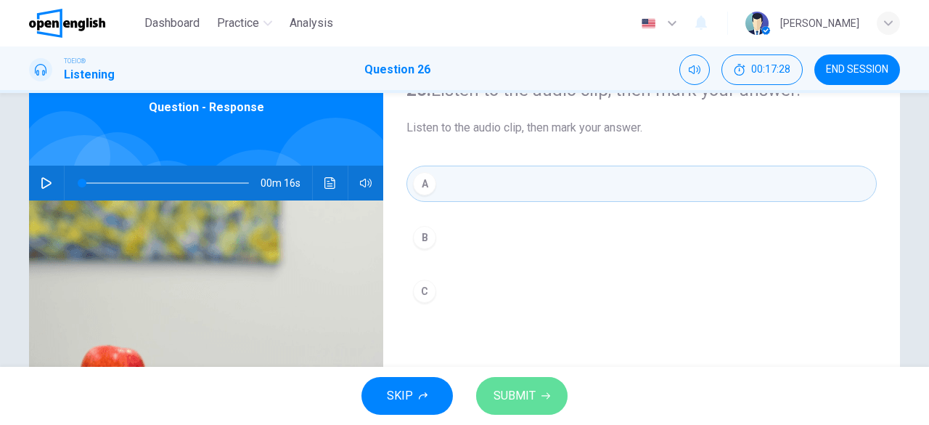
click at [538, 391] on button "SUBMIT" at bounding box center [521, 396] width 91 height 38
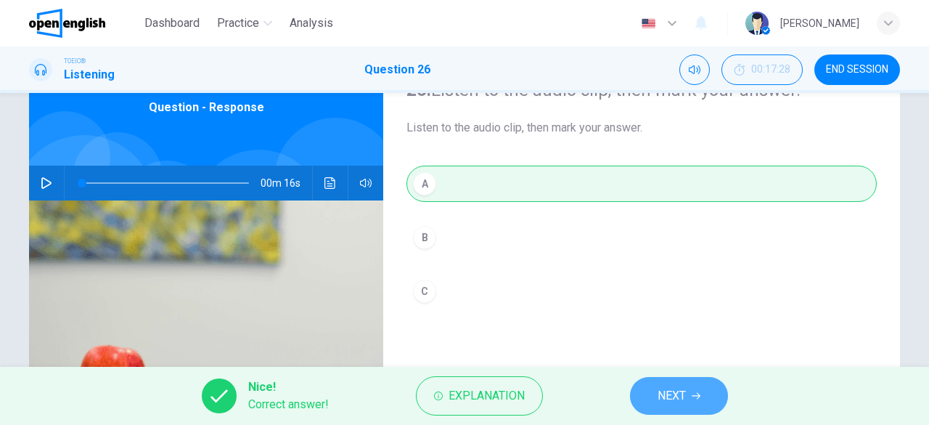
click at [663, 394] on span "NEXT" at bounding box center [672, 396] width 28 height 20
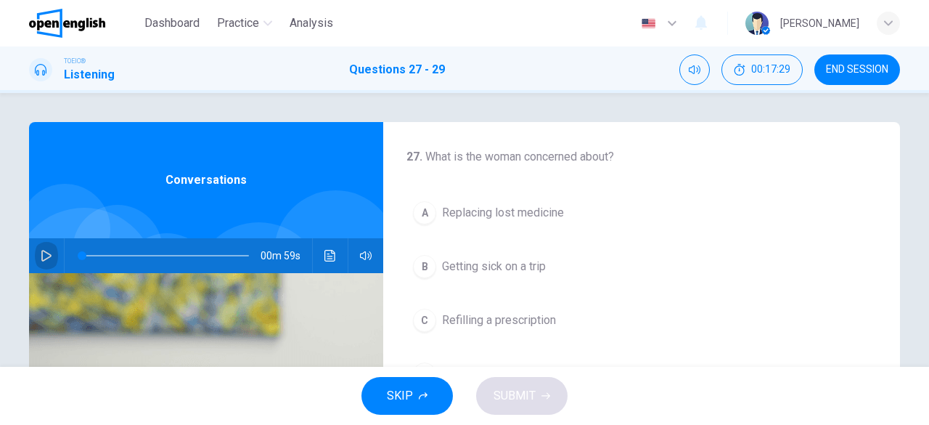
click at [44, 253] on icon "button" at bounding box center [46, 256] width 10 height 12
drag, startPoint x: 187, startPoint y: 253, endPoint x: 41, endPoint y: 248, distance: 146.1
click at [41, 248] on div "00m 59s" at bounding box center [206, 255] width 354 height 35
drag, startPoint x: 94, startPoint y: 256, endPoint x: 59, endPoint y: 261, distance: 35.9
click at [60, 261] on div "00m 59s" at bounding box center [206, 255] width 354 height 35
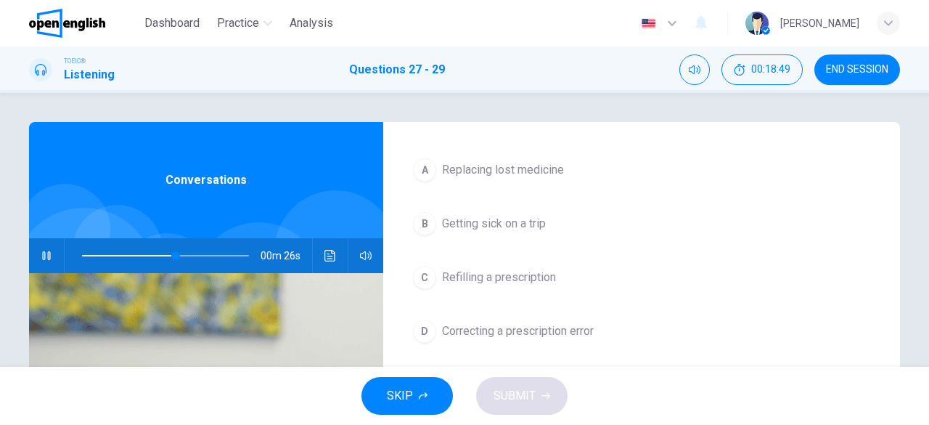
scroll to position [73, 0]
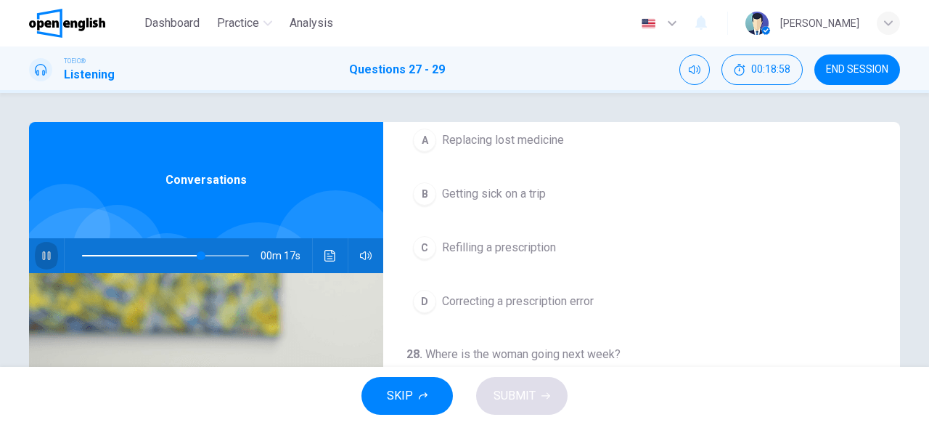
click at [41, 250] on icon "button" at bounding box center [47, 256] width 12 height 12
drag, startPoint x: 200, startPoint y: 252, endPoint x: 0, endPoint y: 261, distance: 199.9
click at [0, 261] on div "27 . What is the woman concerned about? A Replacing lost medicine B Getting sic…" at bounding box center [464, 230] width 929 height 274
click at [330, 253] on icon "Click to see the audio transcription" at bounding box center [331, 256] width 12 height 12
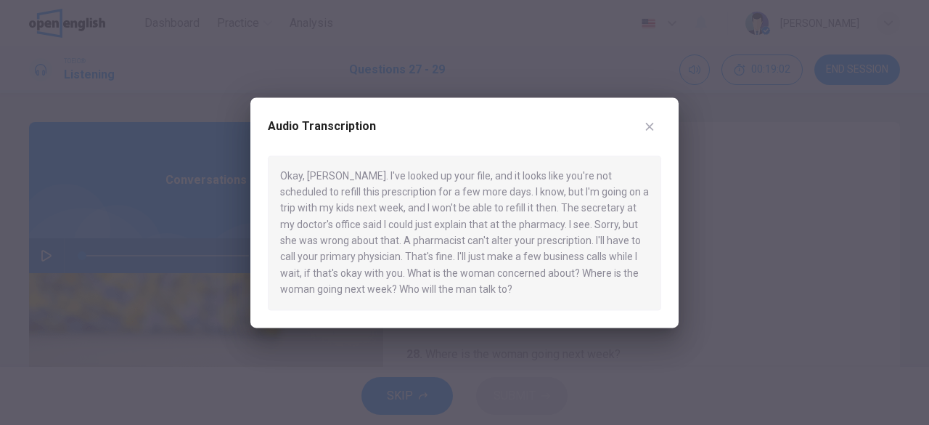
click at [41, 255] on div at bounding box center [464, 212] width 929 height 425
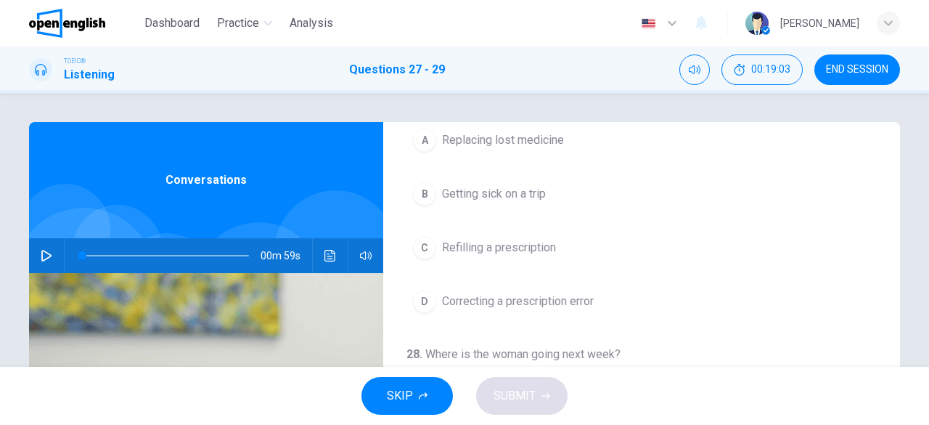
drag, startPoint x: 41, startPoint y: 256, endPoint x: 58, endPoint y: 262, distance: 18.6
click at [41, 256] on icon "button" at bounding box center [47, 256] width 12 height 12
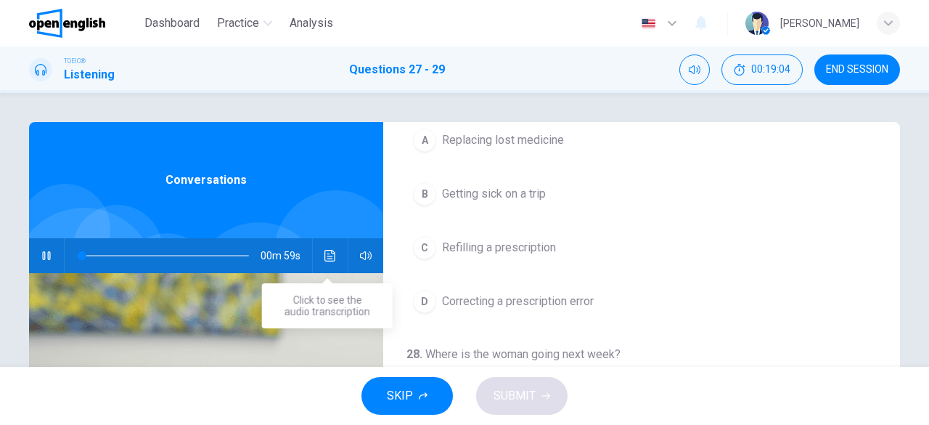
click at [325, 255] on icon "Click to see the audio transcription" at bounding box center [331, 256] width 12 height 12
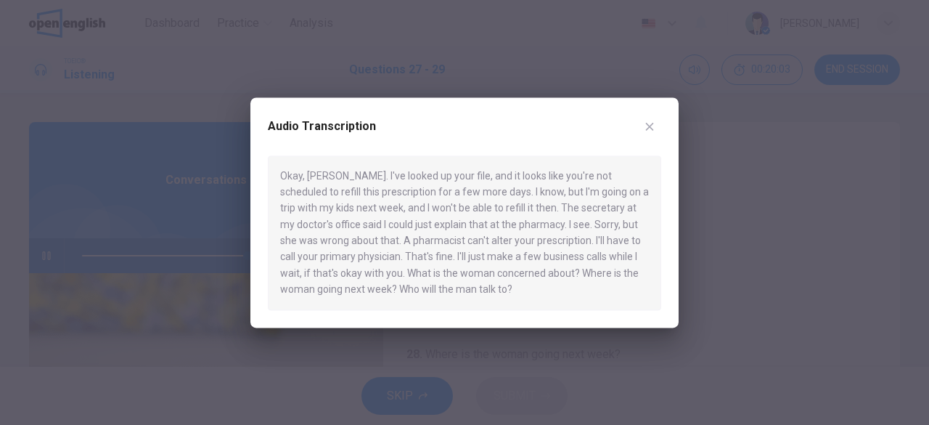
type input "*"
click at [649, 131] on icon "button" at bounding box center [650, 127] width 12 height 12
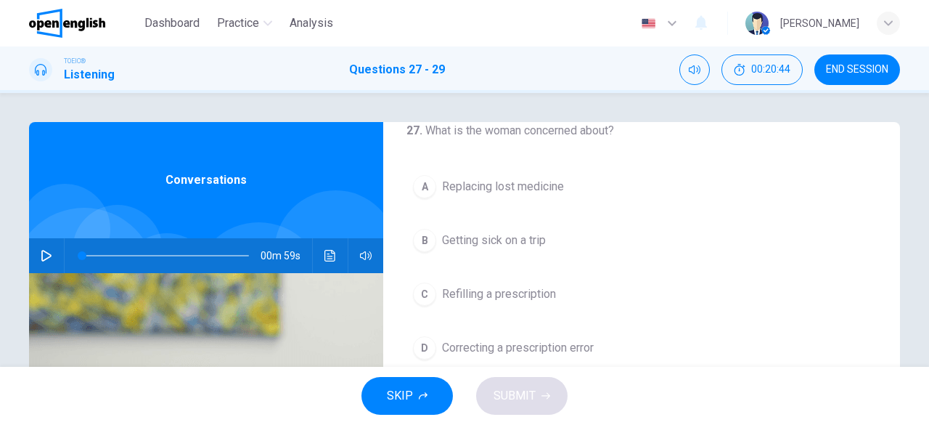
scroll to position [0, 0]
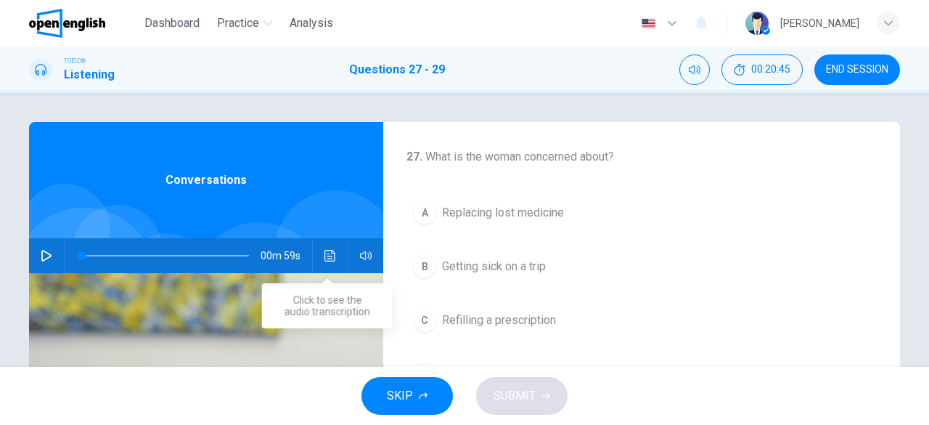
click at [325, 253] on icon "Click to see the audio transcription" at bounding box center [331, 256] width 12 height 12
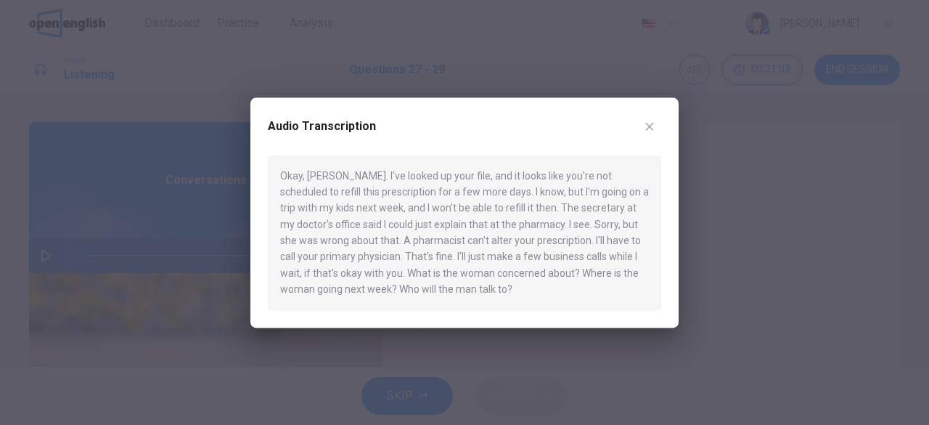
click at [646, 126] on icon "button" at bounding box center [650, 127] width 12 height 12
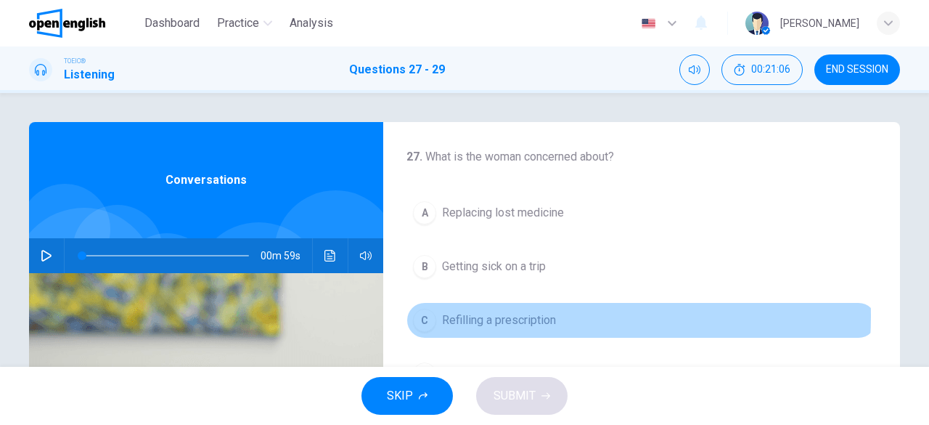
click at [514, 314] on span "Refilling a prescription" at bounding box center [499, 319] width 114 height 17
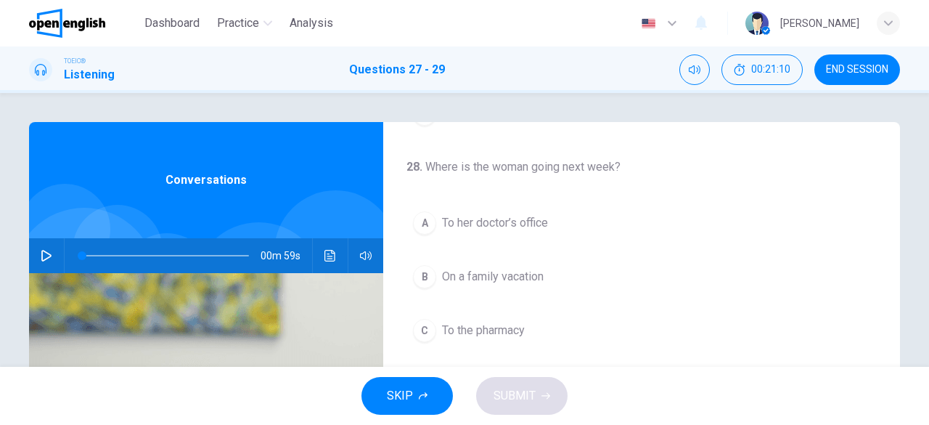
scroll to position [290, 0]
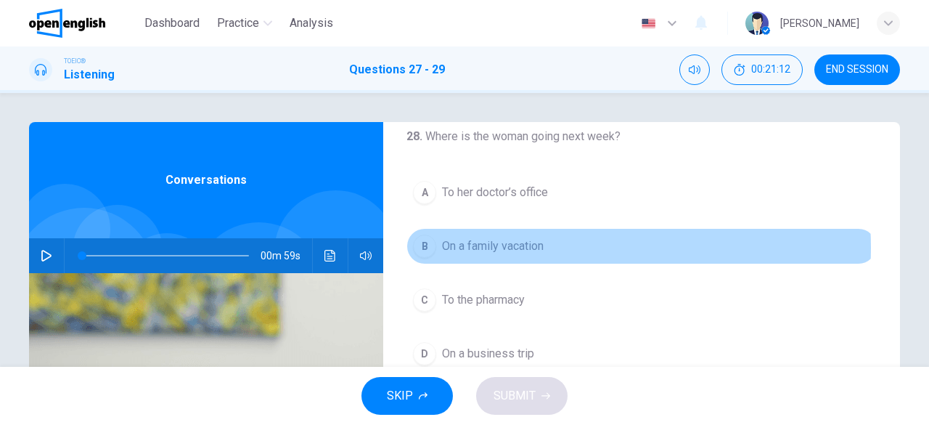
click at [537, 245] on span "On a family vacation" at bounding box center [493, 245] width 102 height 17
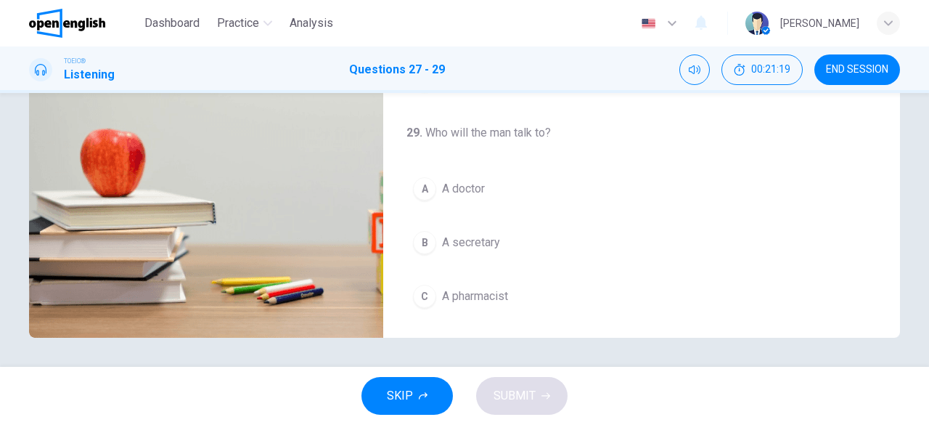
scroll to position [253, 0]
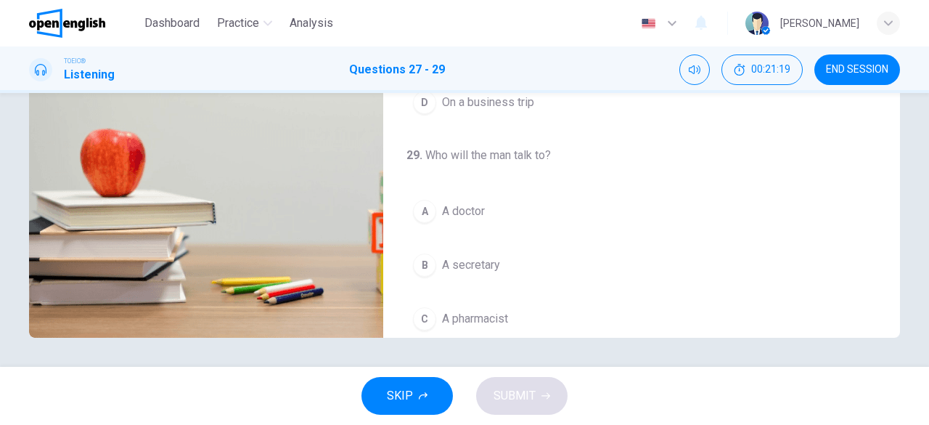
click at [479, 213] on span "A doctor" at bounding box center [463, 211] width 43 height 17
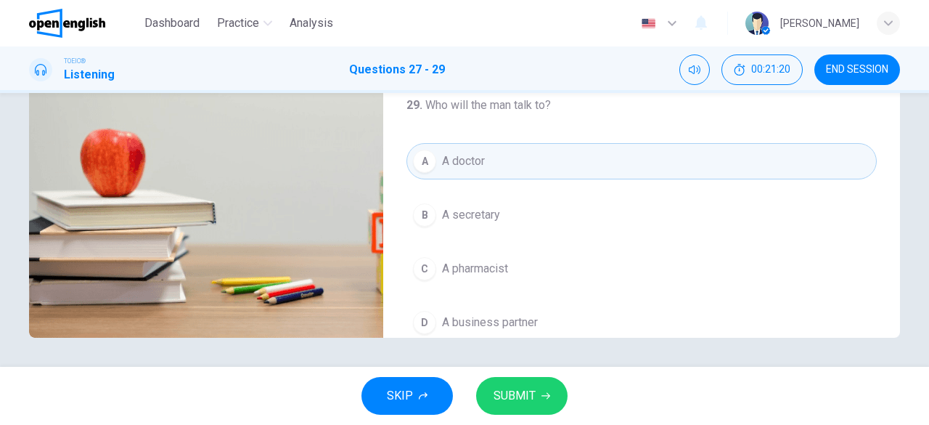
scroll to position [325, 0]
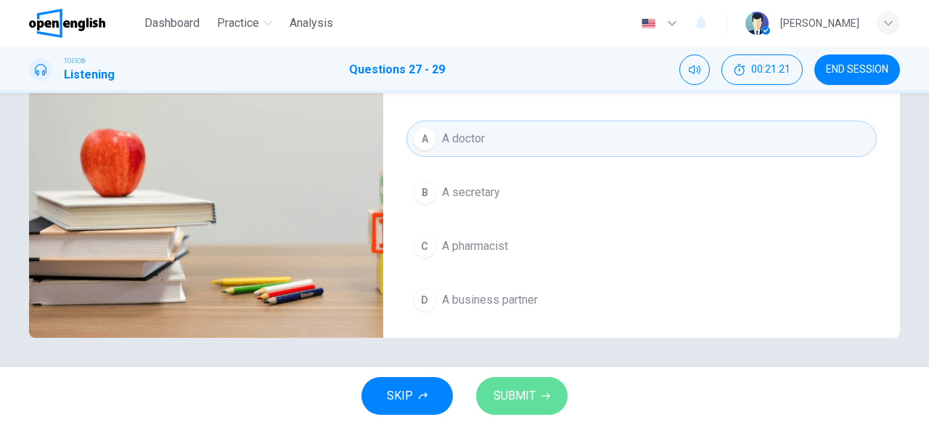
click at [516, 384] on button "SUBMIT" at bounding box center [521, 396] width 91 height 38
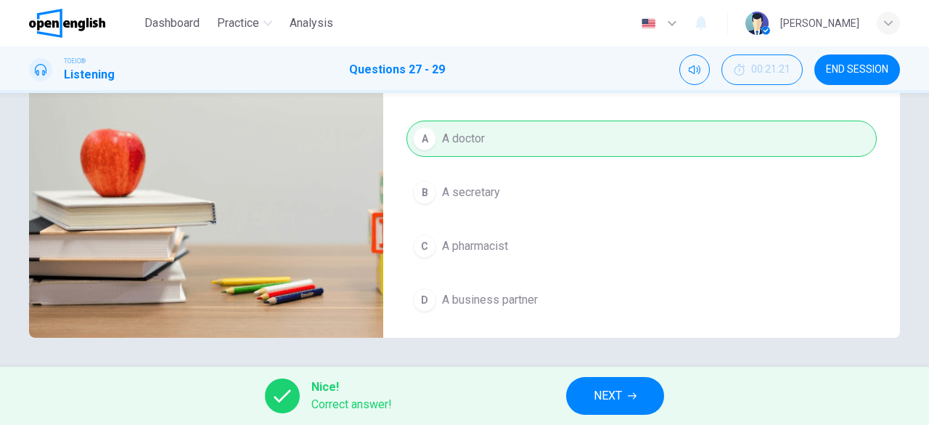
click at [608, 400] on span "NEXT" at bounding box center [608, 396] width 28 height 20
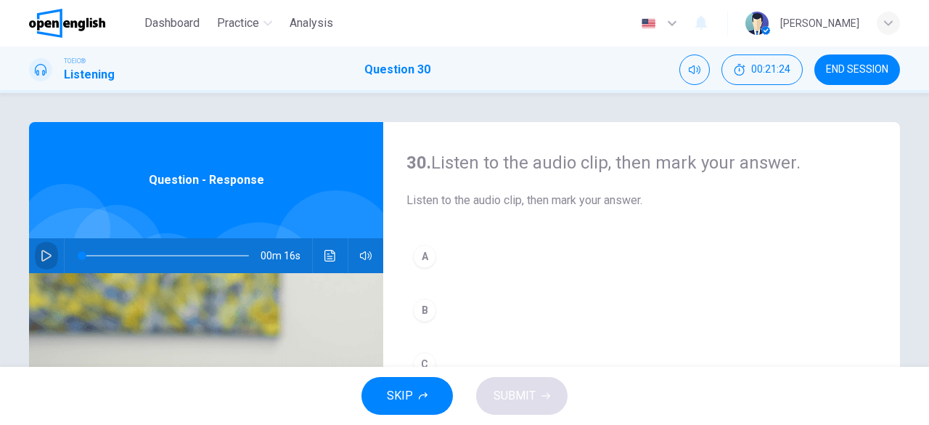
click at [41, 257] on icon "button" at bounding box center [47, 256] width 12 height 12
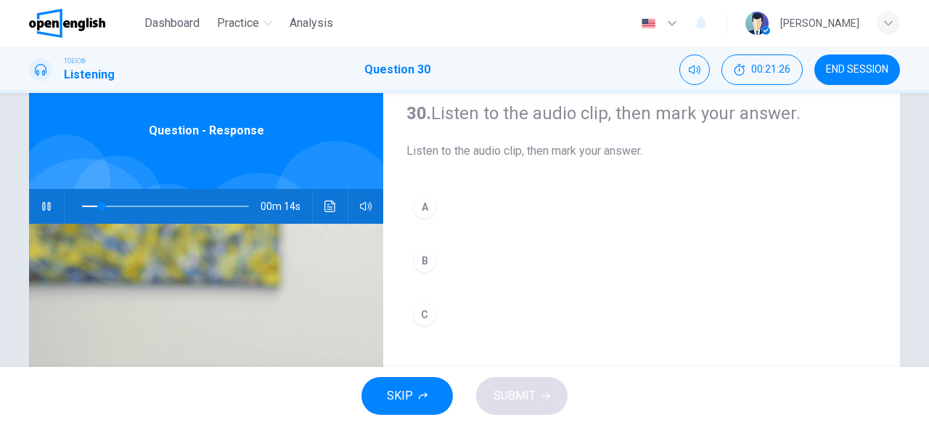
scroll to position [73, 0]
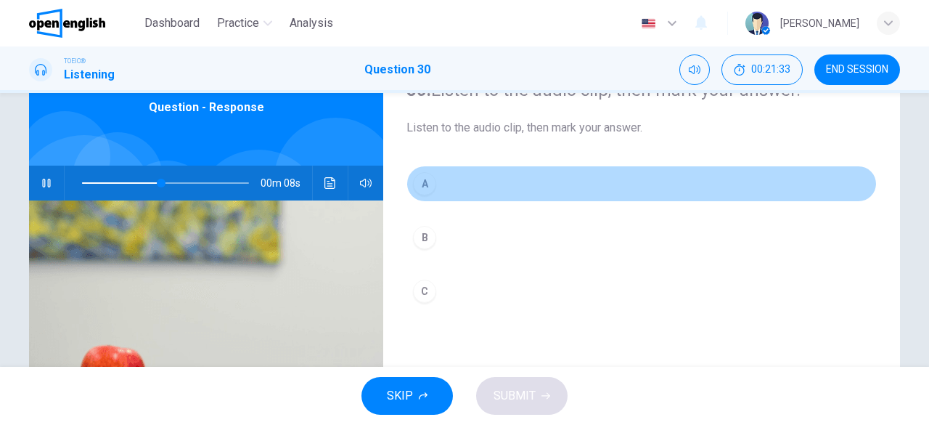
click at [424, 186] on div "A" at bounding box center [424, 183] width 23 height 23
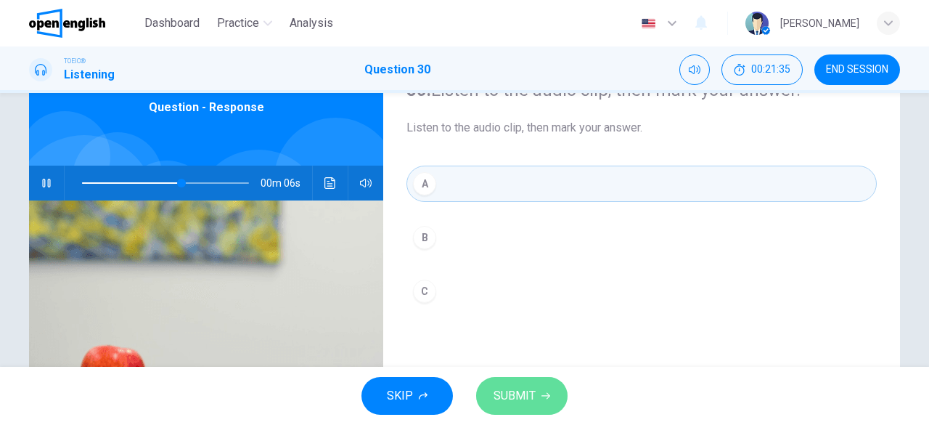
click at [510, 394] on span "SUBMIT" at bounding box center [515, 396] width 42 height 20
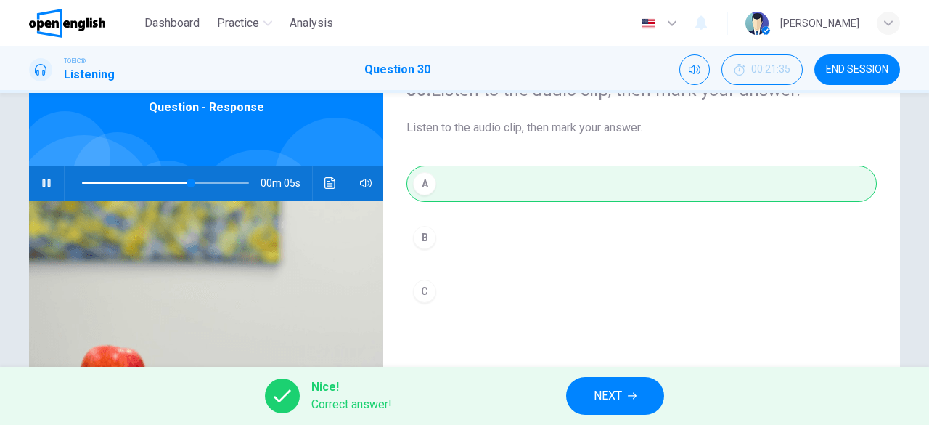
type input "**"
click at [594, 402] on span "NEXT" at bounding box center [608, 396] width 28 height 20
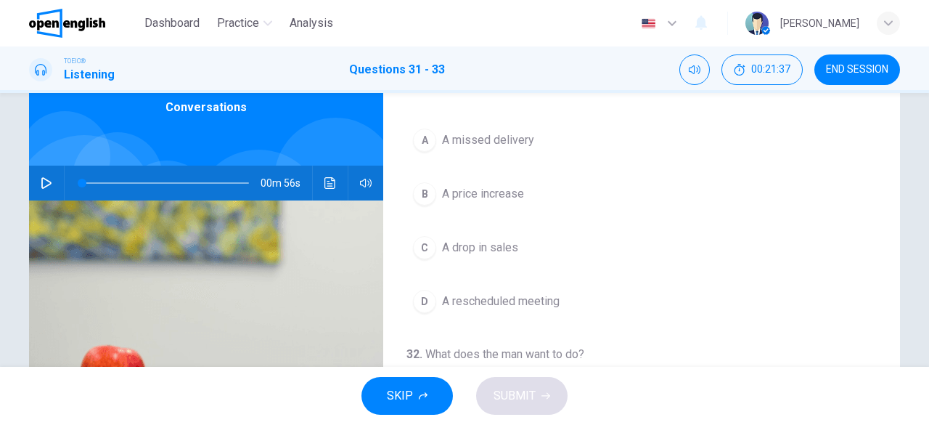
click at [44, 187] on icon "button" at bounding box center [47, 183] width 12 height 12
drag, startPoint x: 182, startPoint y: 179, endPoint x: 65, endPoint y: 183, distance: 117.0
click at [78, 183] on span at bounding box center [82, 183] width 9 height 9
click at [506, 192] on span "A price increase" at bounding box center [483, 193] width 82 height 17
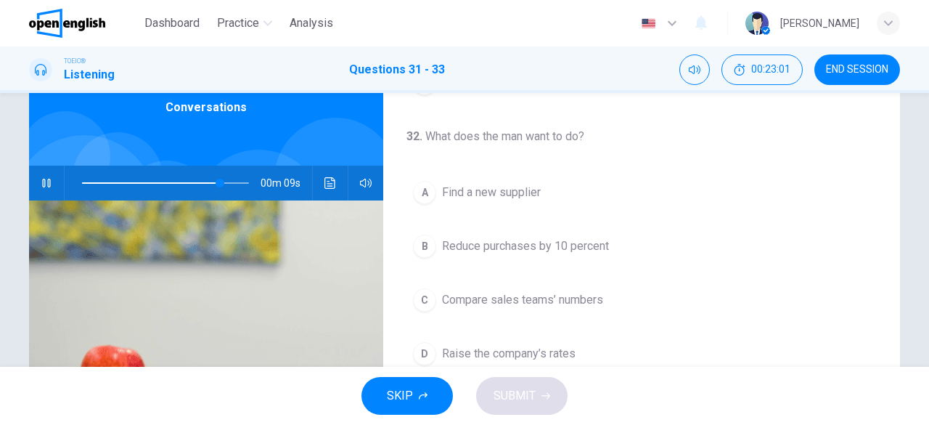
scroll to position [290, 0]
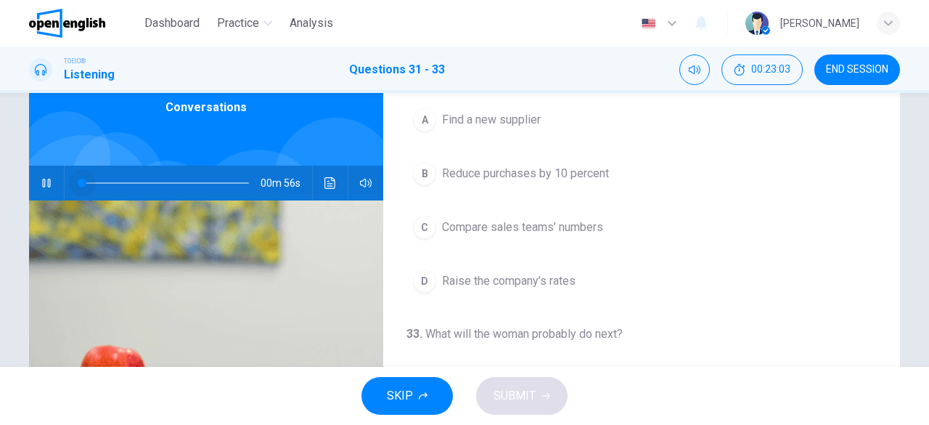
drag, startPoint x: 221, startPoint y: 180, endPoint x: 58, endPoint y: 180, distance: 162.6
click at [58, 180] on div "00m 56s" at bounding box center [206, 183] width 354 height 35
click at [330, 183] on icon "Click to see the audio transcription" at bounding box center [331, 183] width 12 height 12
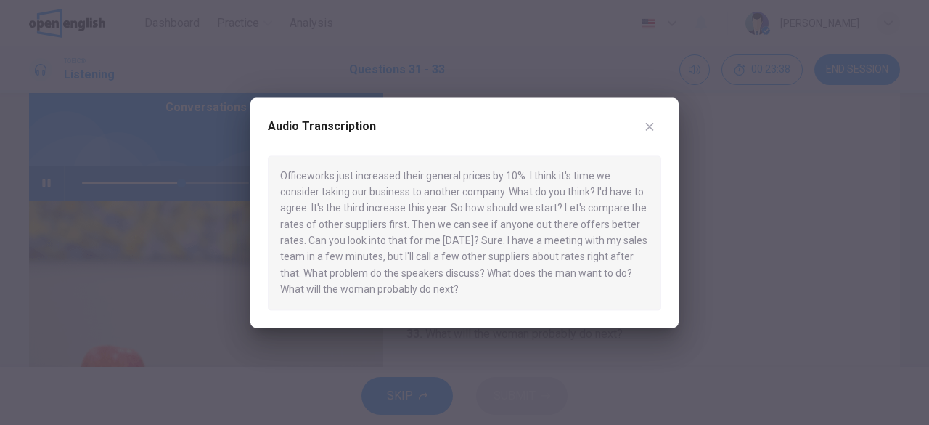
click at [135, 295] on div at bounding box center [464, 212] width 929 height 425
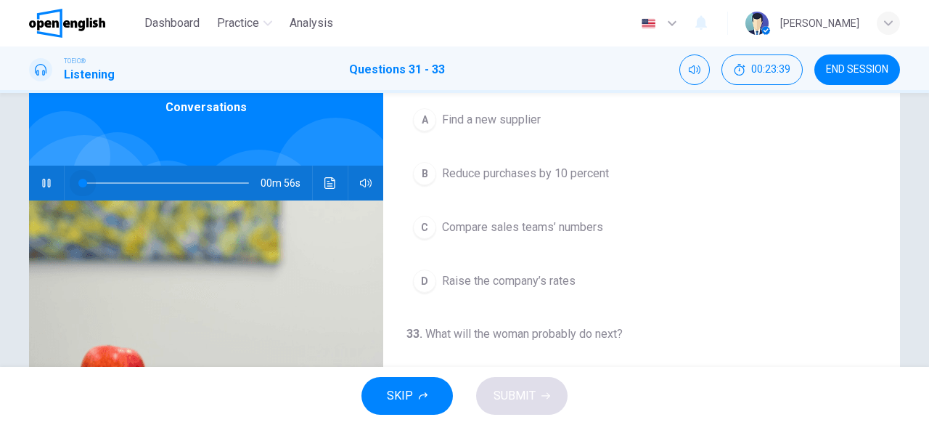
drag, startPoint x: 189, startPoint y: 182, endPoint x: 29, endPoint y: 174, distance: 159.9
click at [29, 174] on div "00m 56s" at bounding box center [206, 183] width 354 height 35
click at [326, 185] on icon "Click to see the audio transcription" at bounding box center [330, 183] width 11 height 12
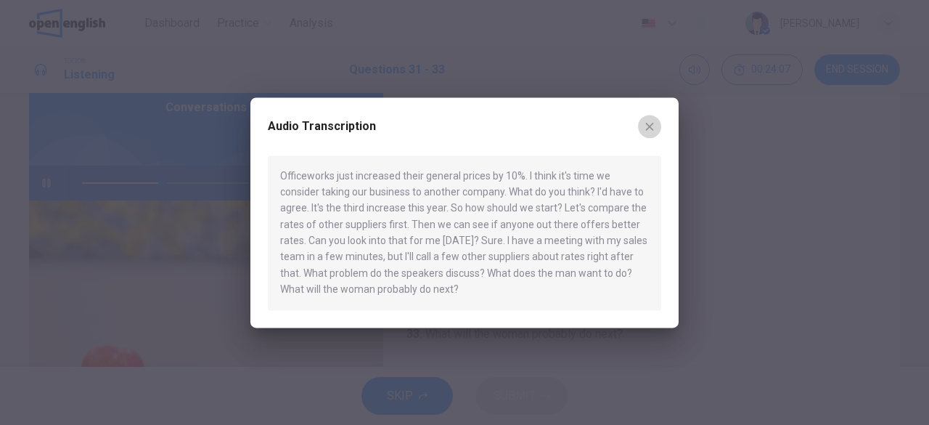
click at [648, 129] on icon "button" at bounding box center [650, 127] width 8 height 8
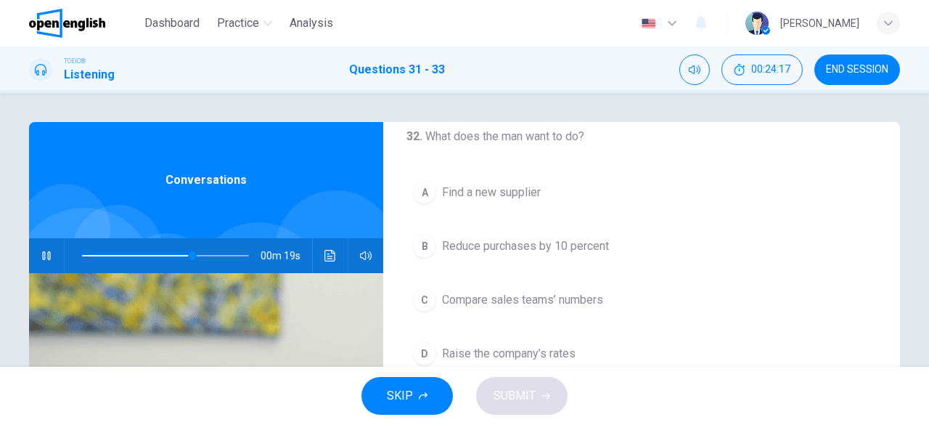
click at [569, 301] on span "Compare sales teams’ numbers" at bounding box center [522, 299] width 161 height 17
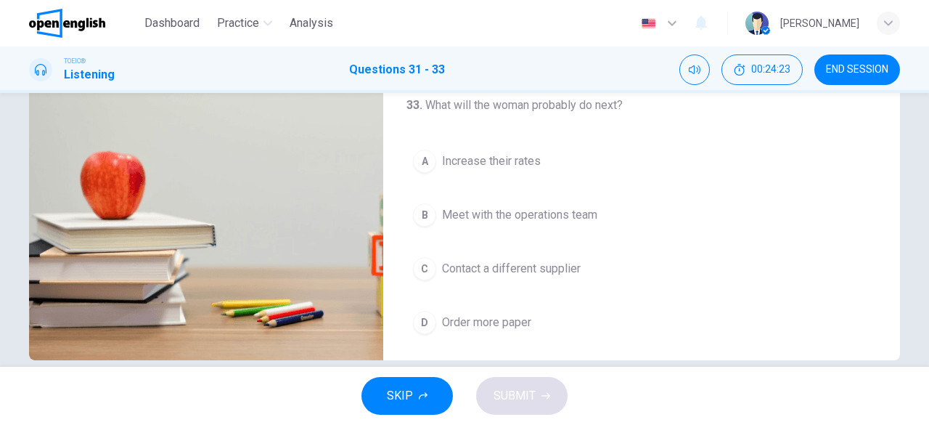
scroll to position [289, 0]
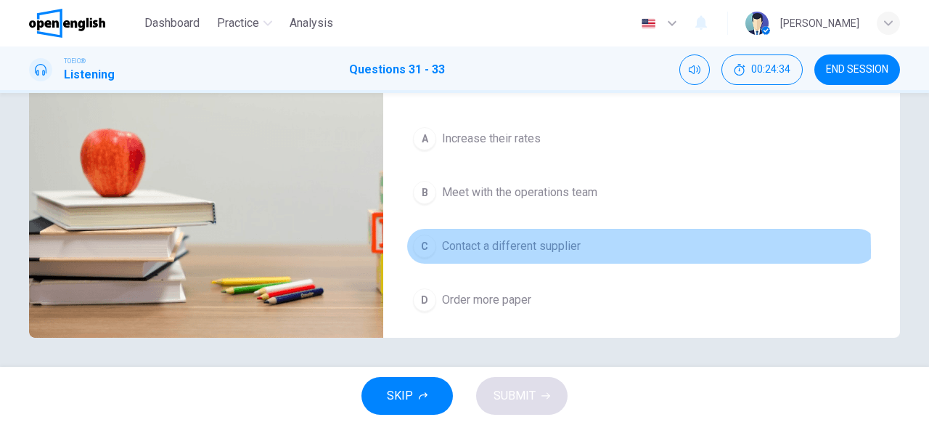
click at [456, 244] on span "Contact a different supplier" at bounding box center [511, 245] width 139 height 17
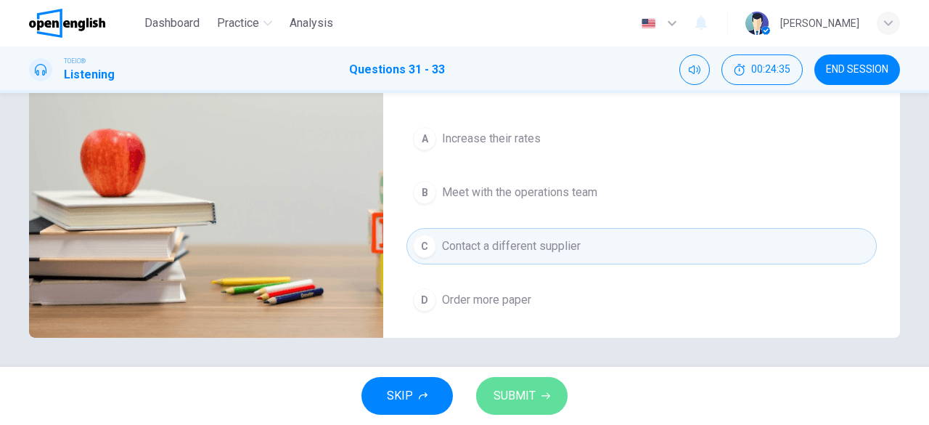
click at [512, 390] on span "SUBMIT" at bounding box center [515, 396] width 42 height 20
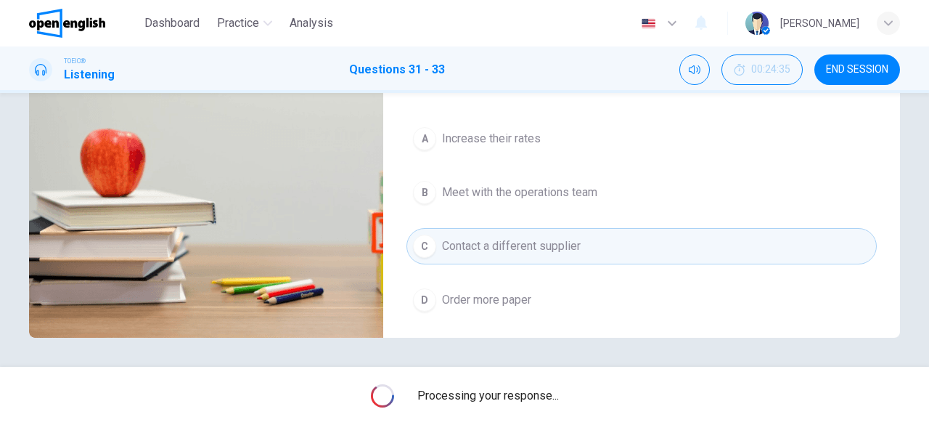
type input "*"
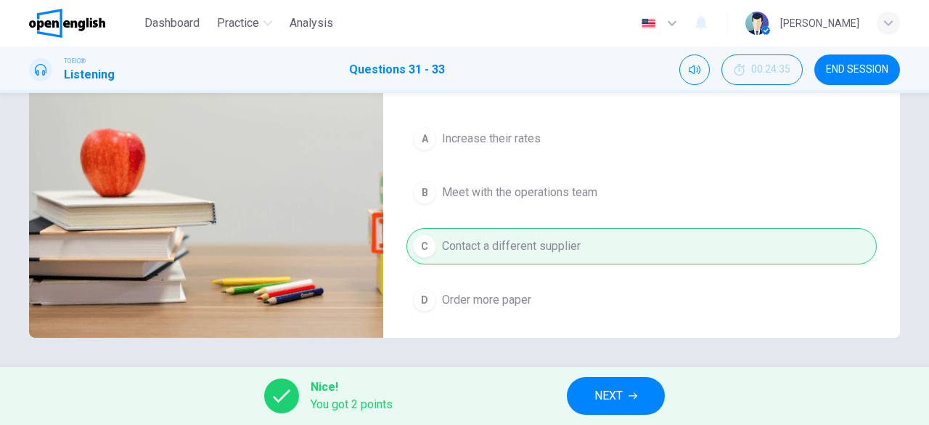
click at [623, 388] on span "NEXT" at bounding box center [609, 396] width 28 height 20
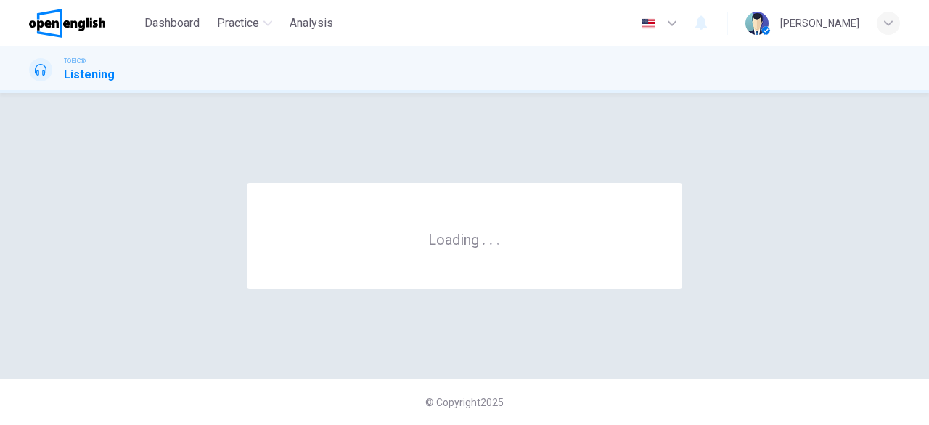
scroll to position [0, 0]
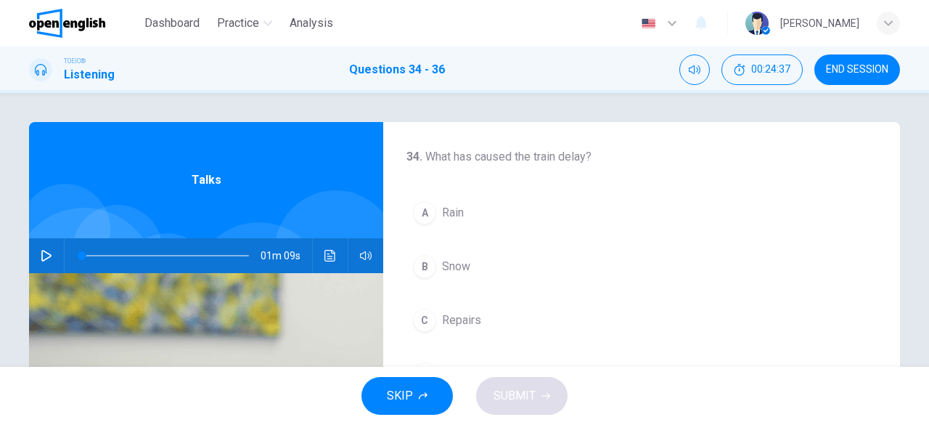
click at [41, 254] on icon "button" at bounding box center [47, 256] width 12 height 12
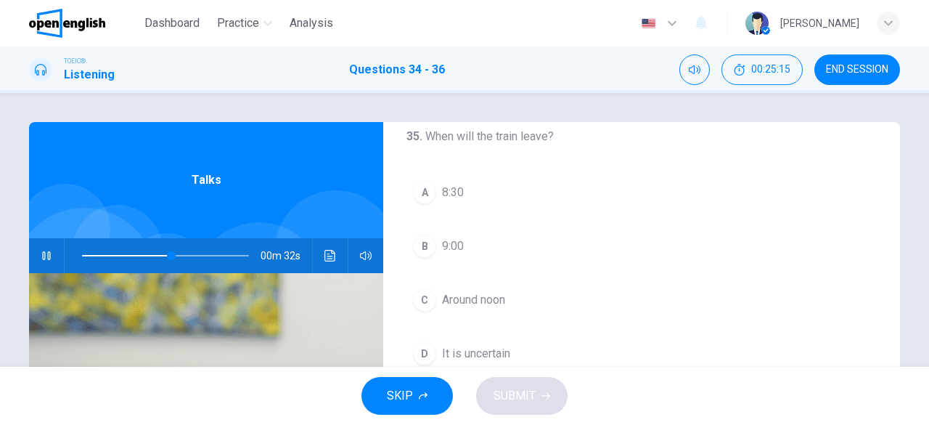
scroll to position [325, 0]
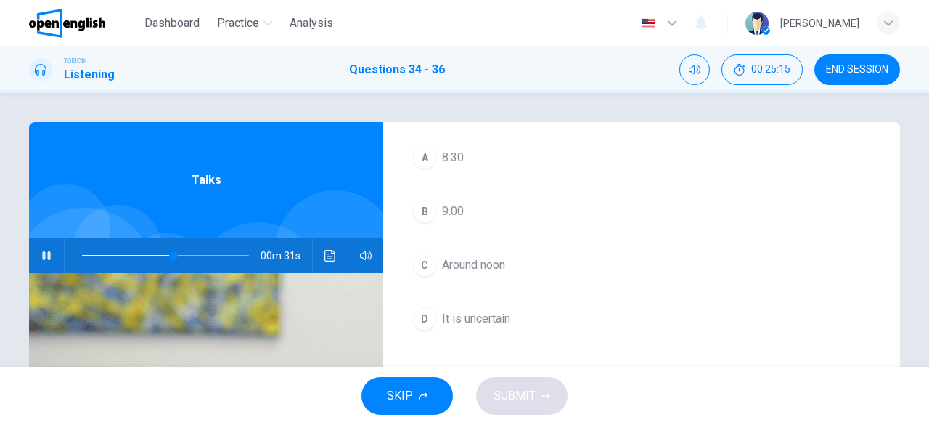
click at [495, 259] on span "Around noon" at bounding box center [473, 264] width 63 height 17
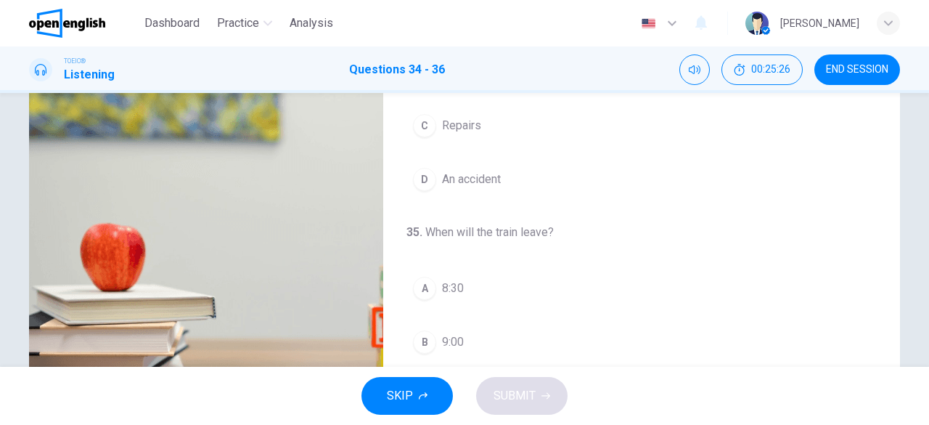
scroll to position [71, 0]
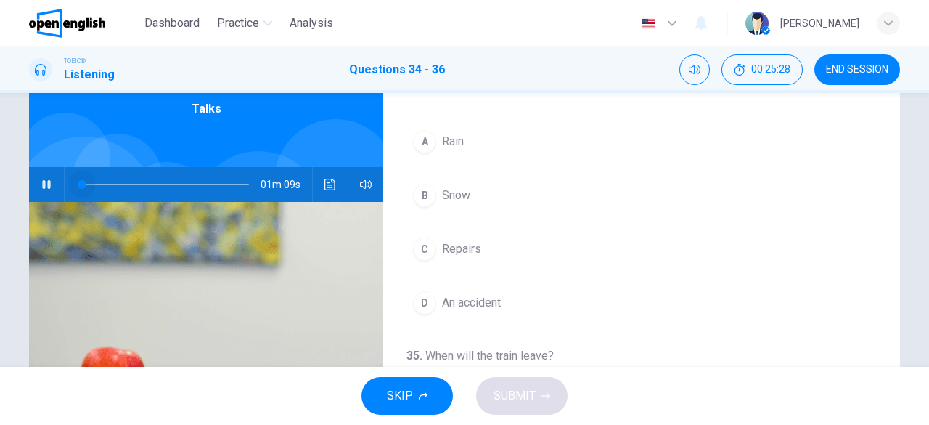
drag, startPoint x: 199, startPoint y: 184, endPoint x: 0, endPoint y: 187, distance: 199.0
click at [0, 187] on div "34 . What has caused the train delay? A Rain B Snow C Repairs D An accident 35 …" at bounding box center [464, 230] width 929 height 274
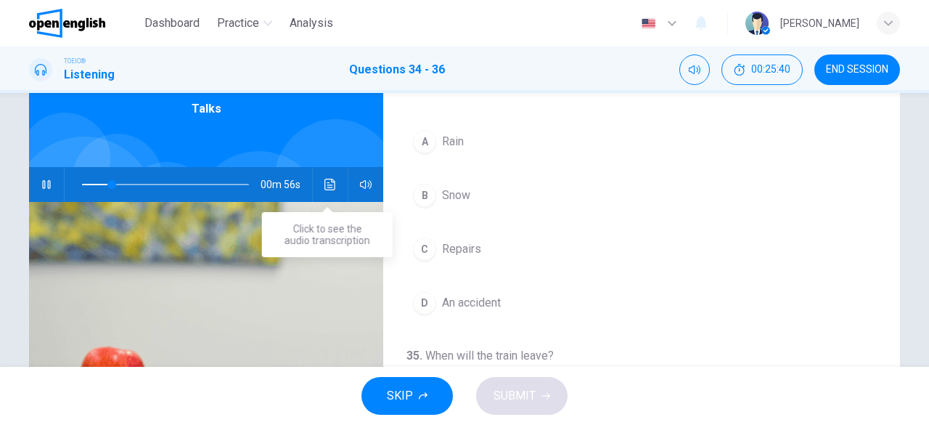
click at [329, 186] on icon "Click to see the audio transcription" at bounding box center [331, 185] width 12 height 12
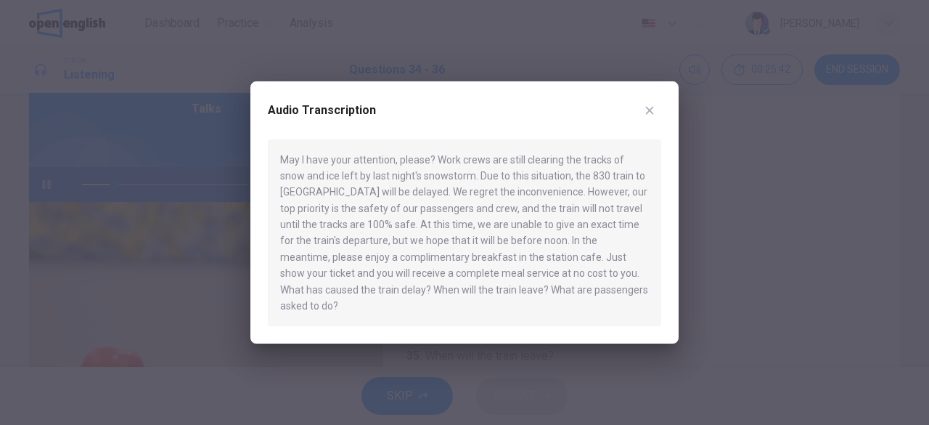
click at [121, 203] on div at bounding box center [464, 212] width 929 height 425
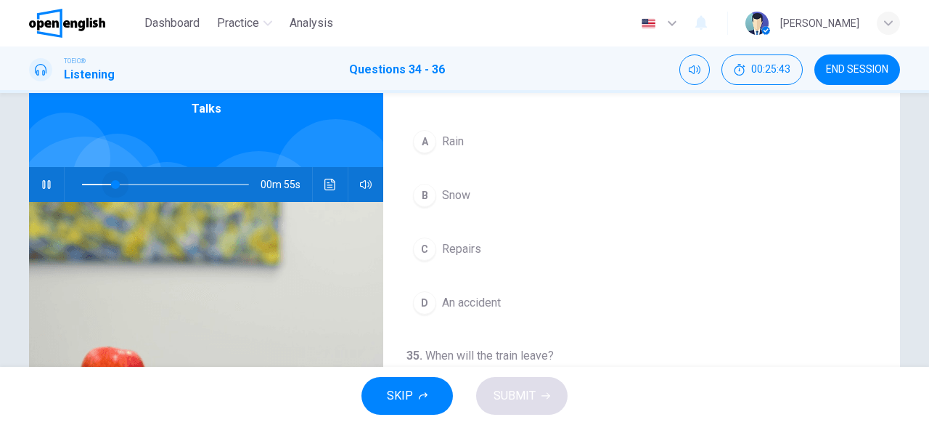
drag, startPoint x: 115, startPoint y: 187, endPoint x: 0, endPoint y: 187, distance: 114.7
click at [0, 187] on div "34 . What has caused the train delay? A Rain B Snow C Repairs D An accident 35 …" at bounding box center [464, 230] width 929 height 274
click at [325, 185] on icon "Click to see the audio transcription" at bounding box center [331, 185] width 12 height 12
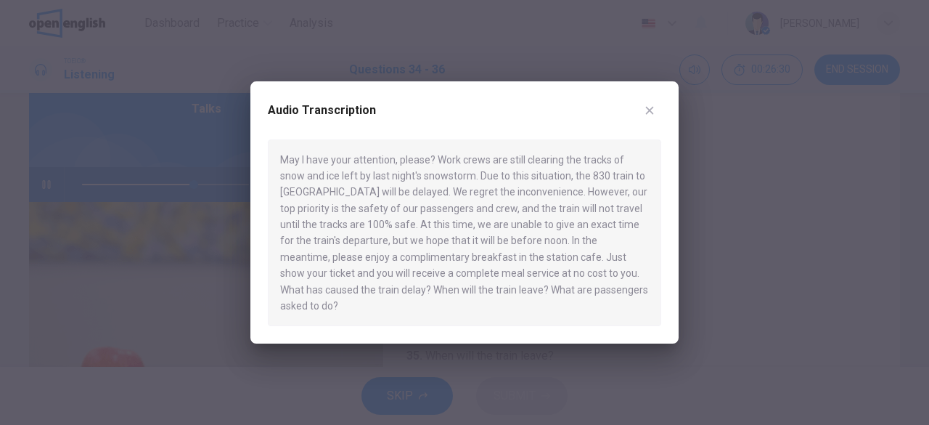
click at [646, 116] on icon "button" at bounding box center [650, 111] width 12 height 12
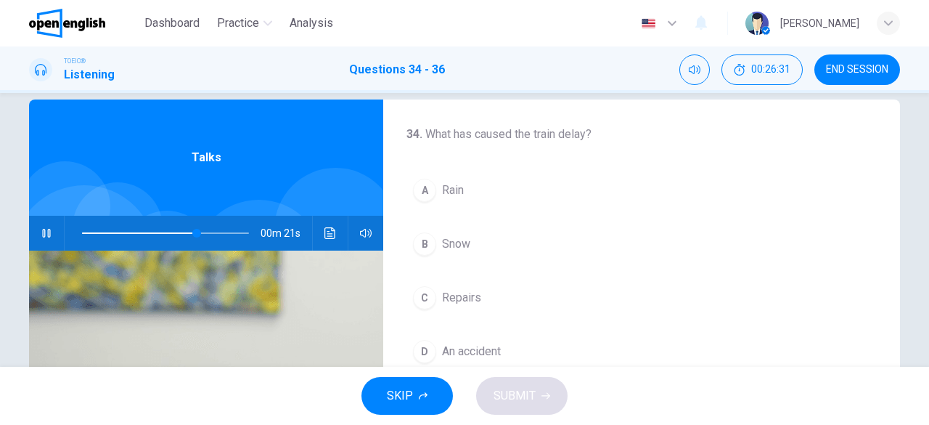
scroll to position [0, 0]
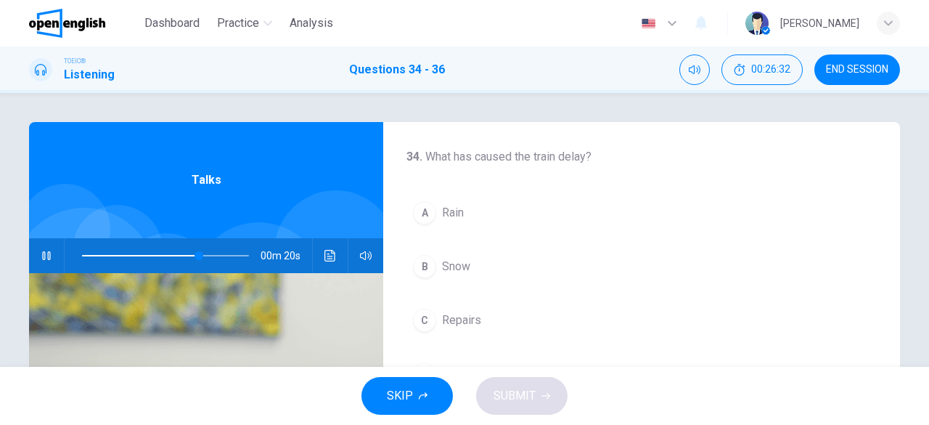
click at [466, 266] on span "Snow" at bounding box center [456, 266] width 28 height 17
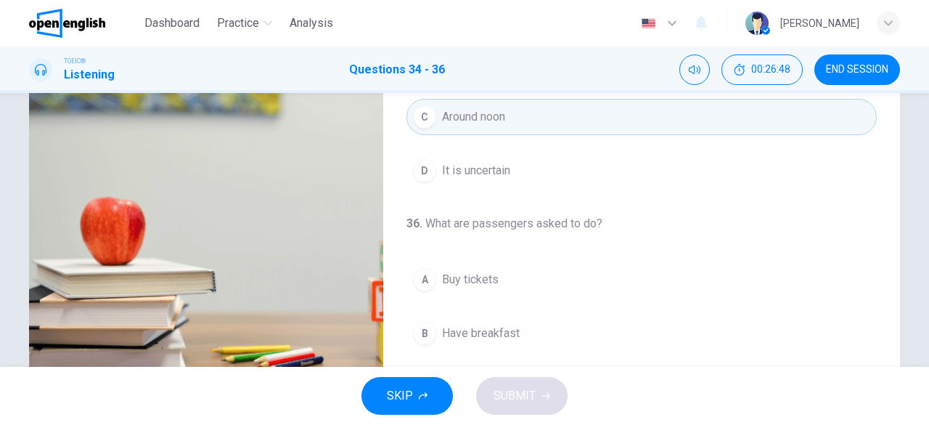
scroll to position [71, 0]
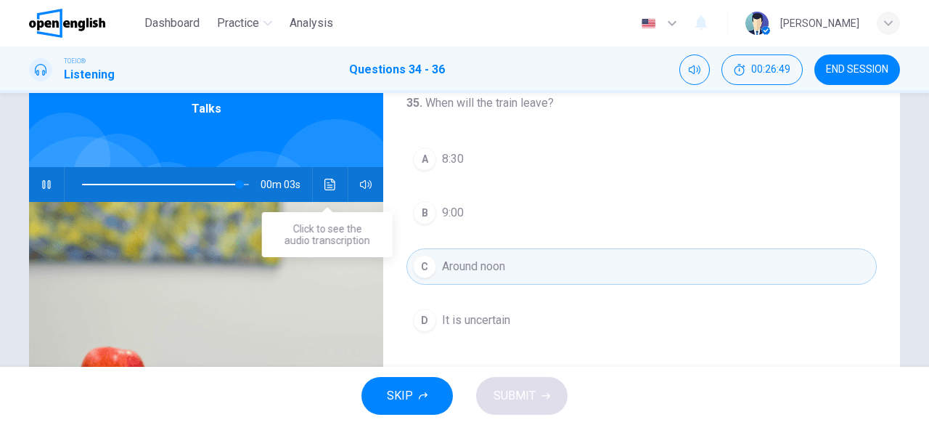
click at [325, 182] on icon "Click to see the audio transcription" at bounding box center [330, 185] width 11 height 12
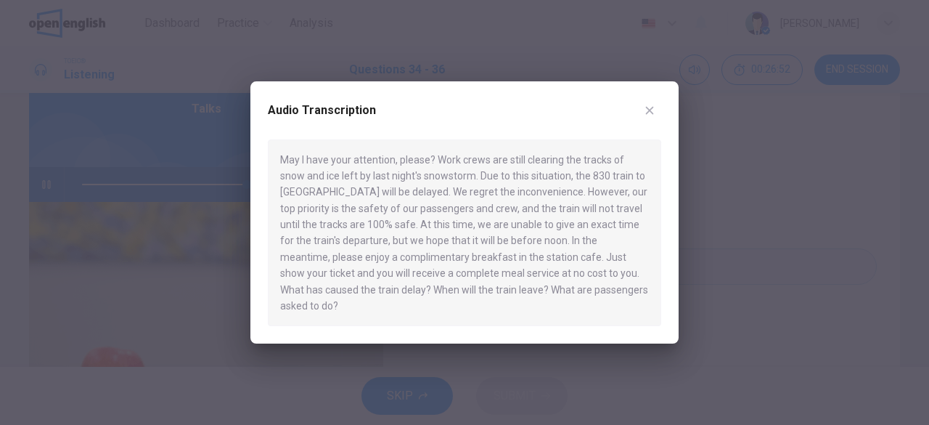
type input "*"
click at [651, 114] on icon "button" at bounding box center [650, 110] width 8 height 8
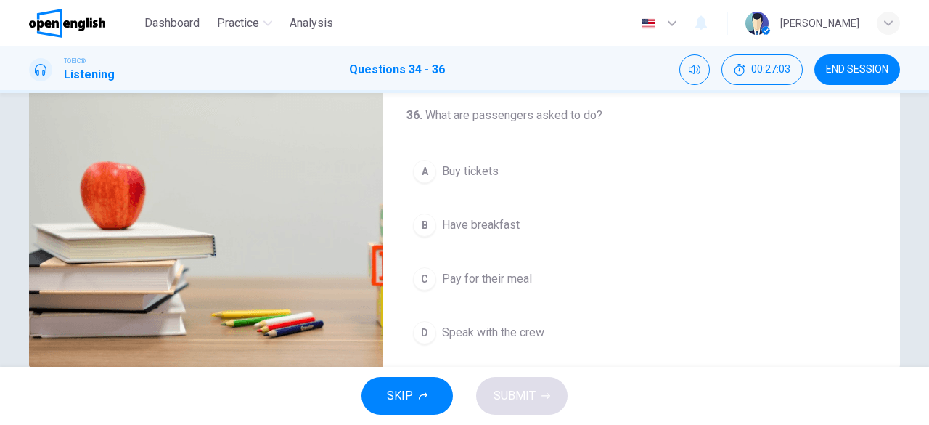
scroll to position [289, 0]
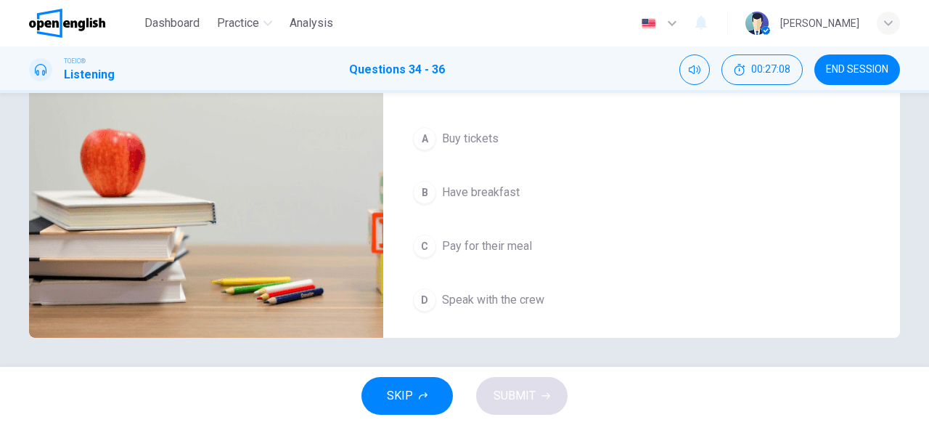
click at [485, 189] on span "Have breakfast" at bounding box center [481, 192] width 78 height 17
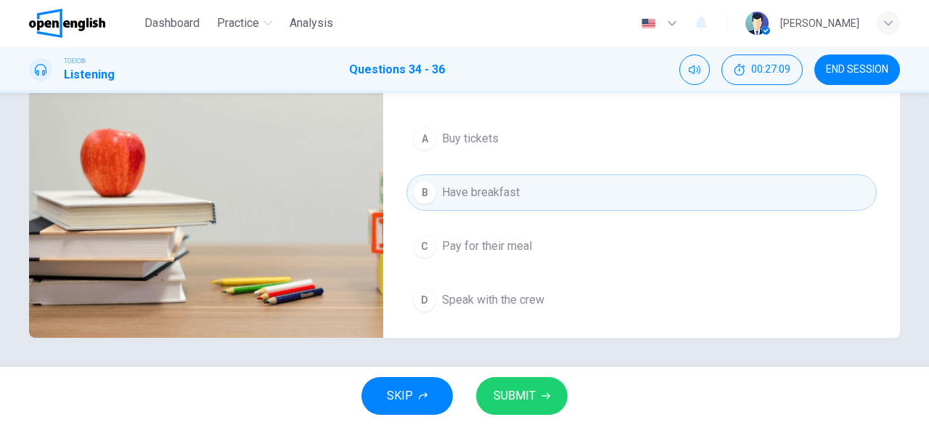
click at [536, 405] on button "SUBMIT" at bounding box center [521, 396] width 91 height 38
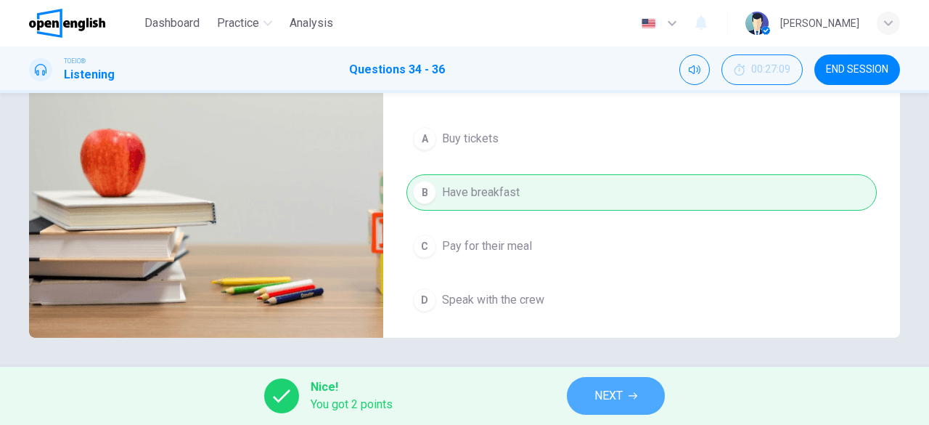
click at [623, 394] on span "NEXT" at bounding box center [609, 396] width 28 height 20
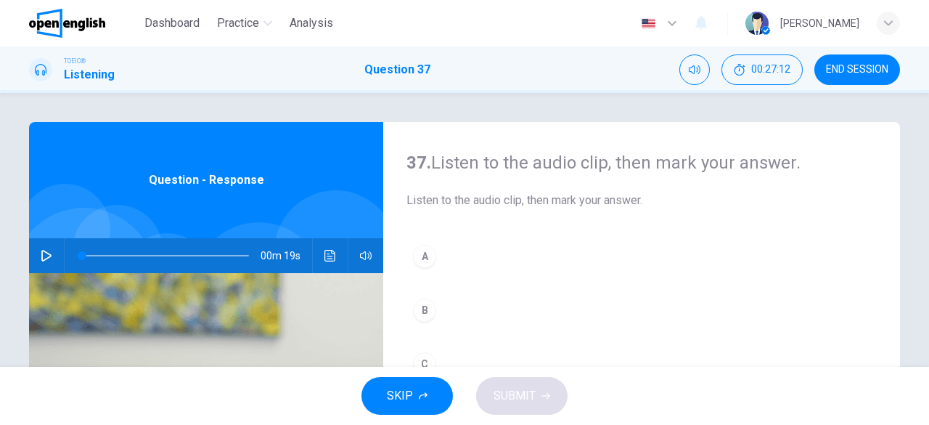
click at [849, 68] on span "END SESSION" at bounding box center [857, 70] width 62 height 12
